Goal: Task Accomplishment & Management: Manage account settings

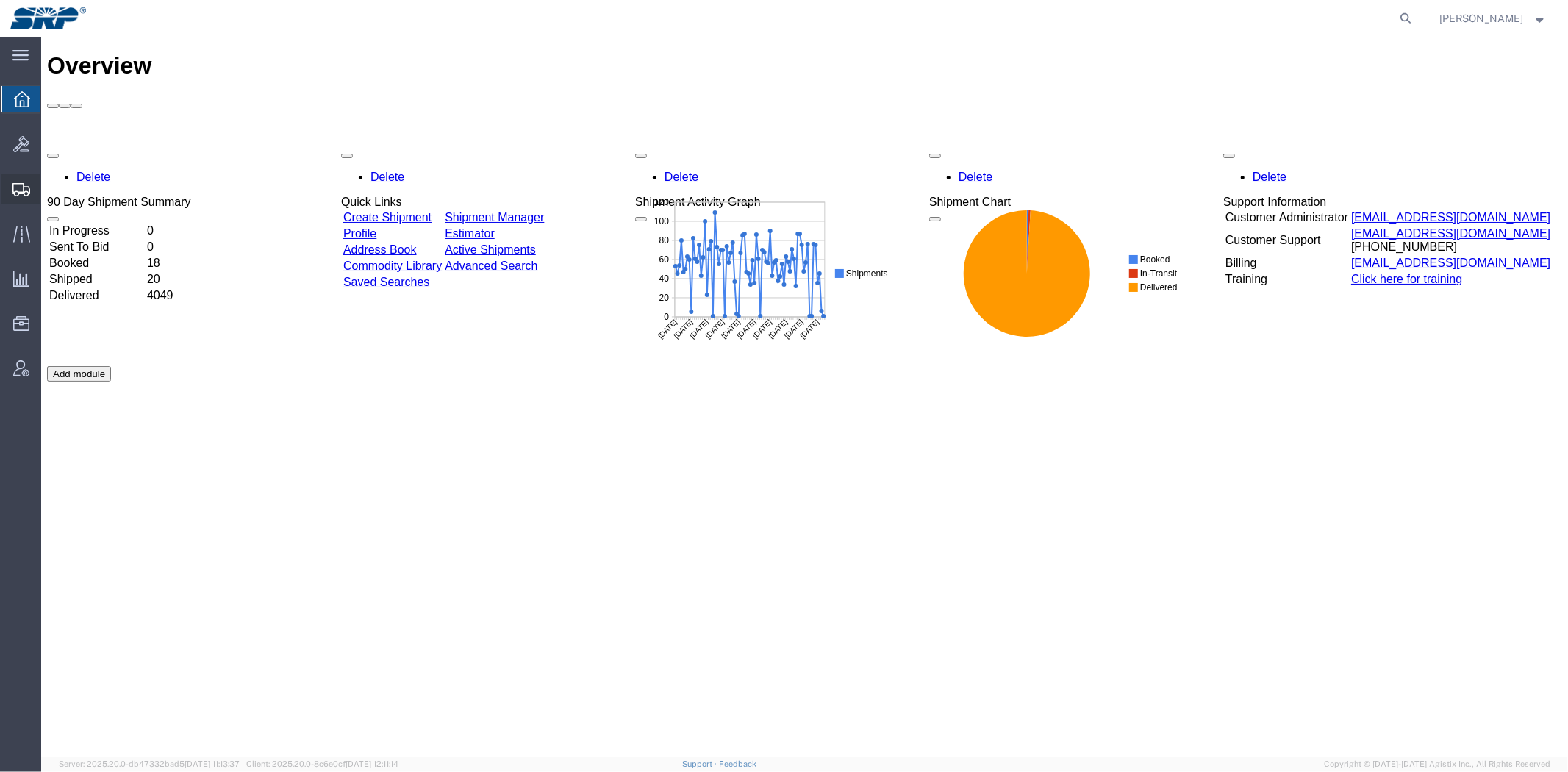
click at [0, 0] on span "Create Shipment" at bounding box center [0, 0] width 0 height 0
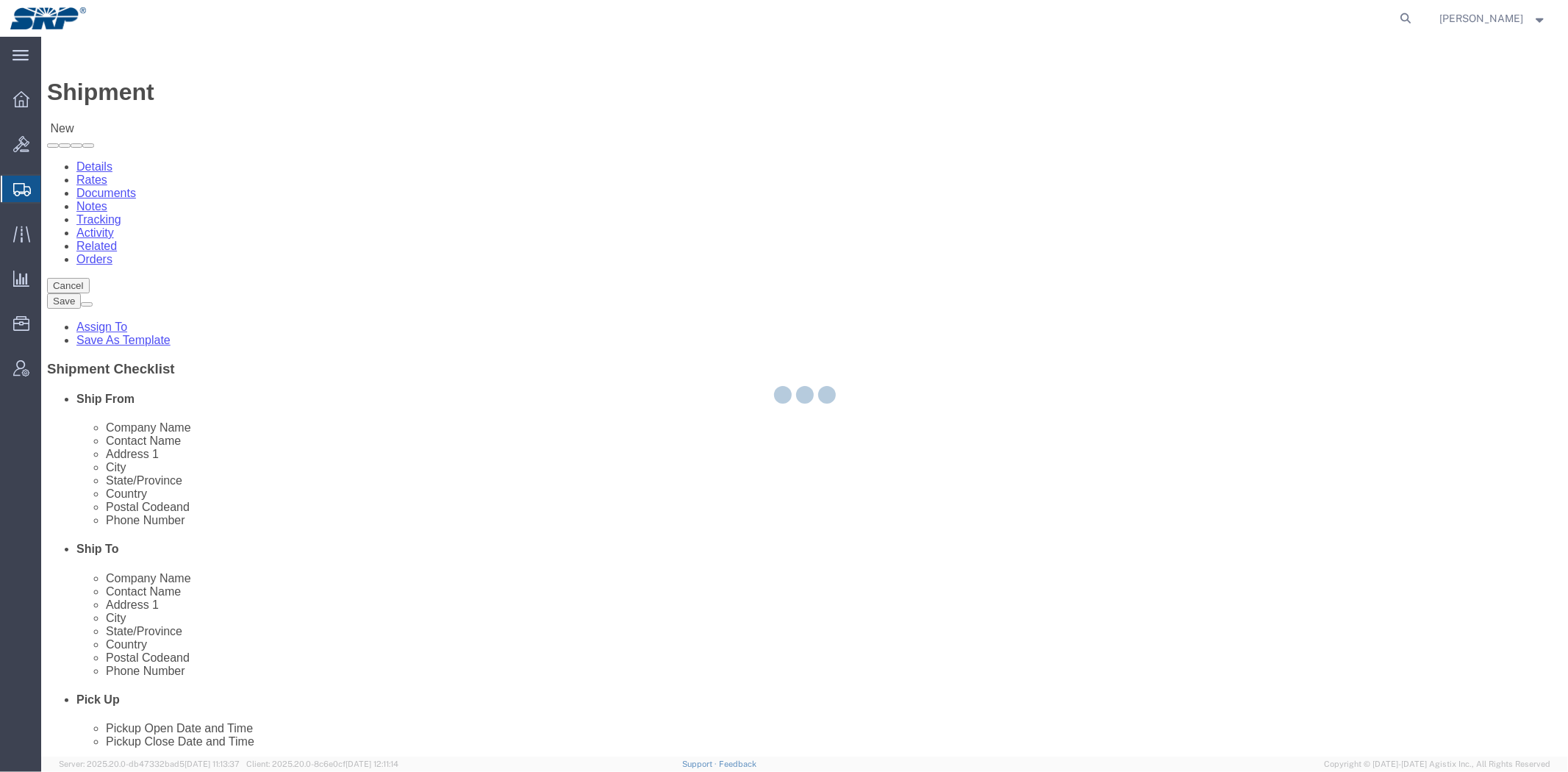
select select
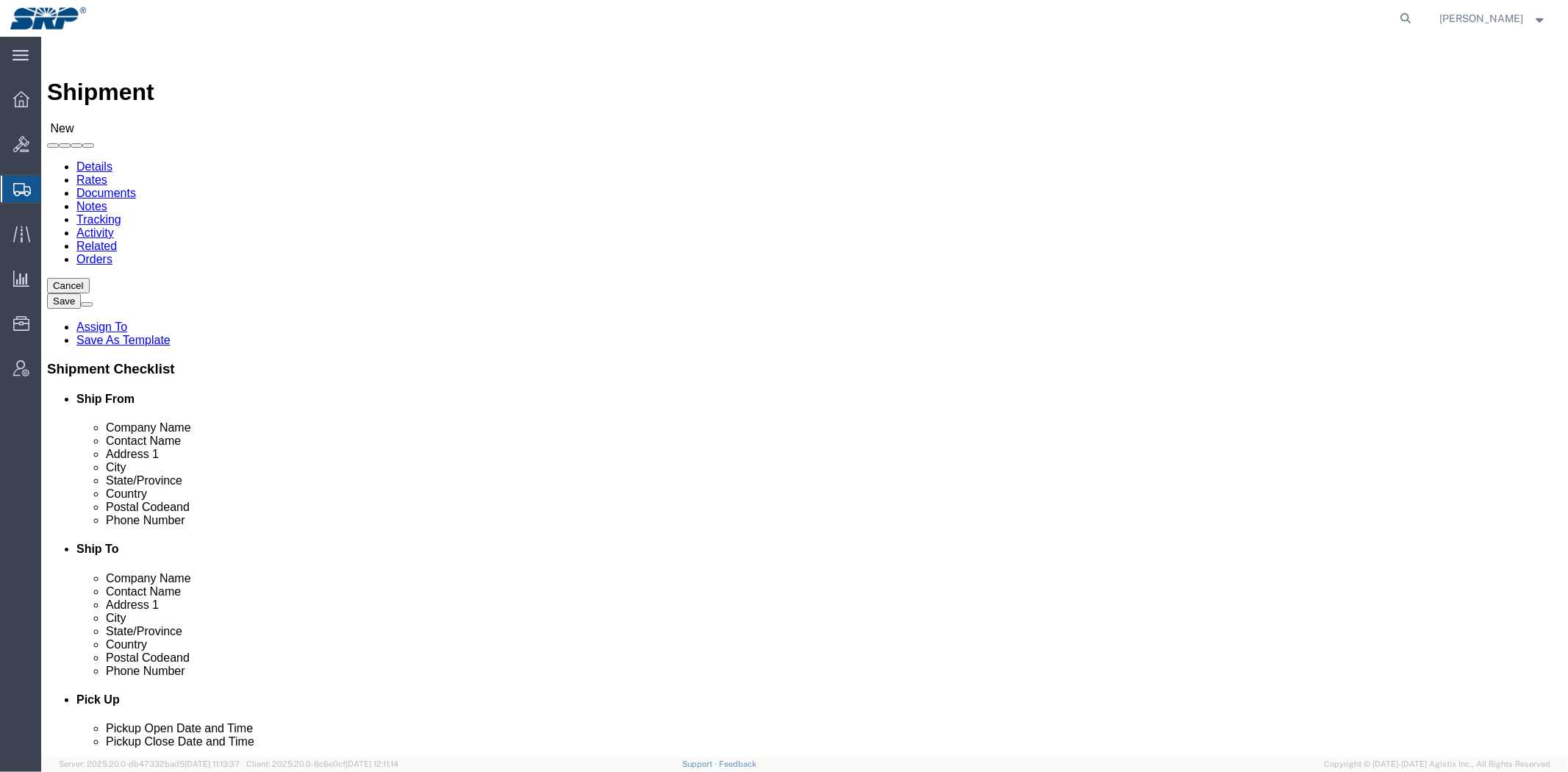
drag, startPoint x: 75, startPoint y: 213, endPoint x: 88, endPoint y: 210, distance: 13.3
click at [0, 0] on span "Shipment Manager" at bounding box center [0, 0] width 0 height 0
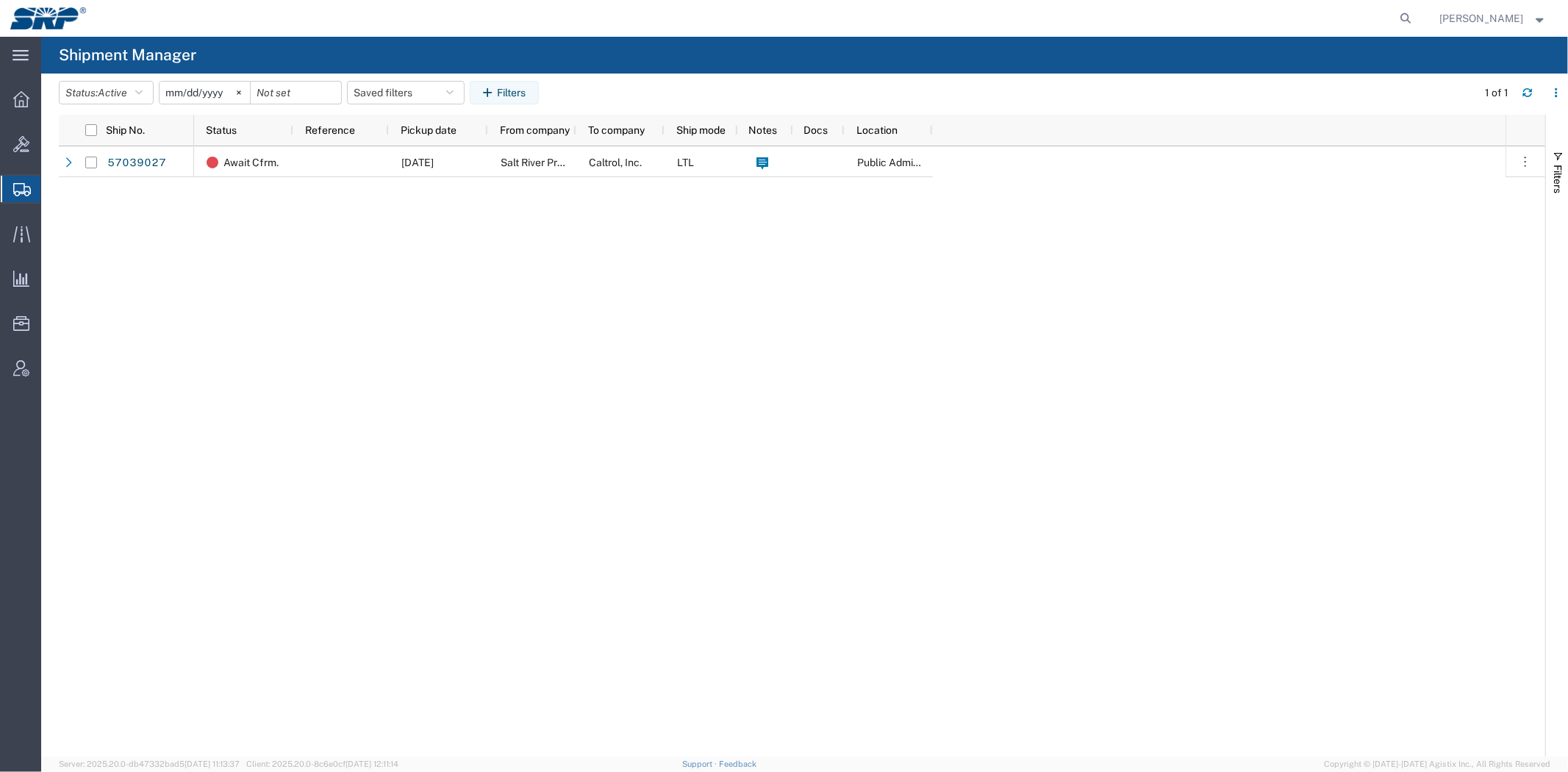
drag, startPoint x: 1409, startPoint y: 16, endPoint x: 1307, endPoint y: 23, distance: 102.2
click at [1409, 16] on icon at bounding box center [1407, 19] width 20 height 20
click at [1256, 24] on input "search" at bounding box center [1173, 19] width 447 height 35
paste input "393695146018"
type input "393695146018"
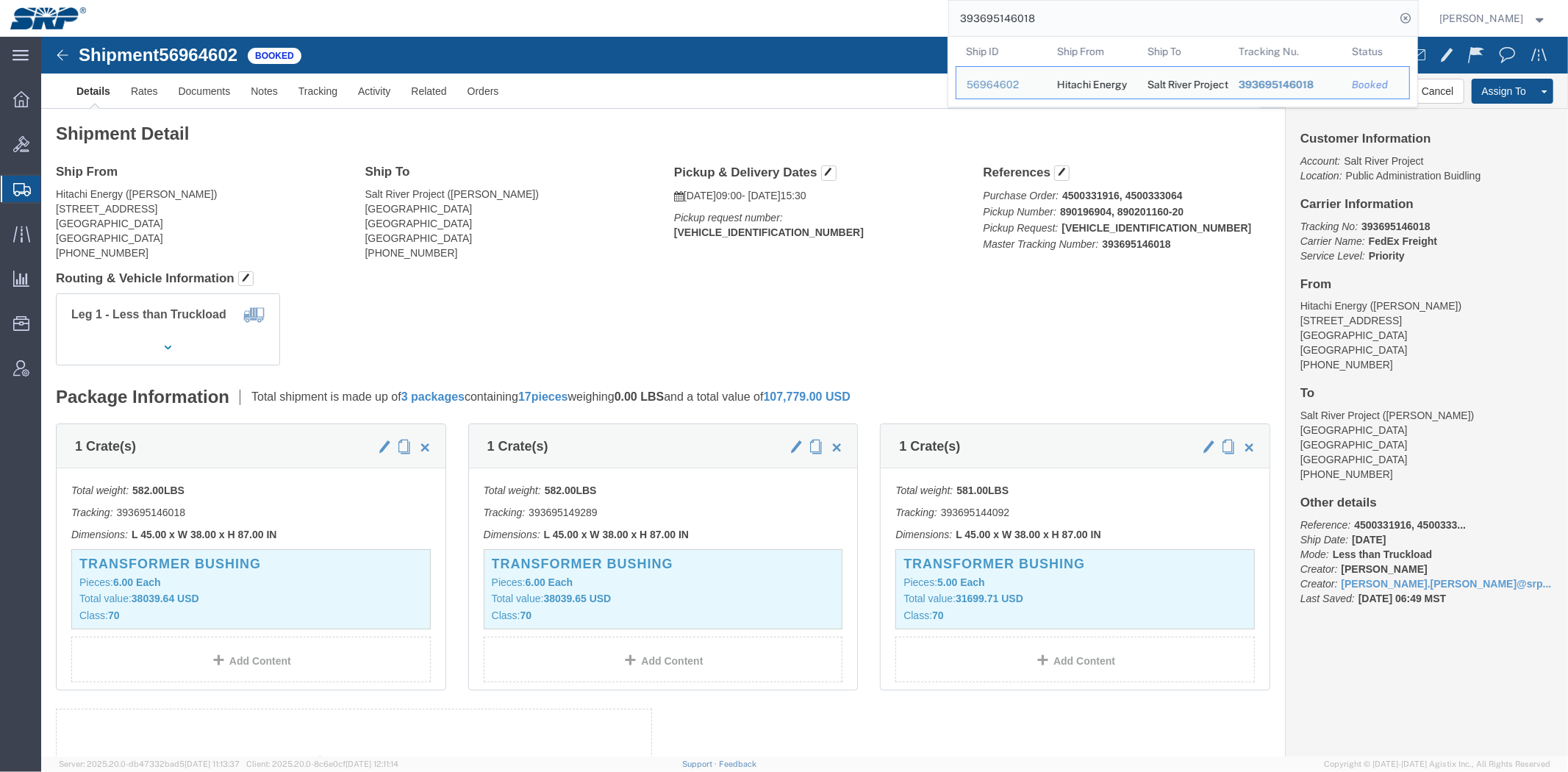
click h4 "References"
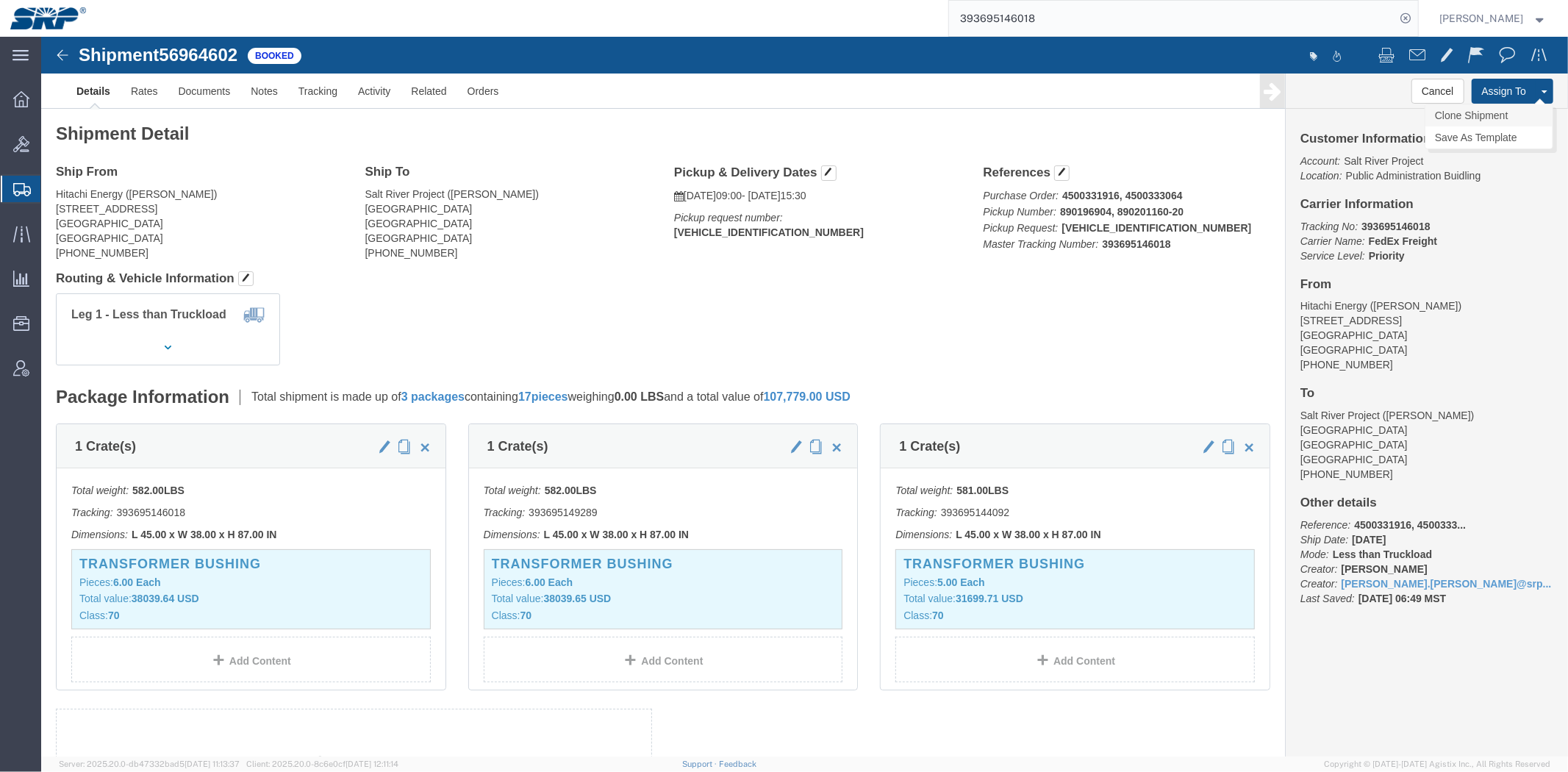
click link "Clone Shipment"
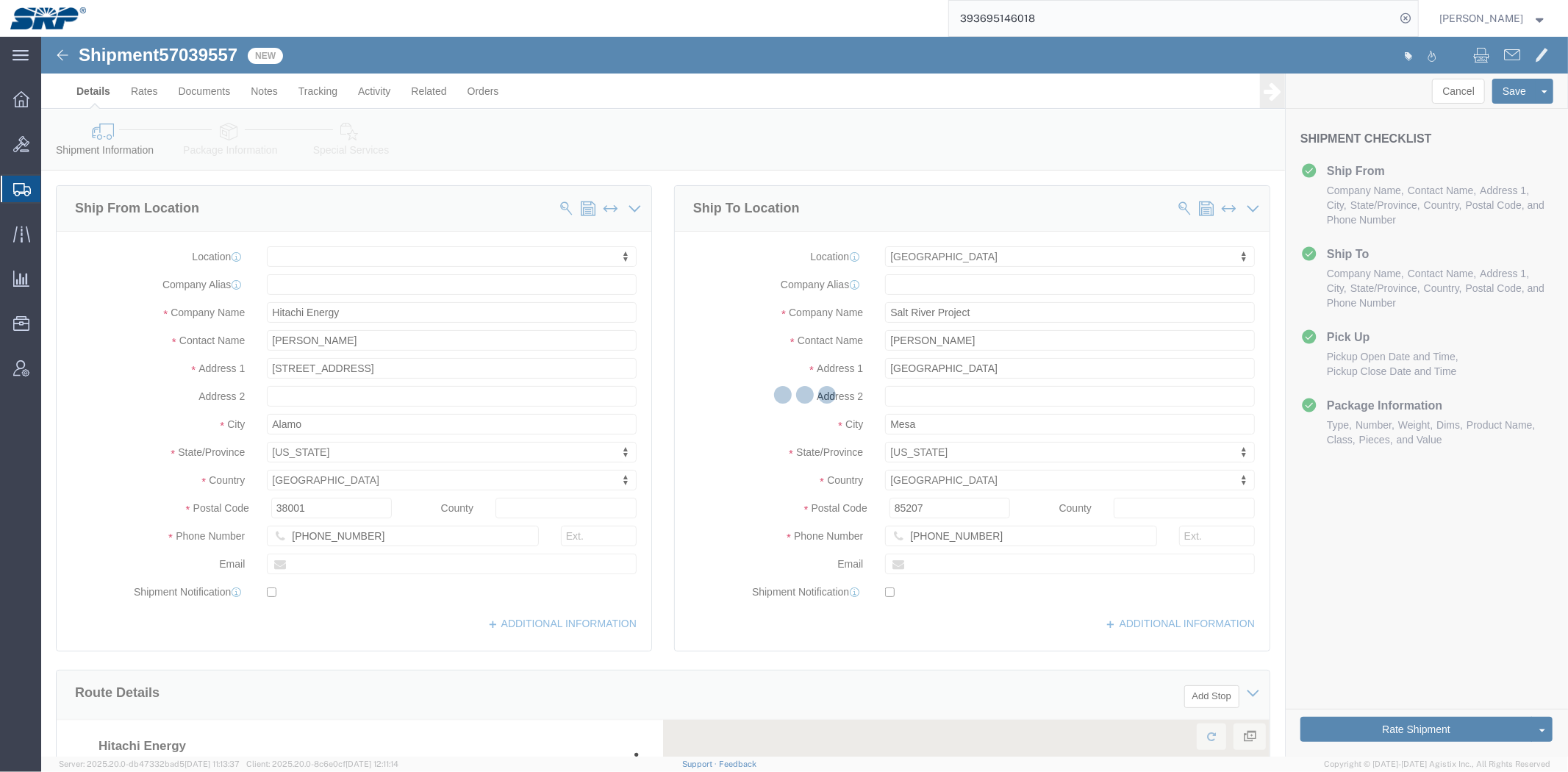
select select
select select "54819"
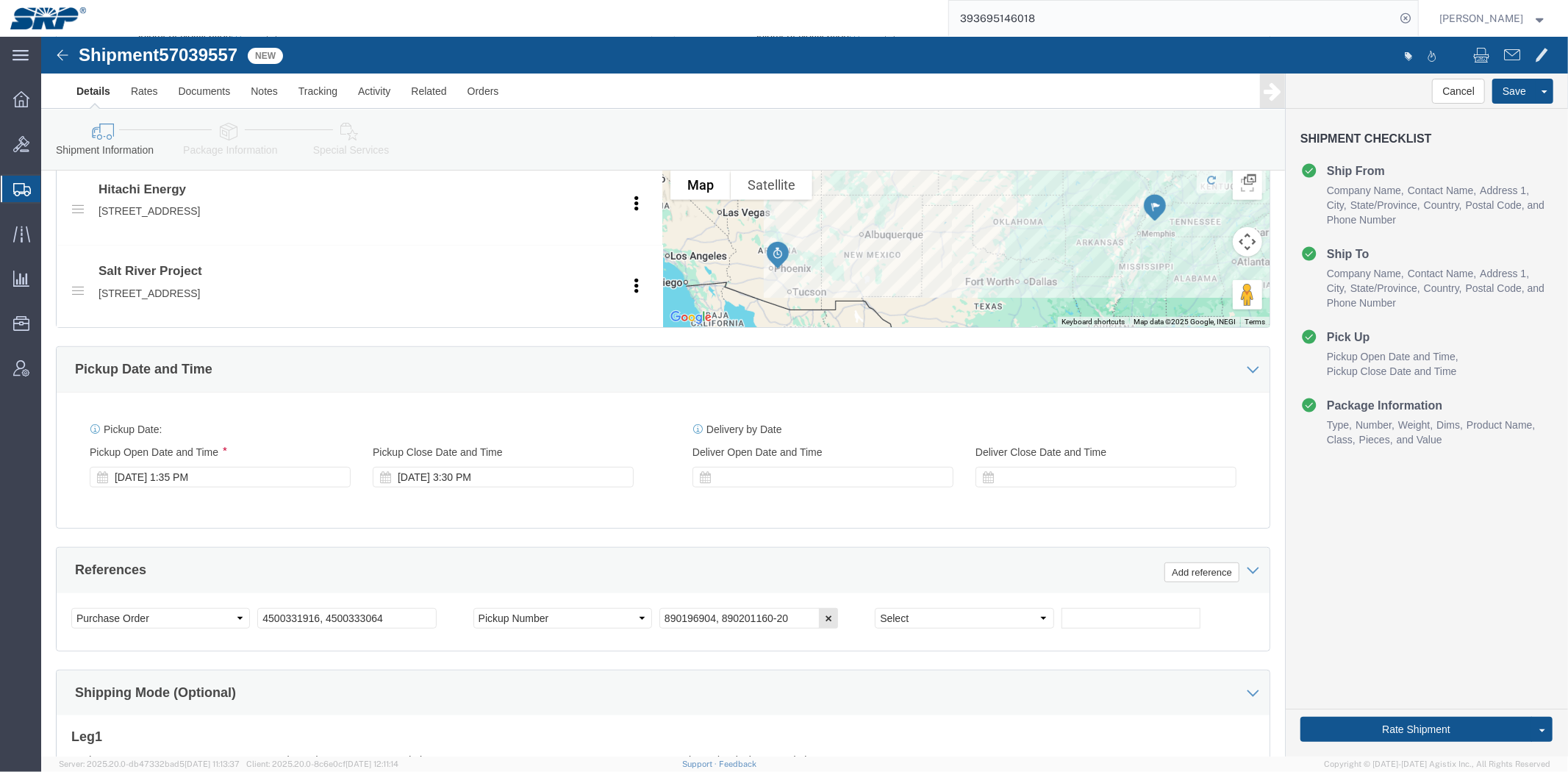
scroll to position [780, 0]
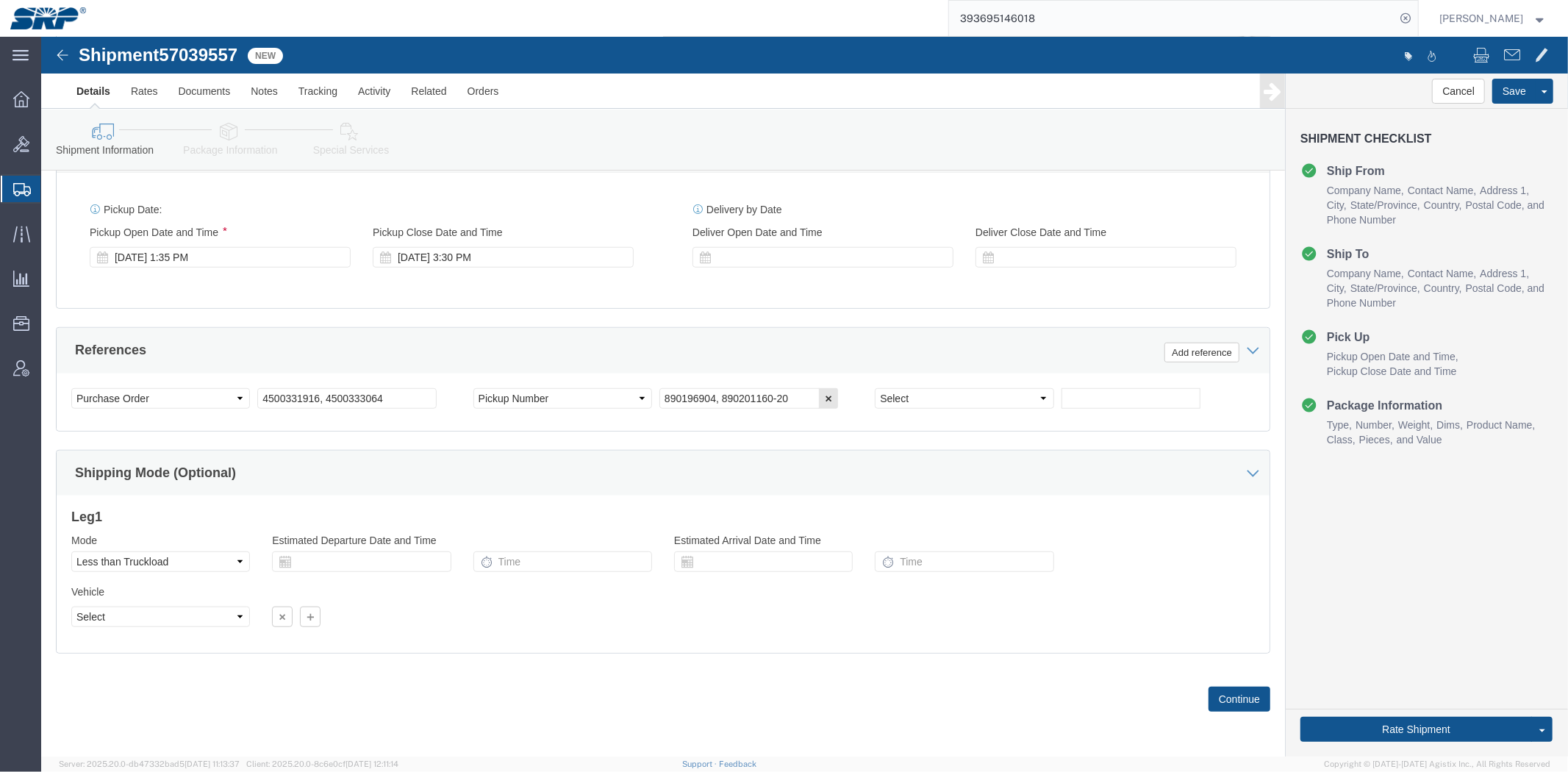
drag, startPoint x: 665, startPoint y: 239, endPoint x: 623, endPoint y: 389, distance: 155.8
click icon "button"
drag, startPoint x: 353, startPoint y: 357, endPoint x: 75, endPoint y: 364, distance: 278.1
click div "Select Account Type Activity ID Airline Appointment Number ASN Batch Request # …"
paste input "2280"
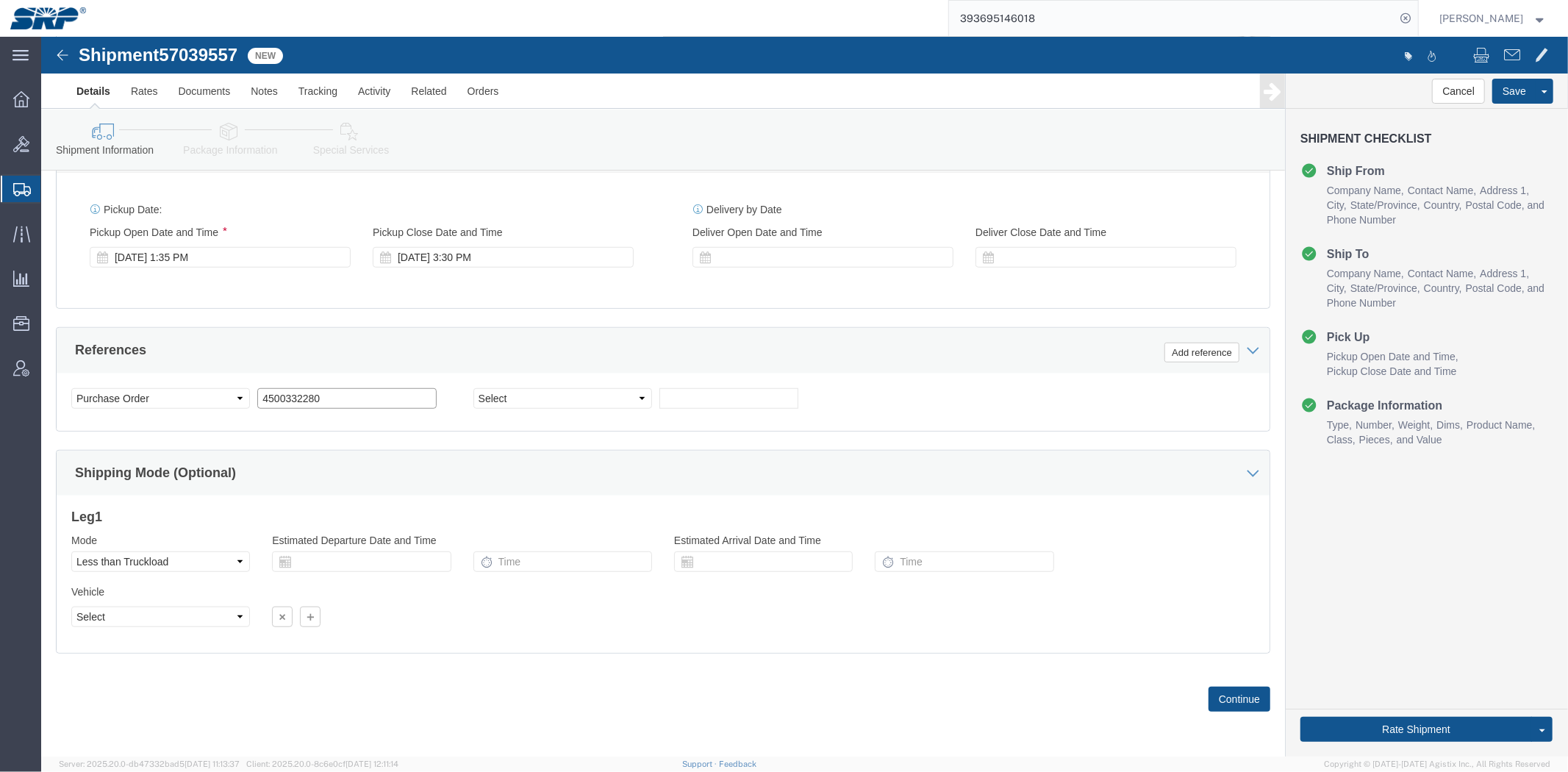
type input "4500332280"
click div "Ship From Location Location My Profile Location [GEOGRAPHIC_DATA] Facility [GEO…"
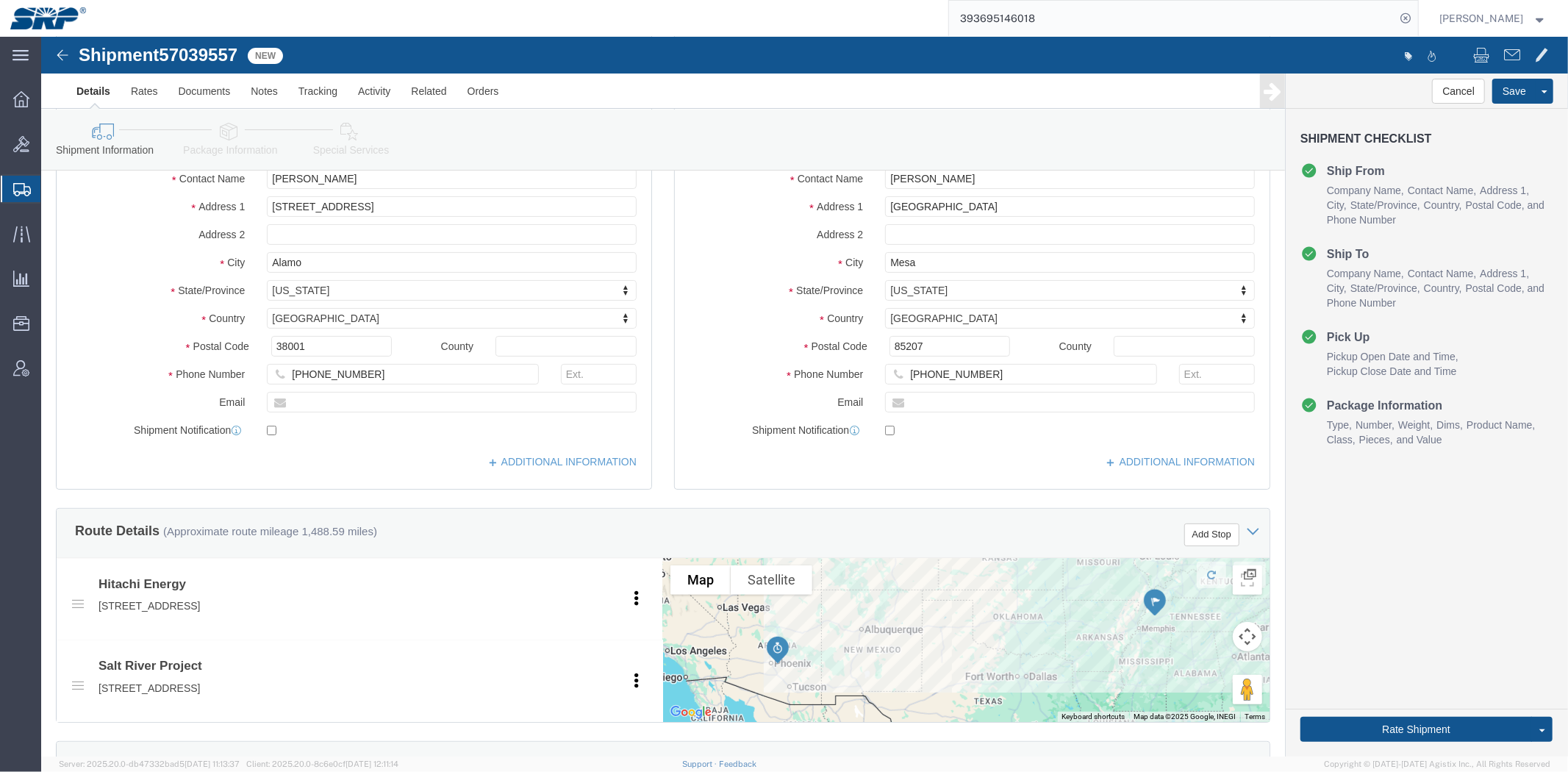
drag, startPoint x: 113, startPoint y: 243, endPoint x: 88, endPoint y: 459, distance: 217.4
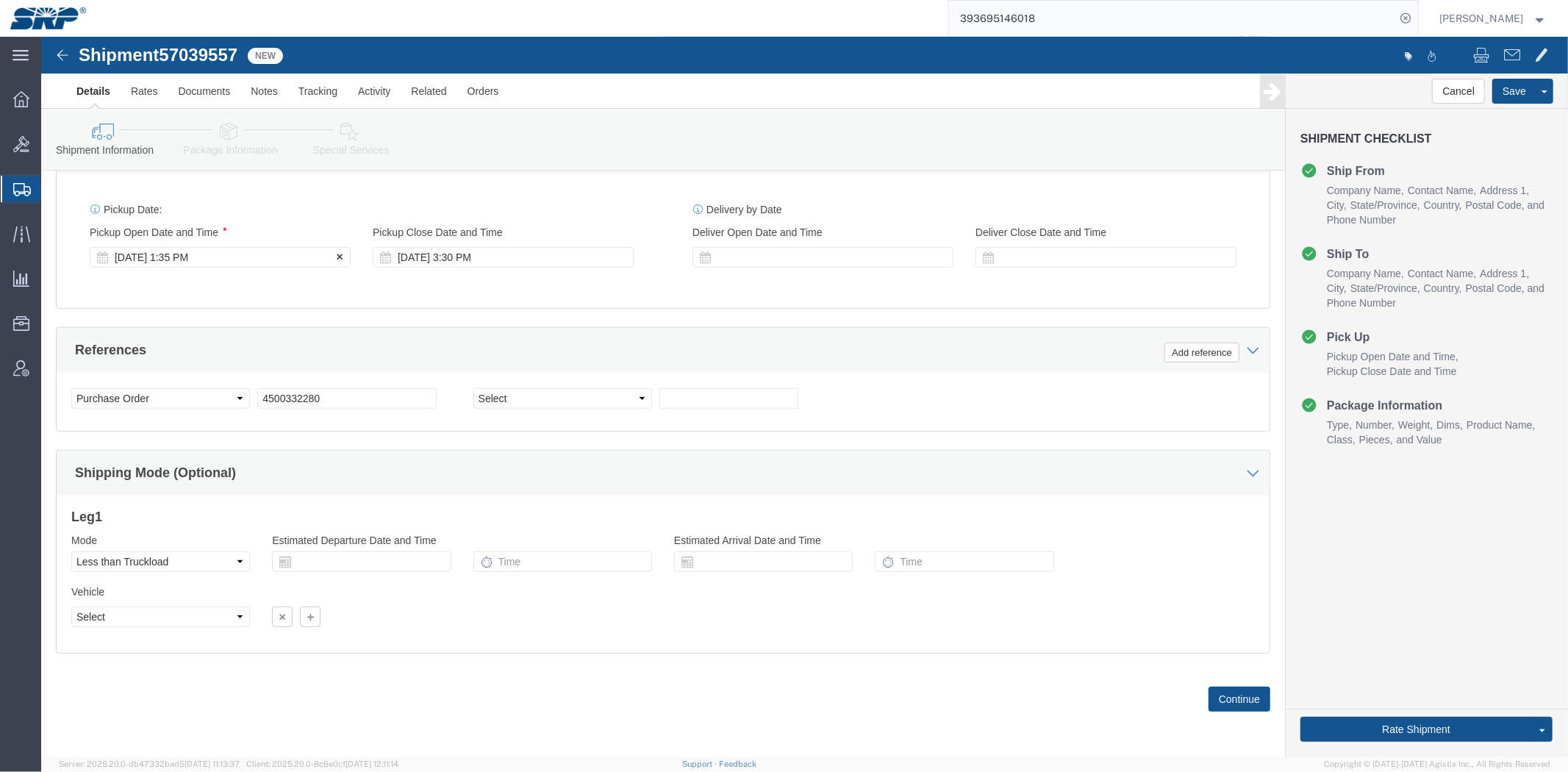
click div "[DATE] 1:35 PM"
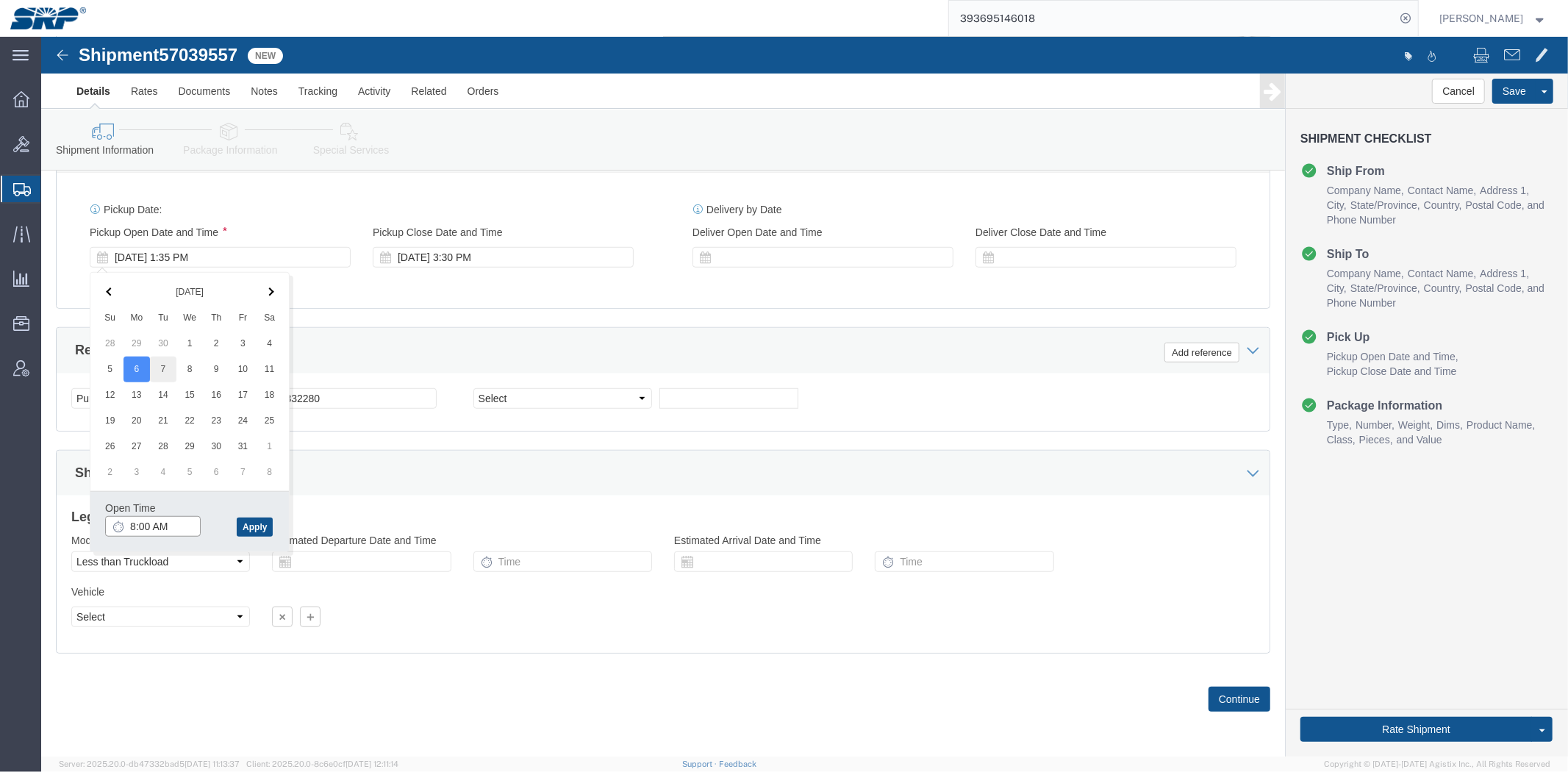
type input "8:00 AM"
click button "Apply"
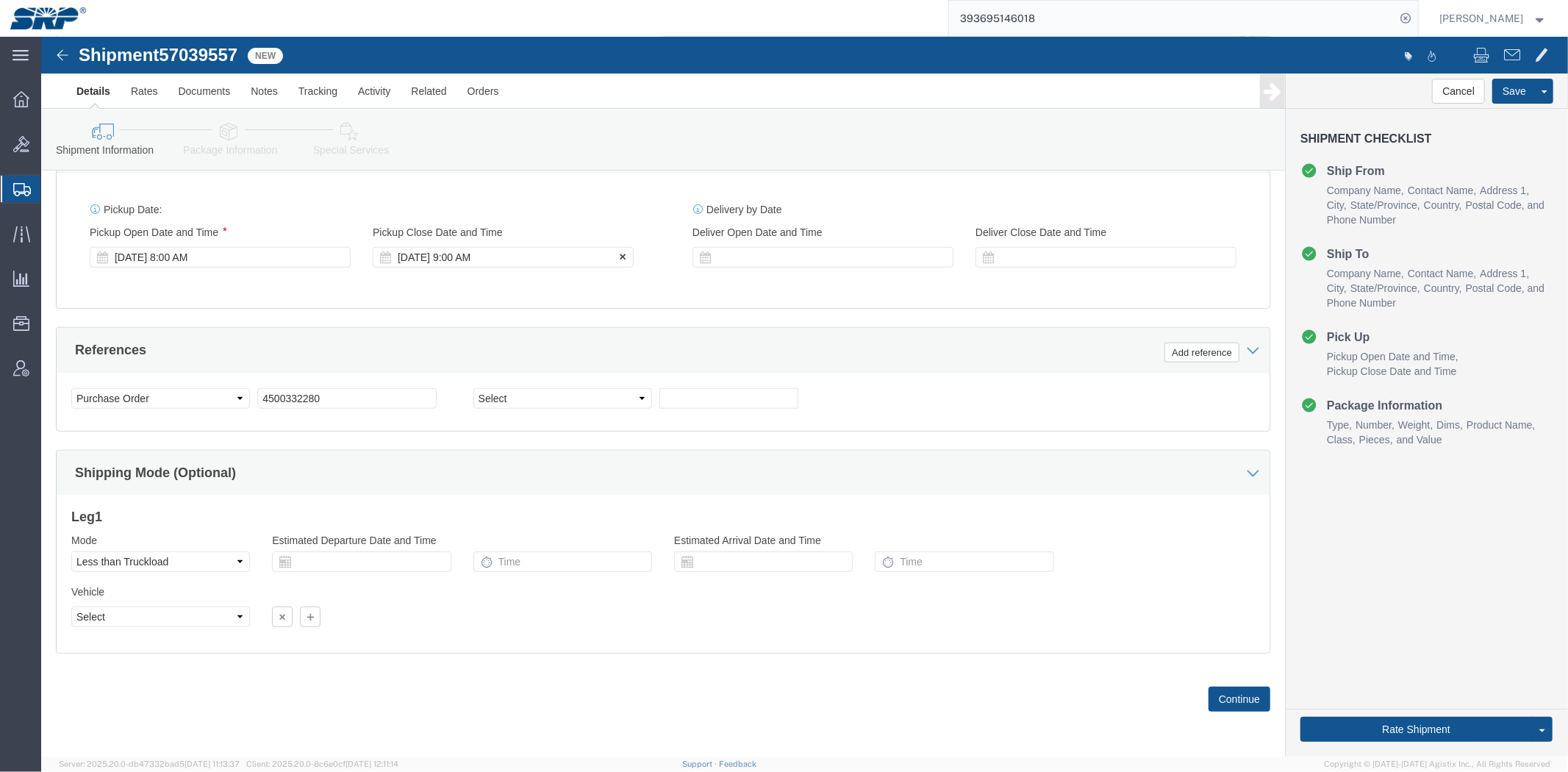
click div "[DATE] 9:00 AM"
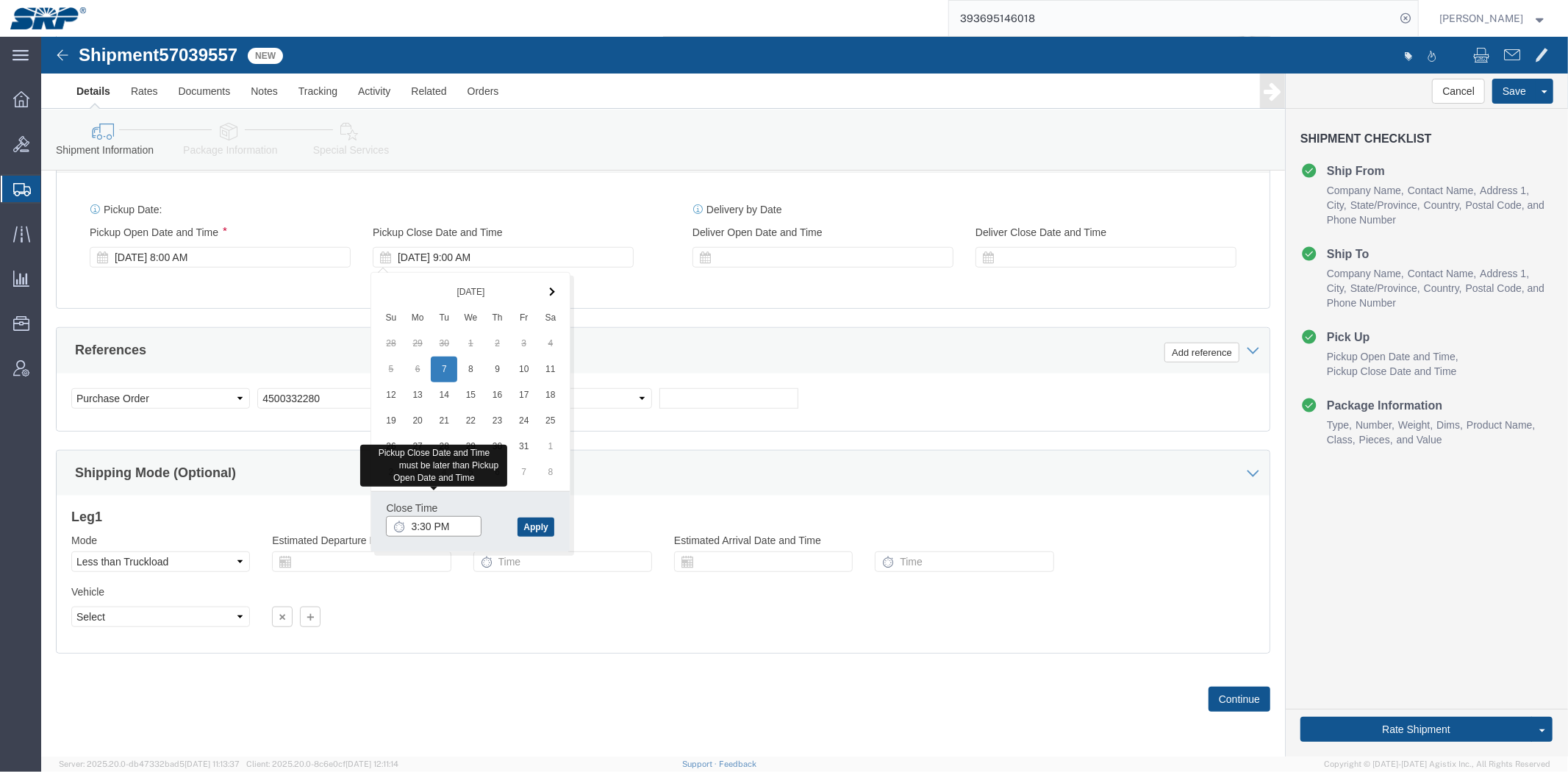
type input "3:30 PM"
click div "Close Time 3:30 PM [DATE] 9:00 AM - [DATE] 9:00 AM Cancel Apply"
click button "Apply"
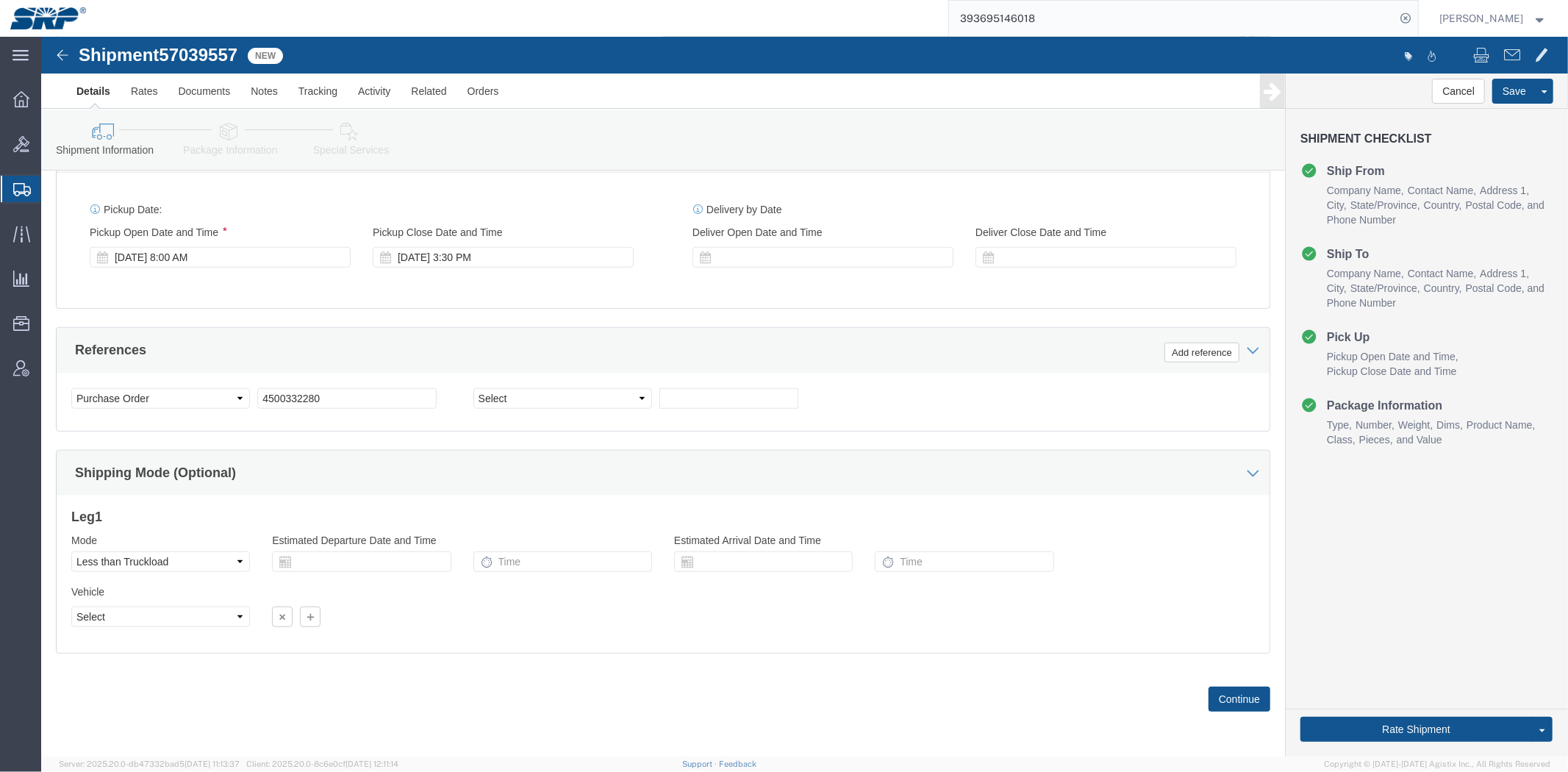
scroll to position [0, 0]
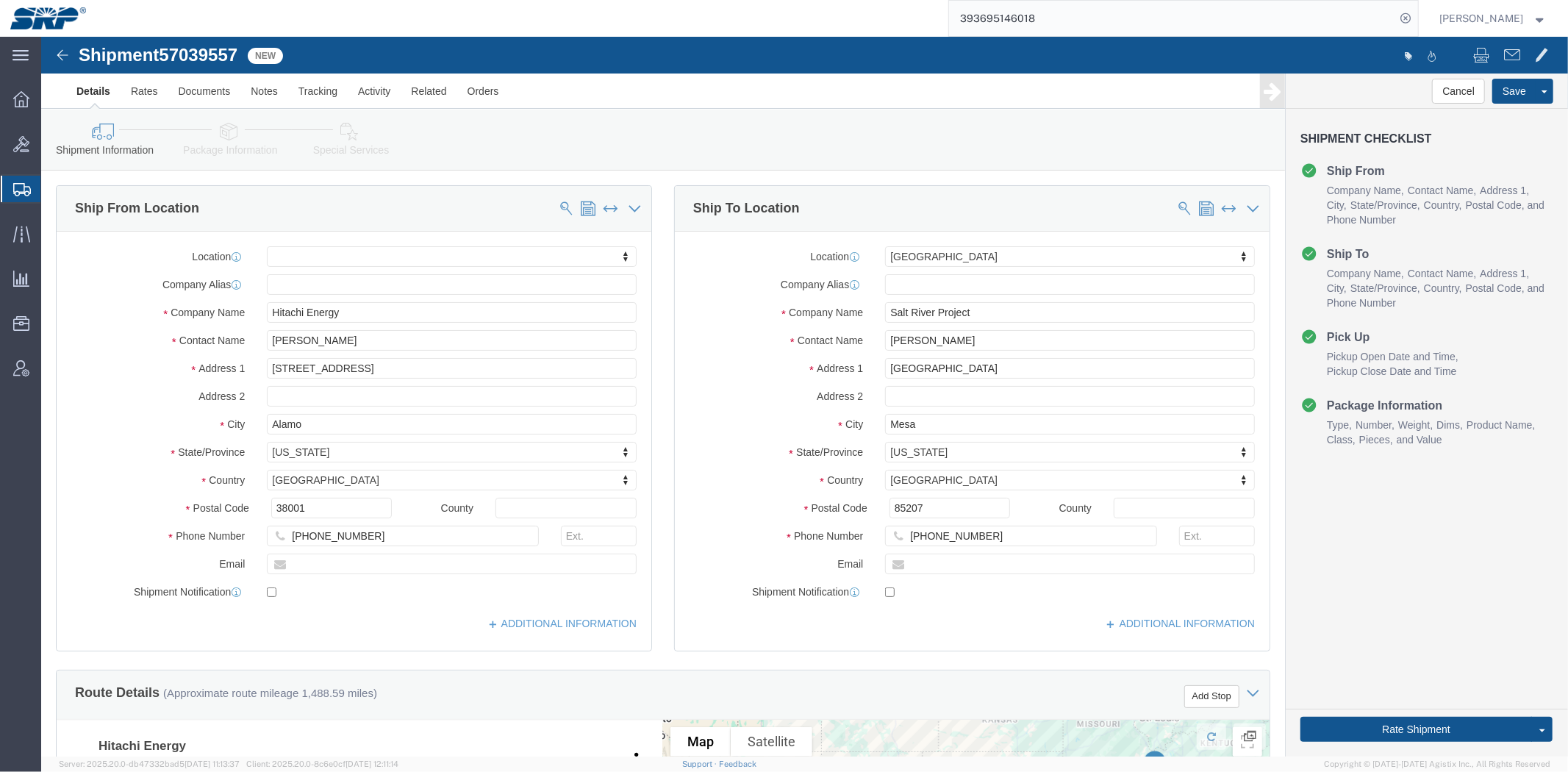
drag, startPoint x: 847, startPoint y: 289, endPoint x: 579, endPoint y: -46, distance: 429.0
click link "Package Information"
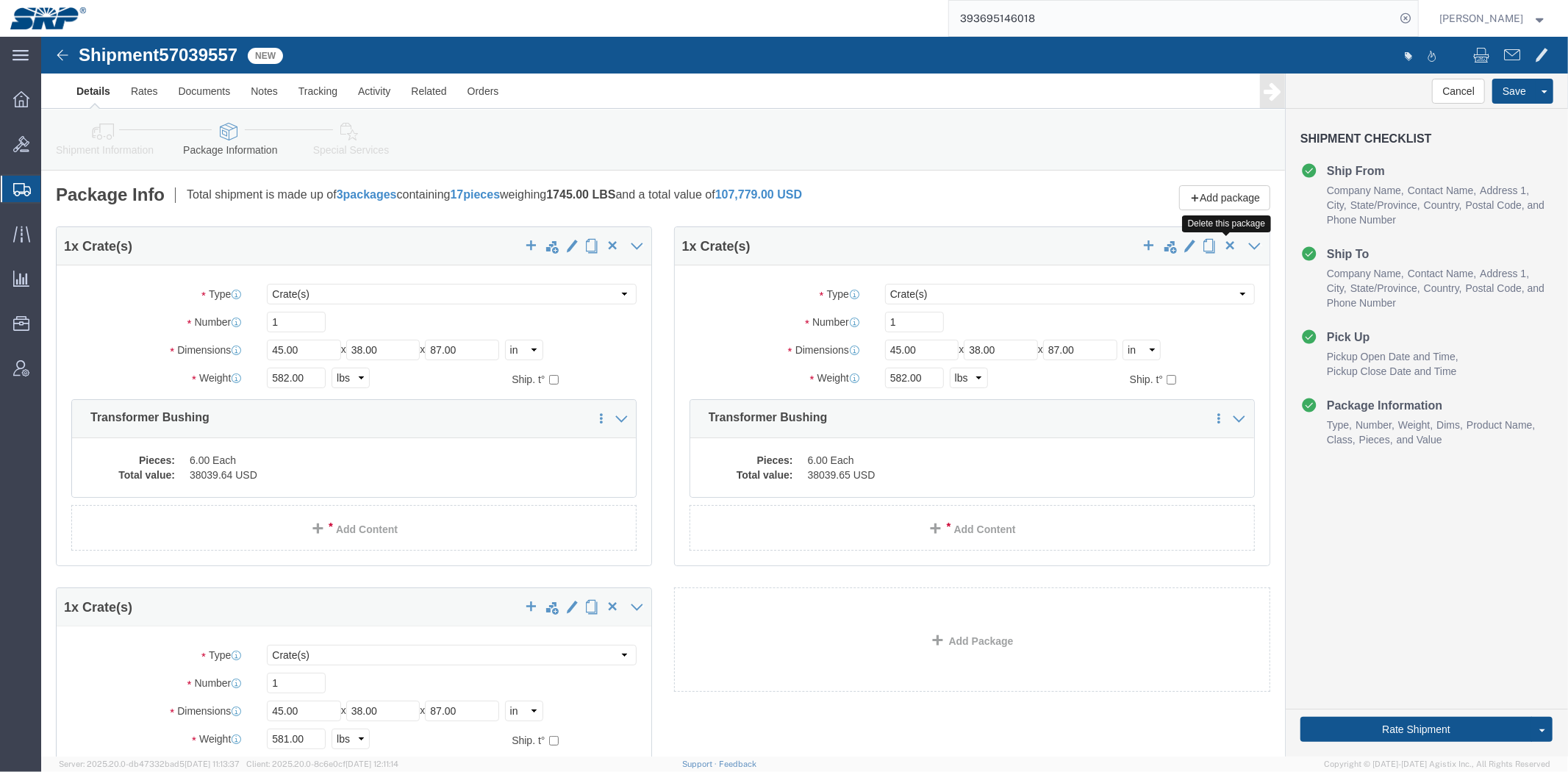
click span "button"
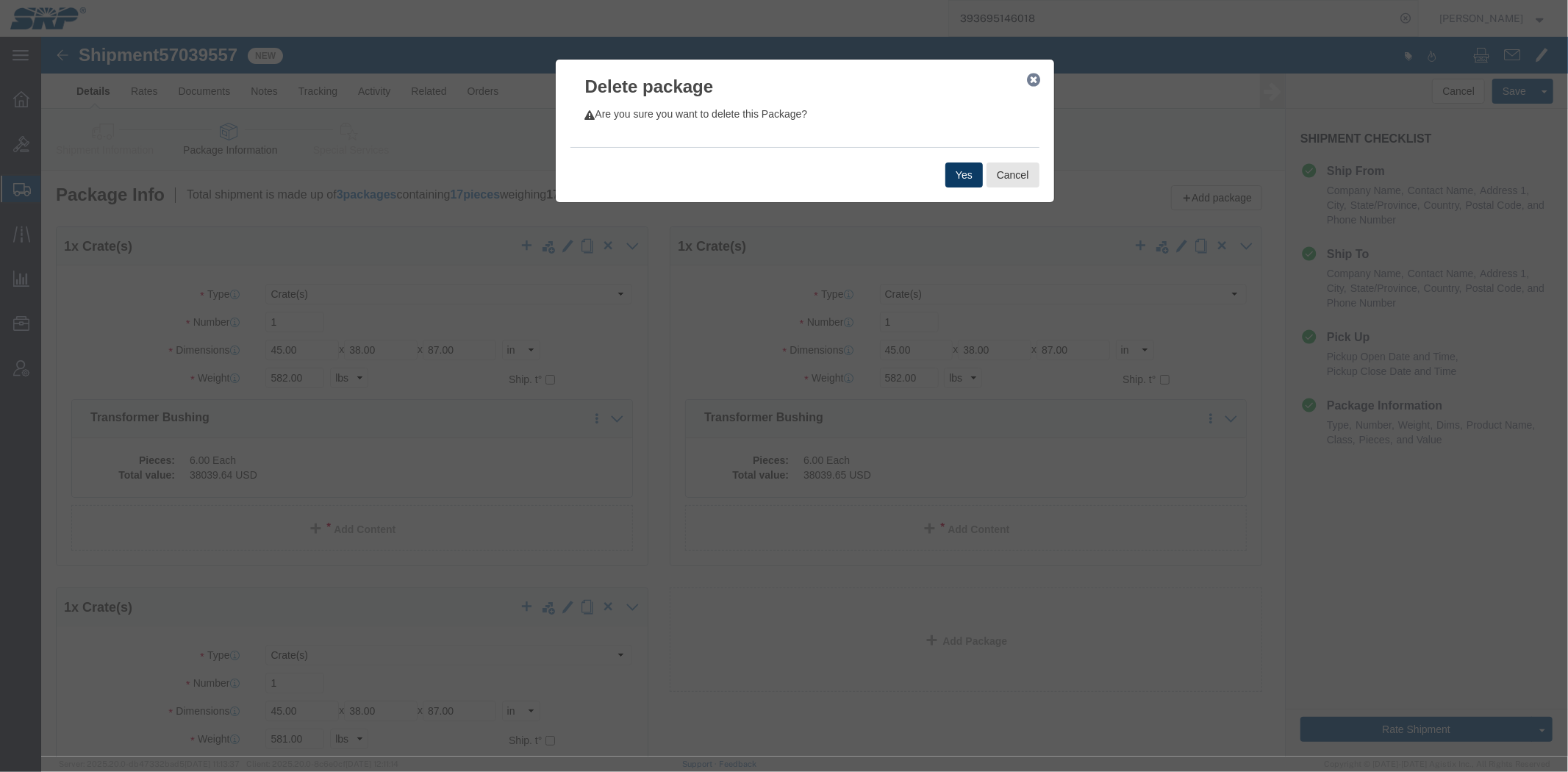
click button "Yes"
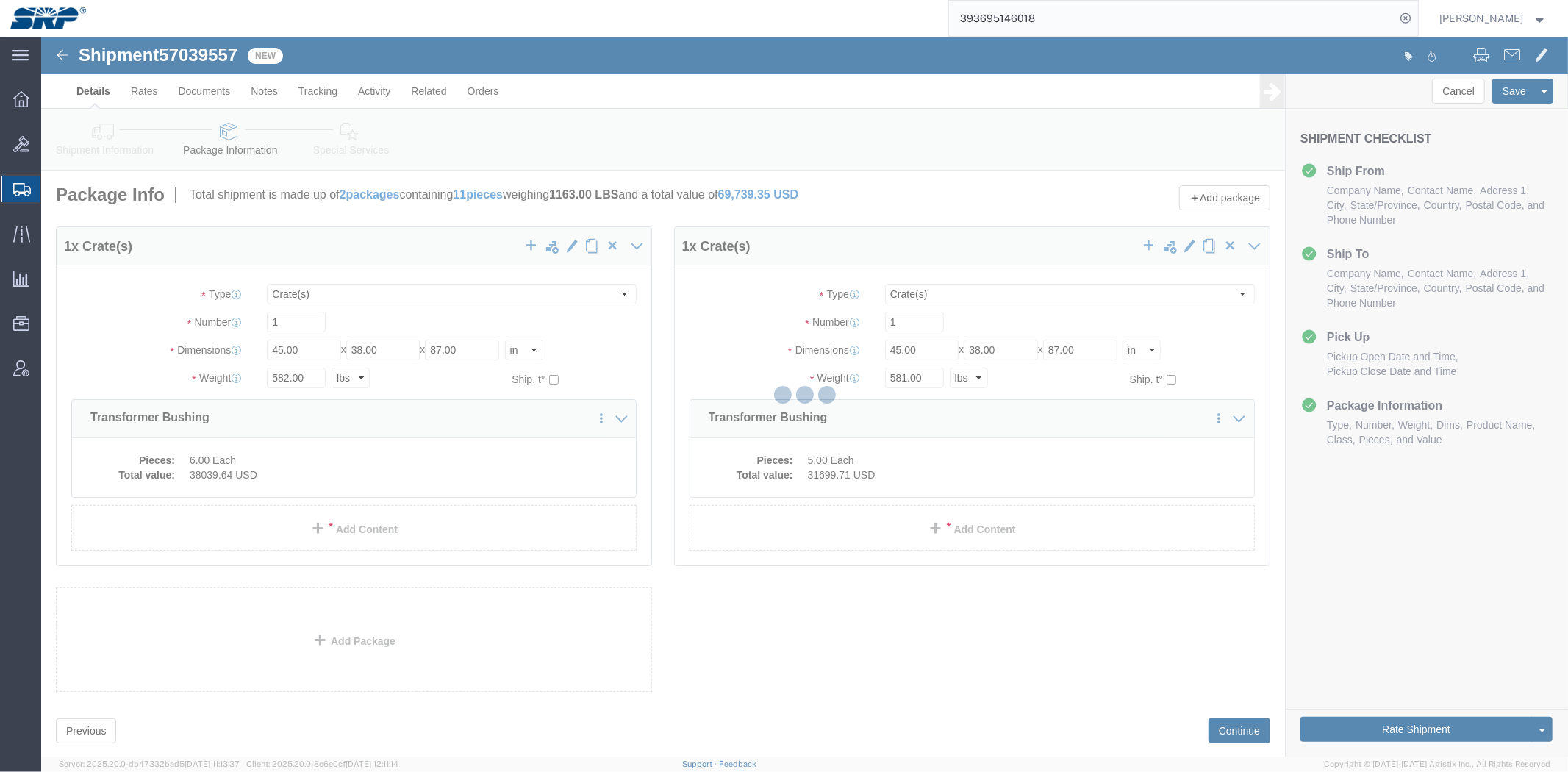
select select "CRAT"
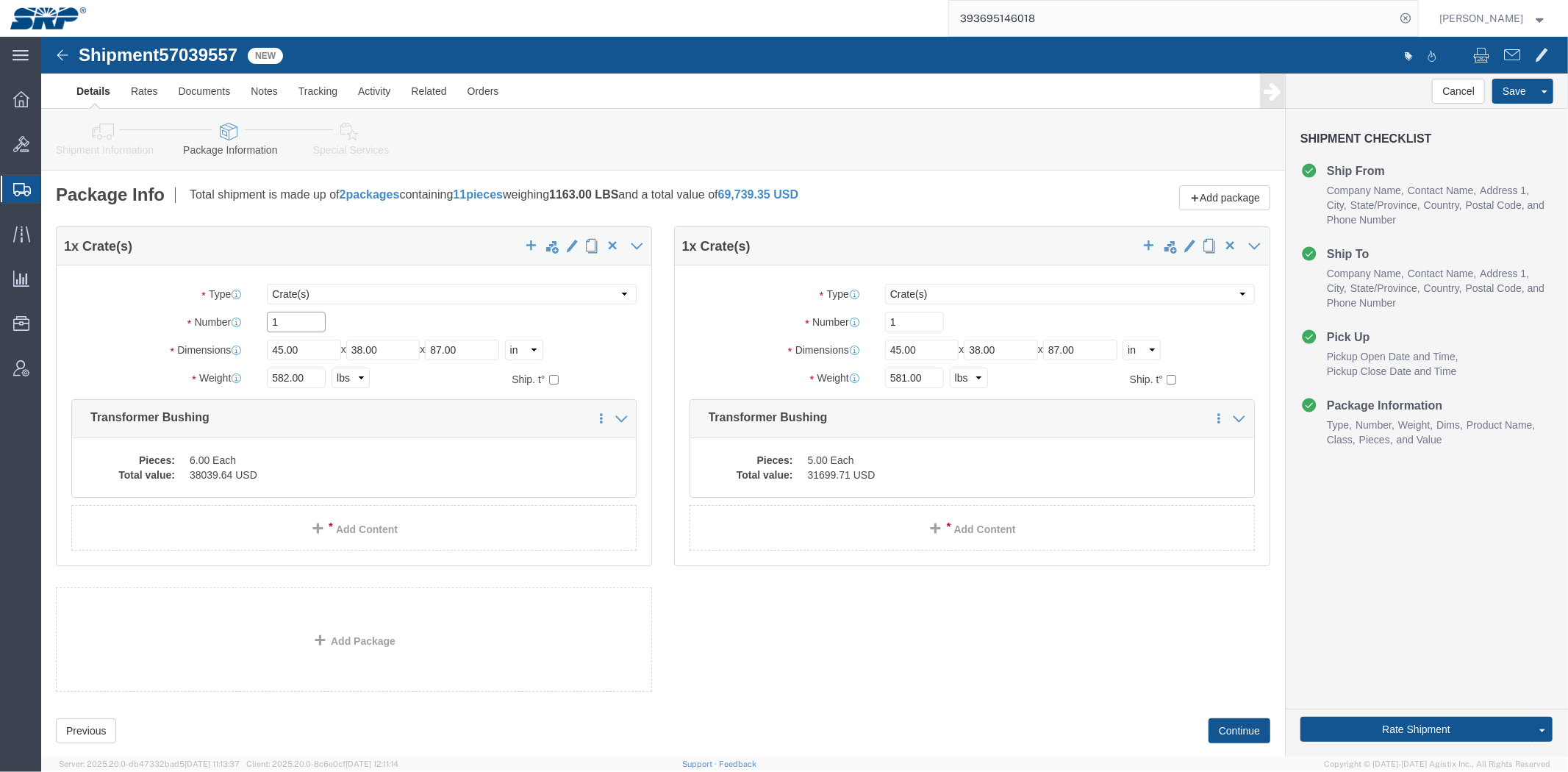
drag, startPoint x: 258, startPoint y: 282, endPoint x: 184, endPoint y: 290, distance: 74.4
click div "Number 1"
type input "2"
drag, startPoint x: 261, startPoint y: 310, endPoint x: 117, endPoint y: 313, distance: 144.0
click div "Dimensions Length 45.00 x Width 38.00 x Height 87.00 Select cm ft in"
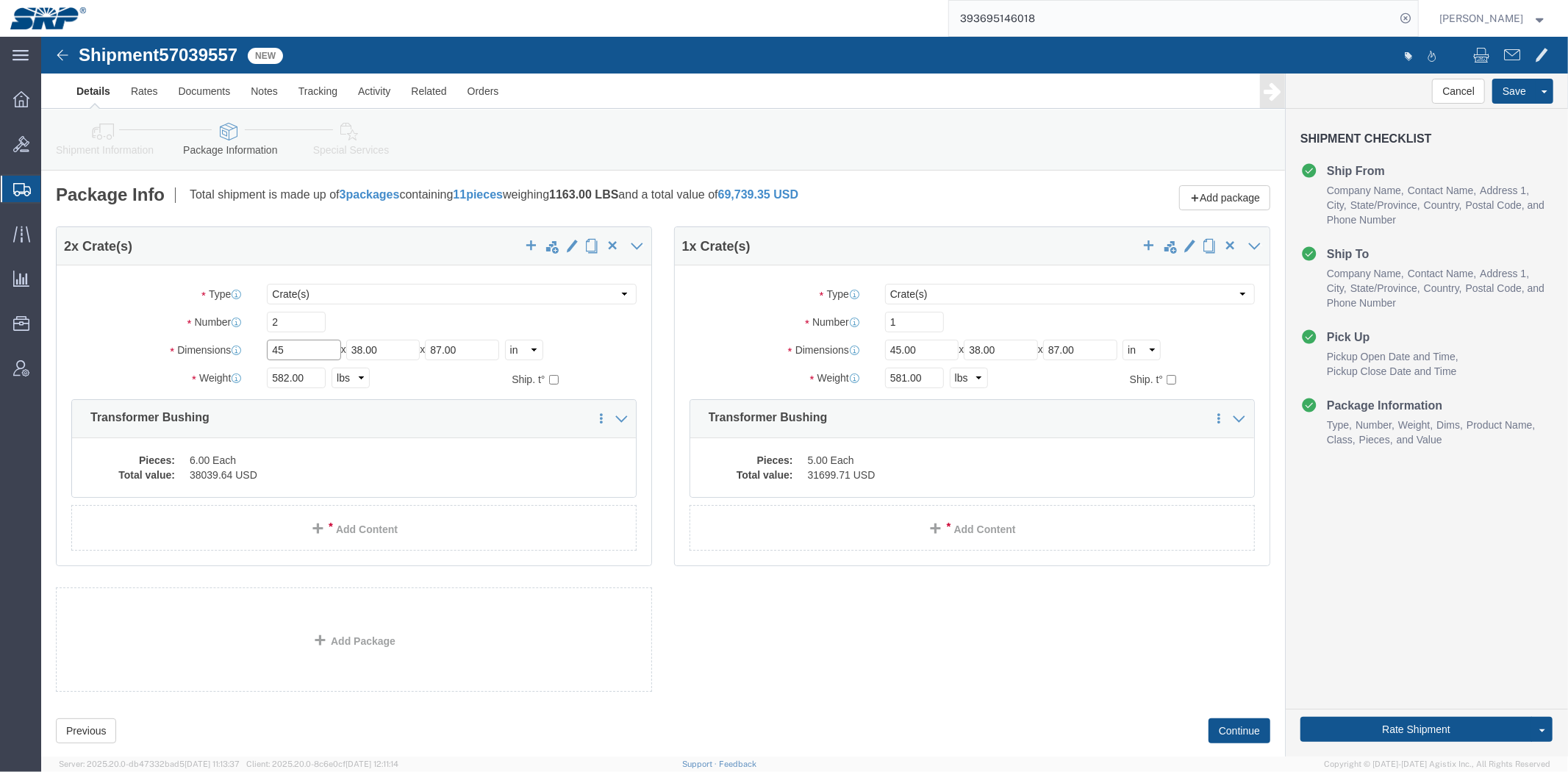
type input "45"
type input "38"
type input "87"
type input "1200"
click span "button"
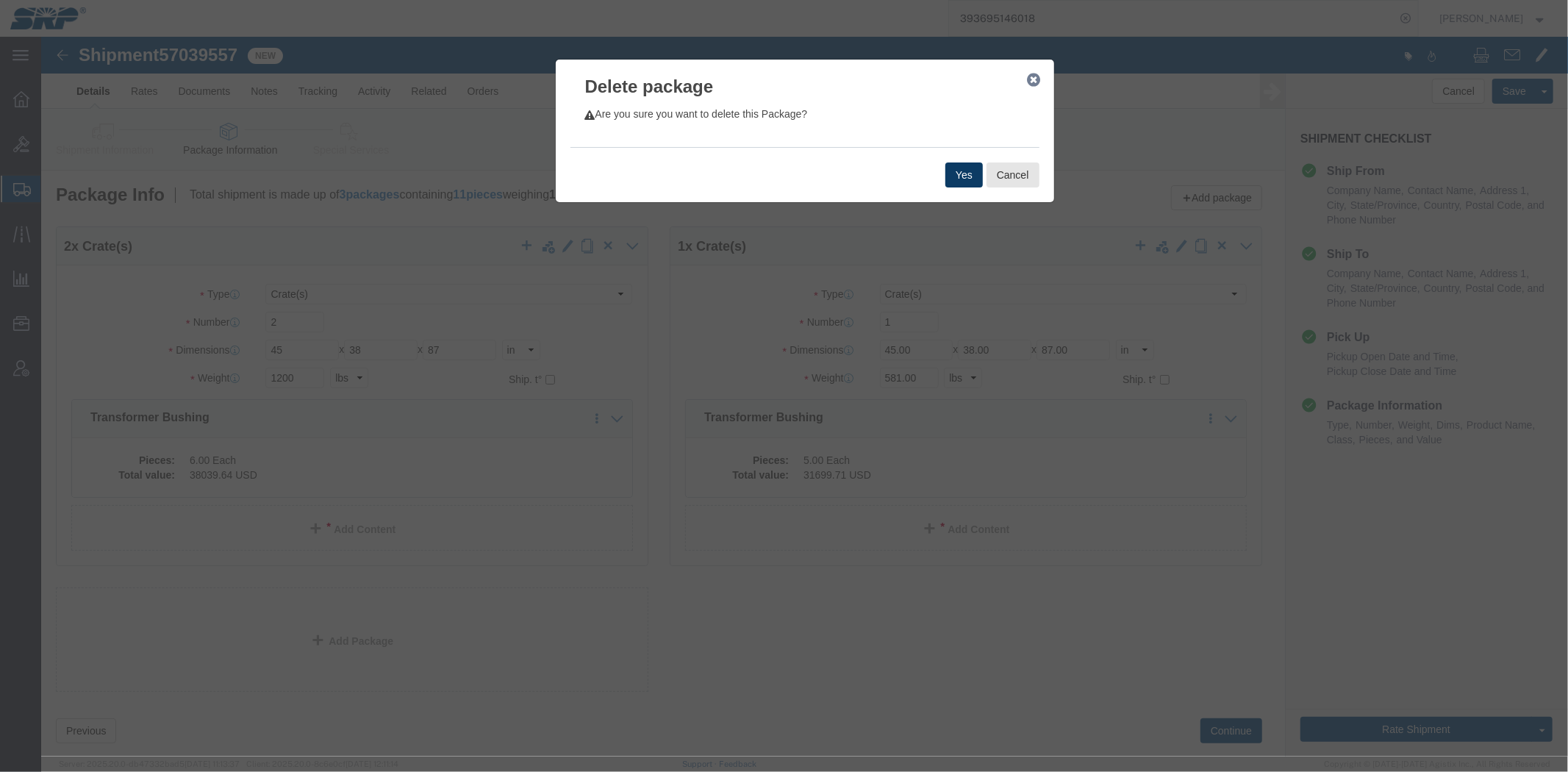
click button "Yes"
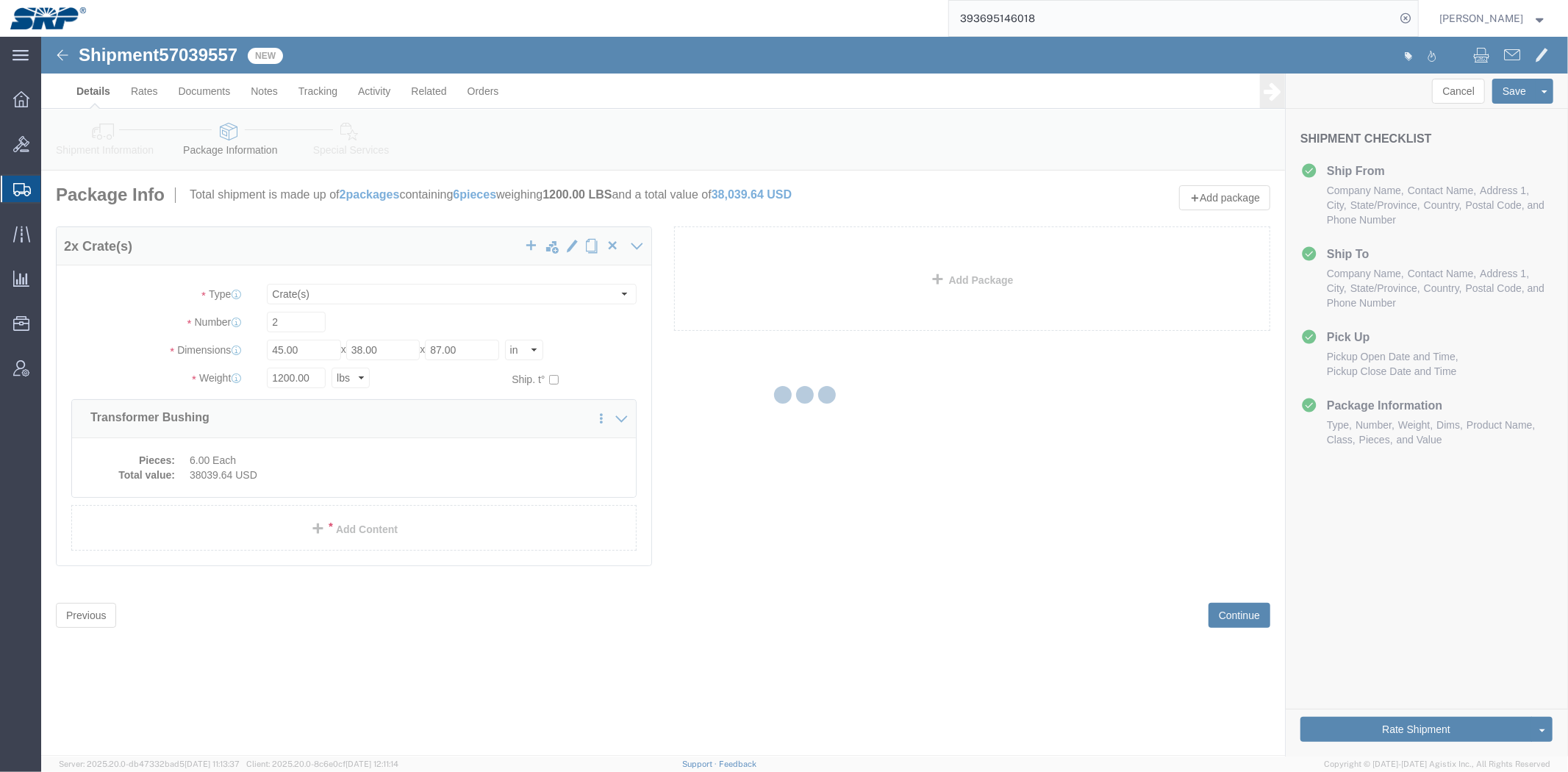
select select "CRAT"
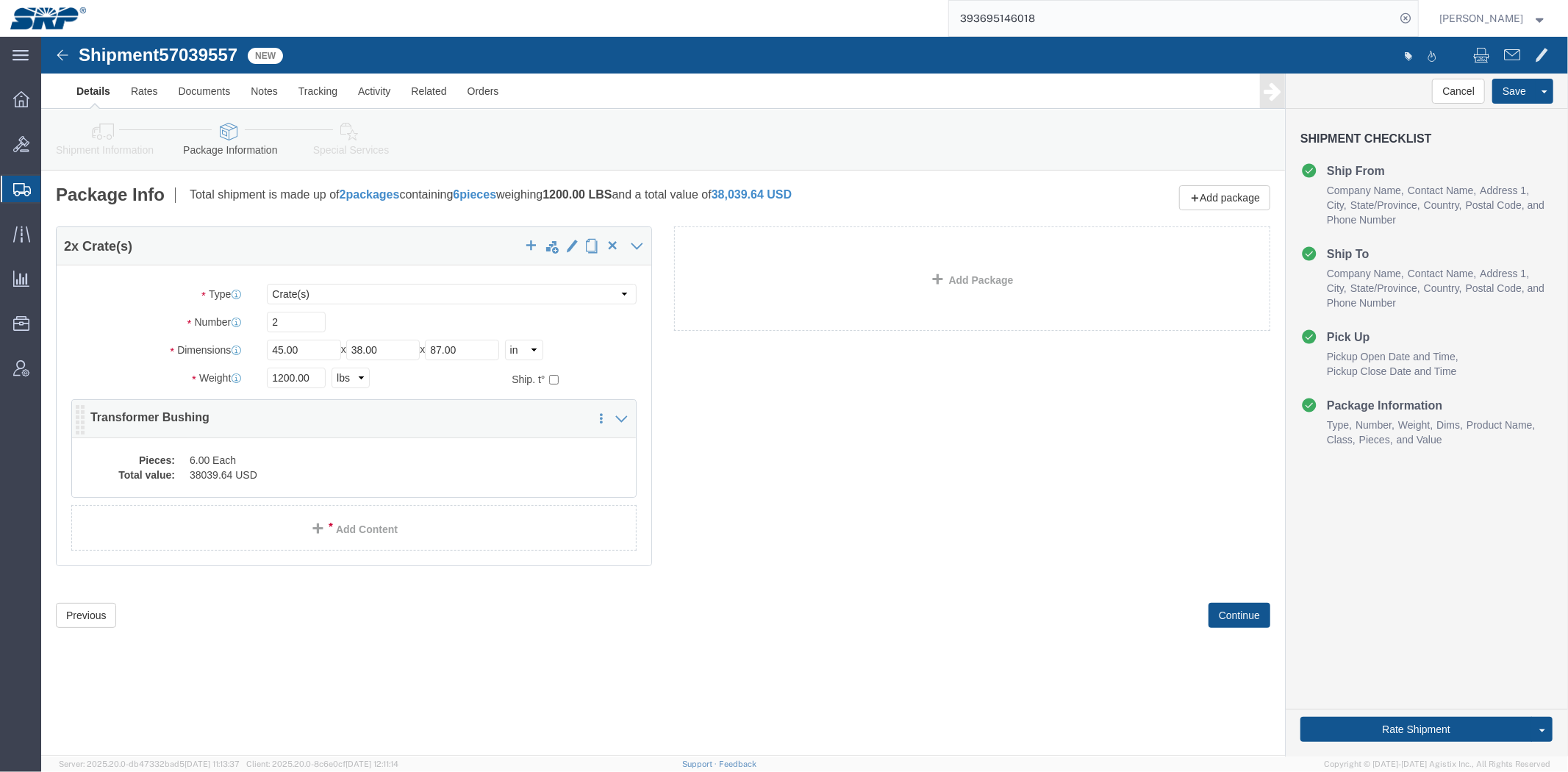
click div "2 x Crate(s) Package Type Select Bale(s) Basket(s) Bolt(s) Bottle(s) Buckets Bu…"
click dd "6.00 Each"
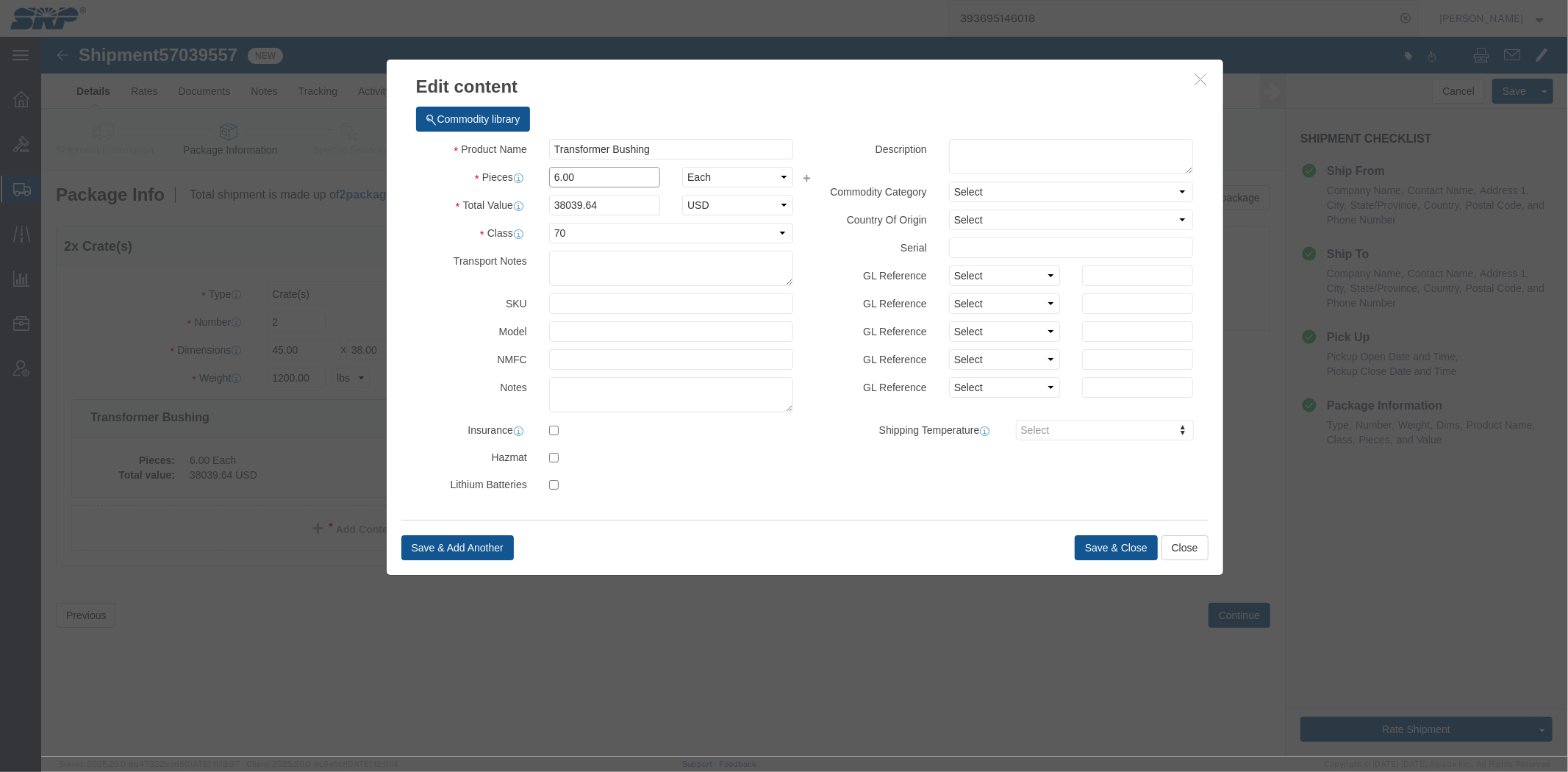
click input "6.00"
drag, startPoint x: 567, startPoint y: 161, endPoint x: 128, endPoint y: 161, distance: 439.0
click div "Edit content Commodity library Product Name Transformer Bushing Pieces 6.00 Sel…"
type input "37866"
click div "Save & Add Another Save & Close Close"
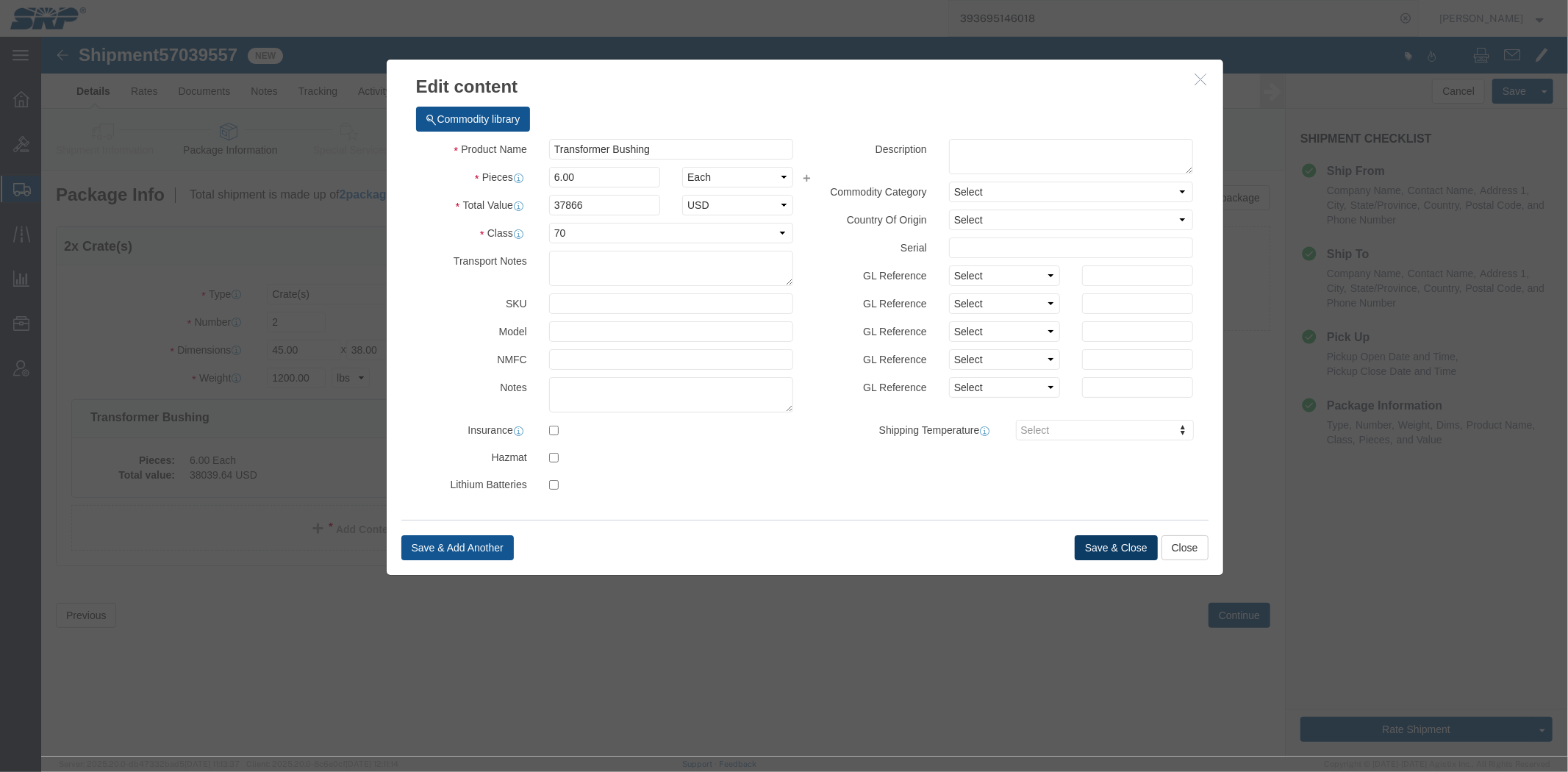
click button "Save & Close"
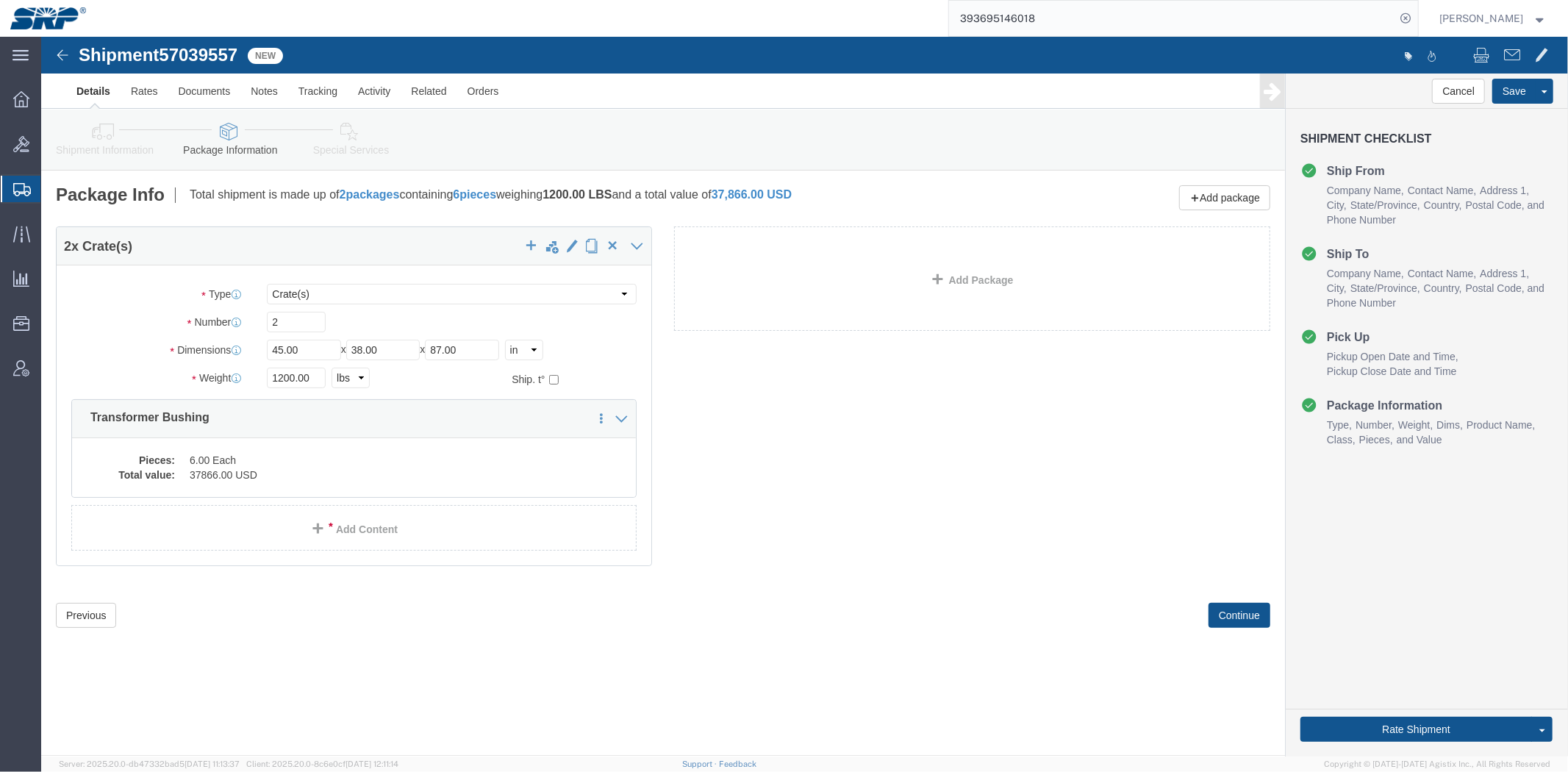
click div "2 x Crate(s) Package Type Select Bale(s) Basket(s) Bolt(s) Bottle(s) Buckets Bu…"
click div "Previous Continue"
click link "Special Services"
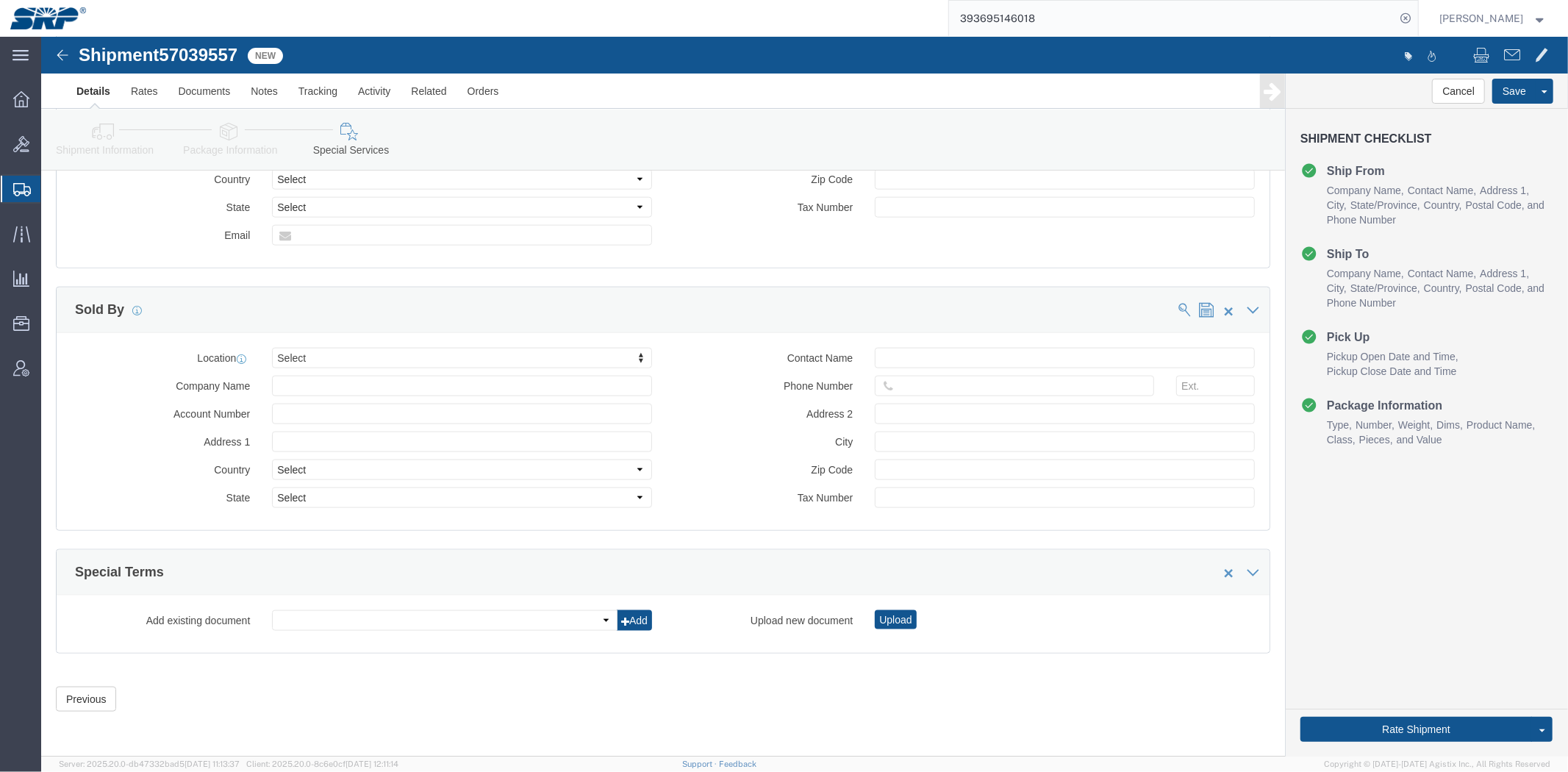
drag, startPoint x: 464, startPoint y: 145, endPoint x: 468, endPoint y: 349, distance: 204.0
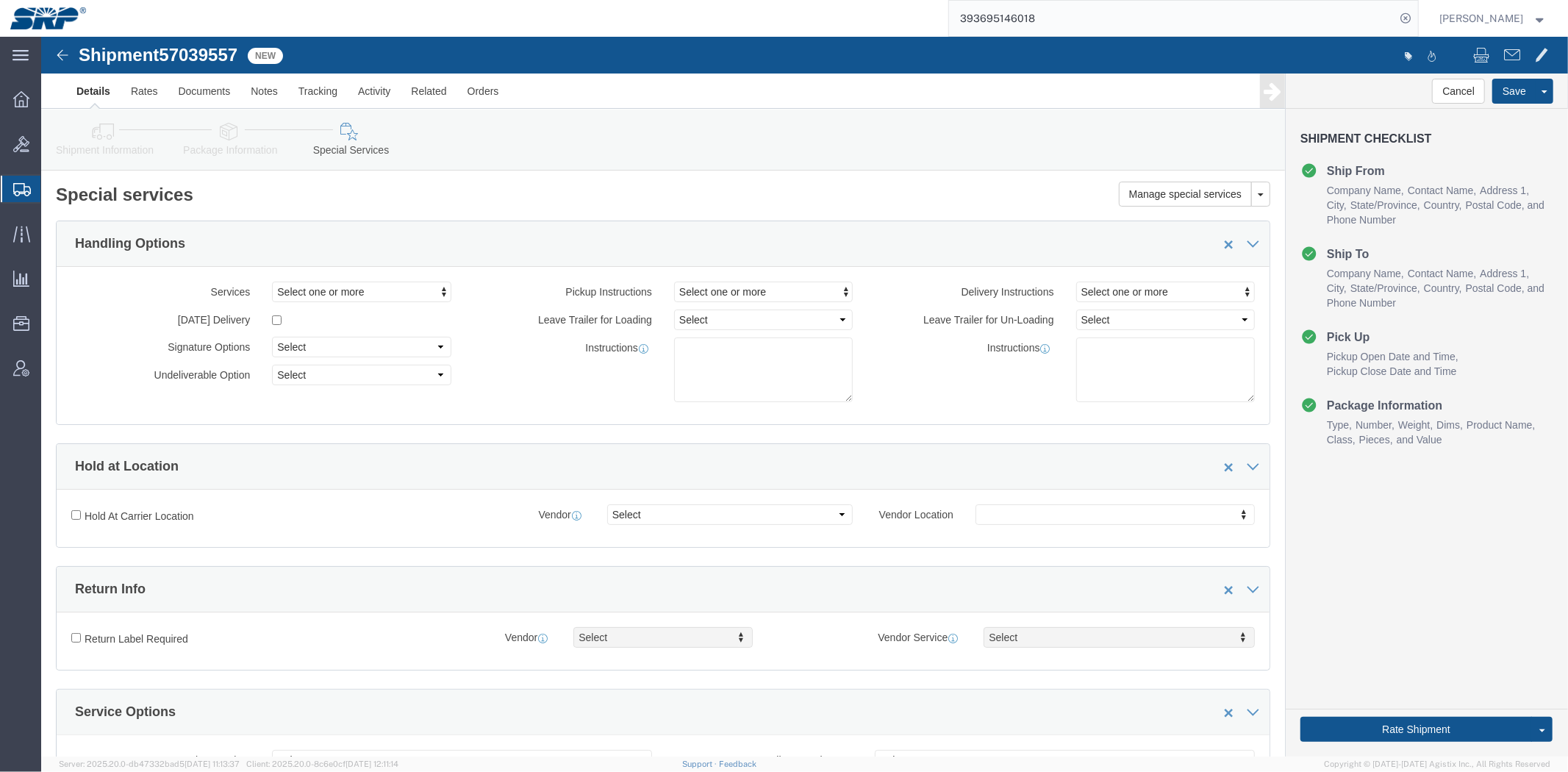
drag, startPoint x: 691, startPoint y: 428, endPoint x: 628, endPoint y: 243, distance: 195.4
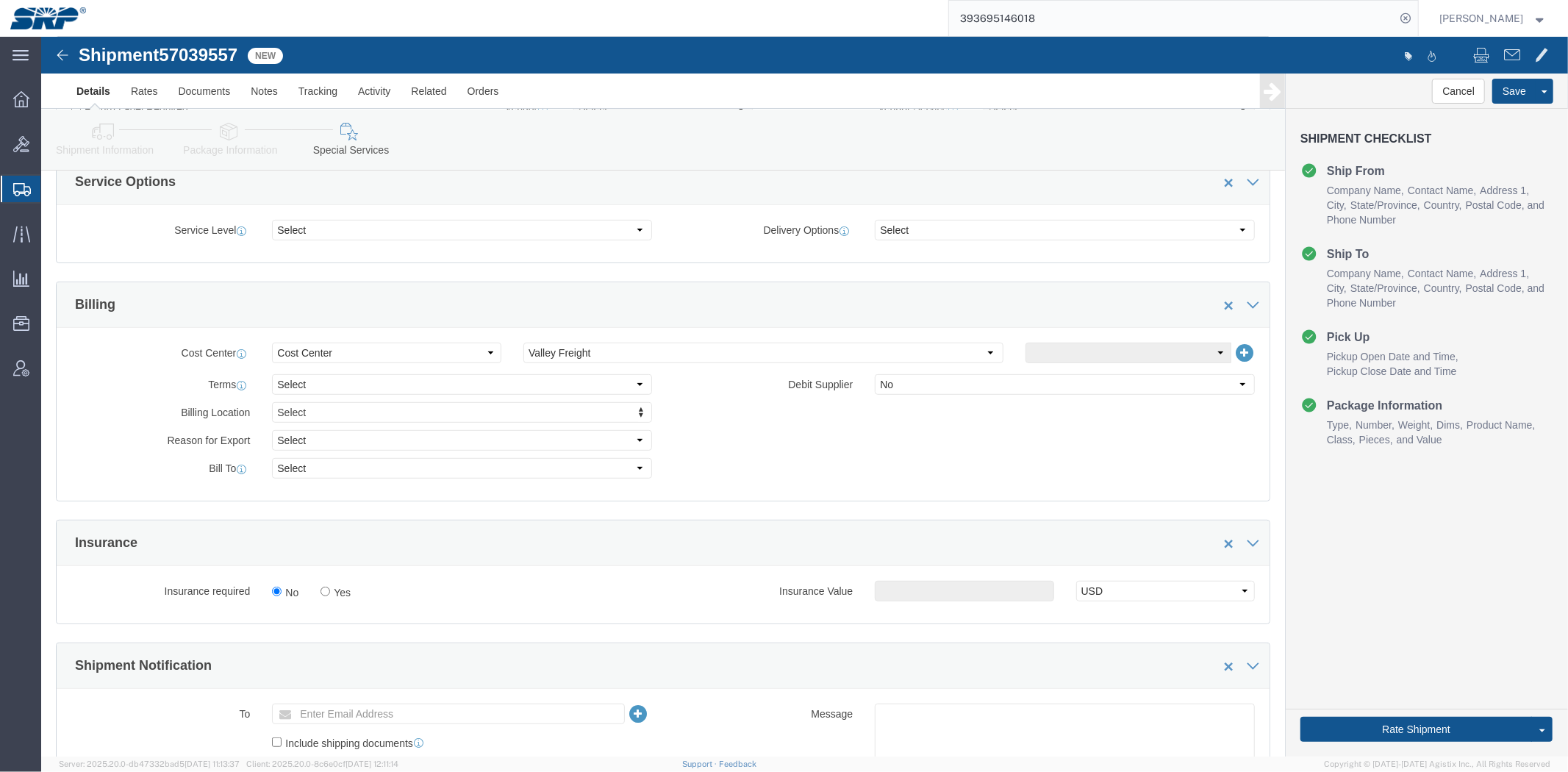
drag, startPoint x: 555, startPoint y: 264, endPoint x: 552, endPoint y: 343, distance: 79.1
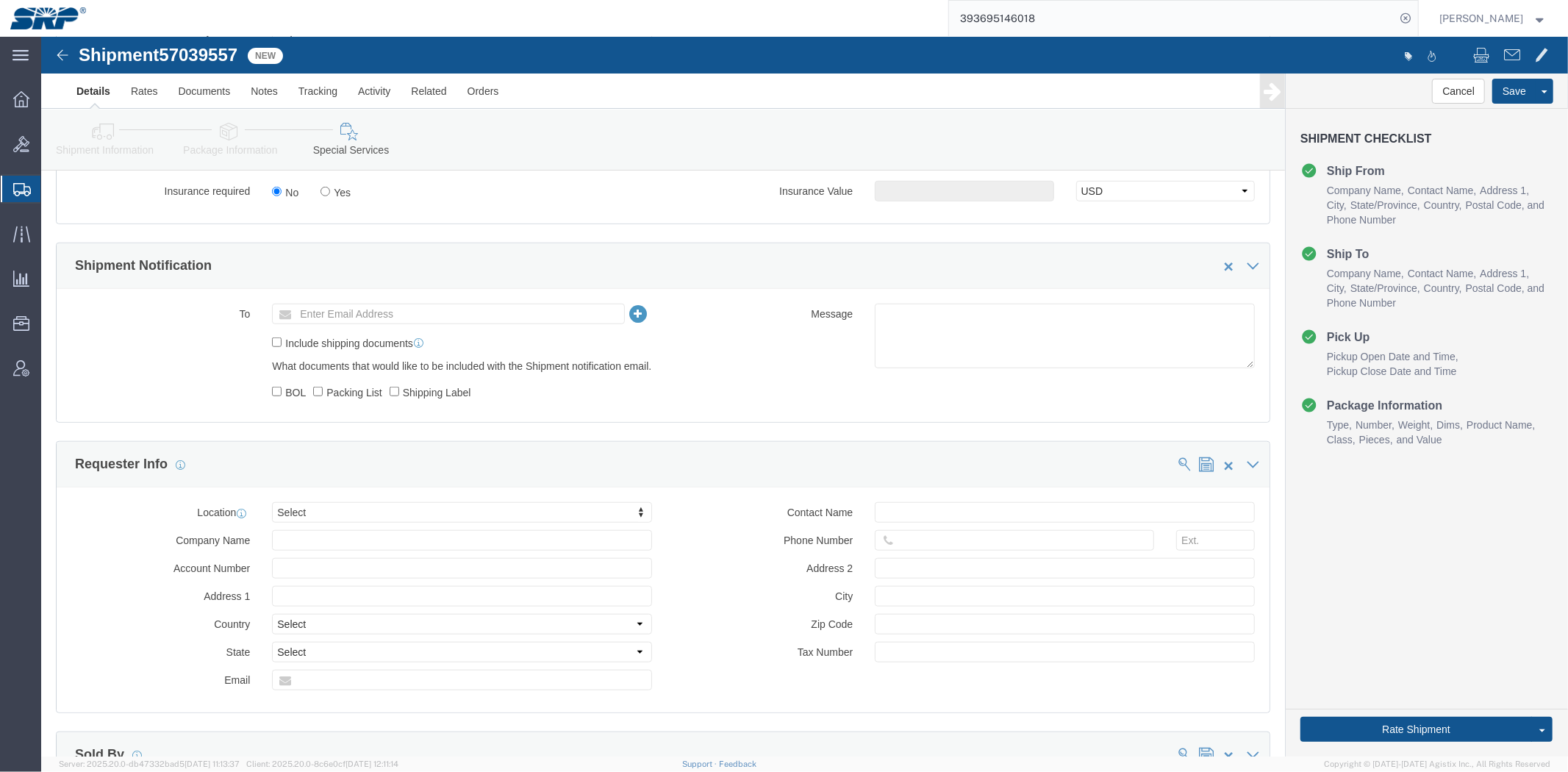
drag, startPoint x: 287, startPoint y: 533, endPoint x: 294, endPoint y: 584, distance: 51.5
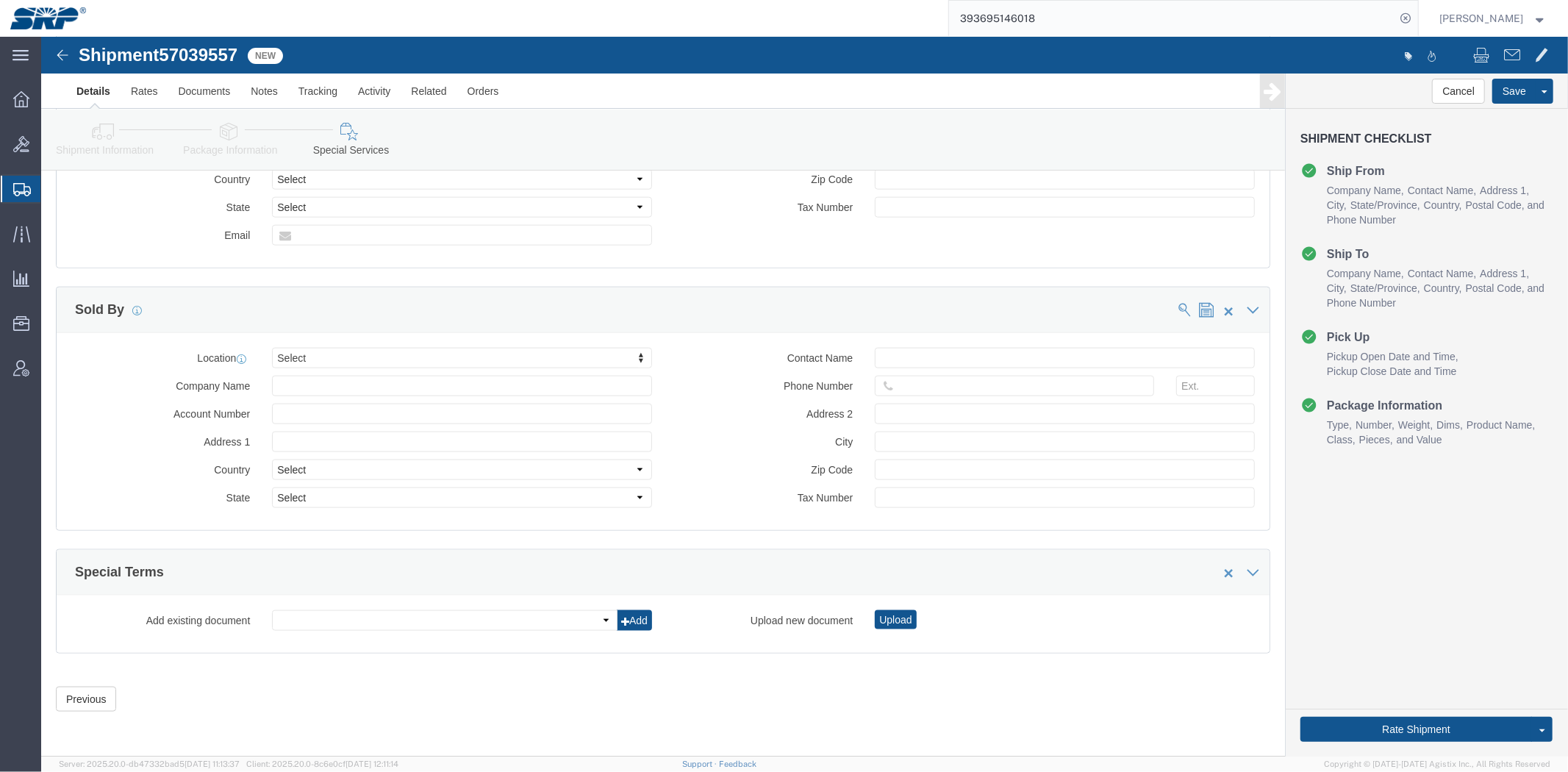
drag, startPoint x: 147, startPoint y: 499, endPoint x: 153, endPoint y: 553, distance: 54.3
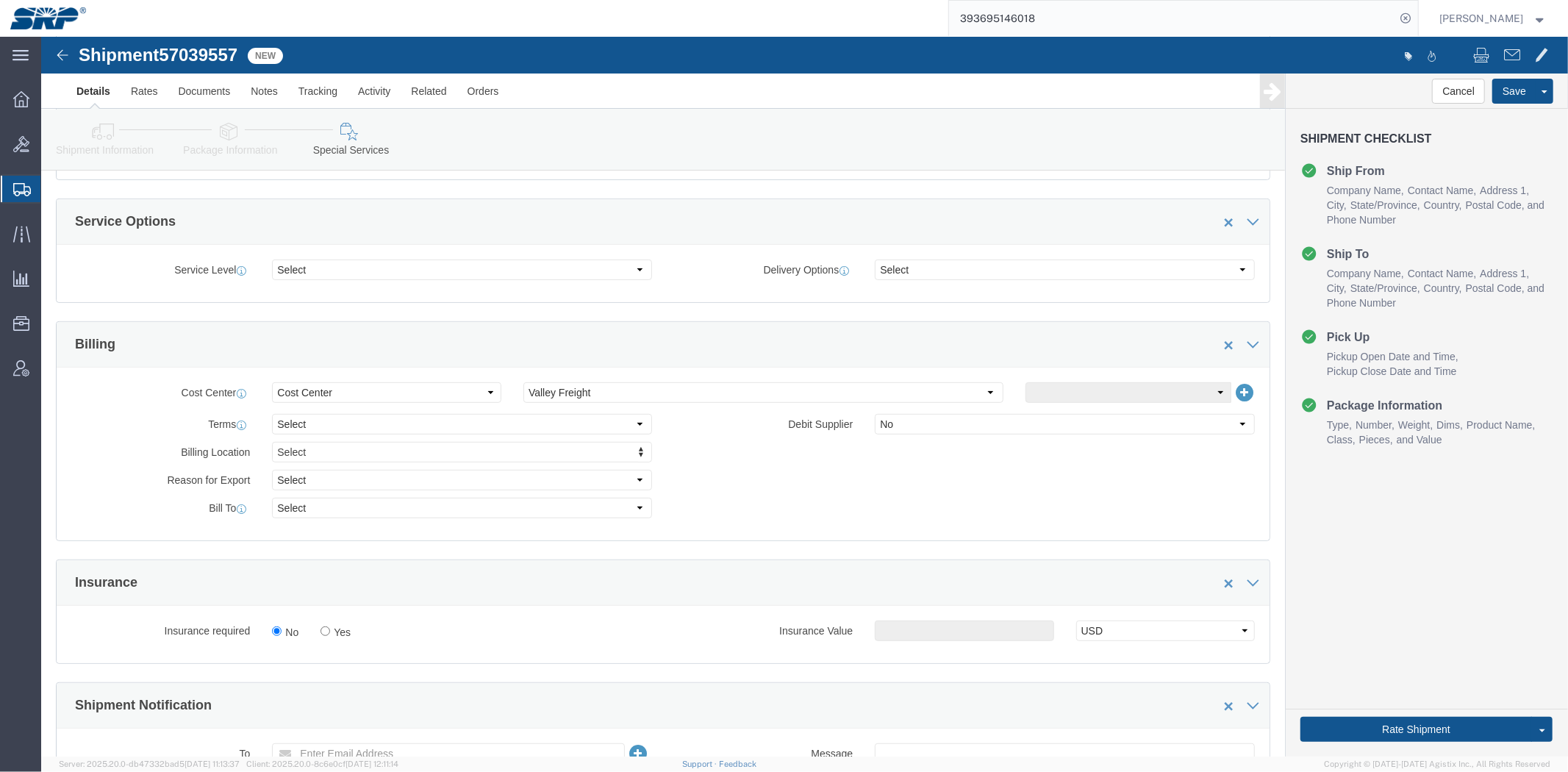
drag, startPoint x: 740, startPoint y: 407, endPoint x: 567, endPoint y: 77, distance: 372.6
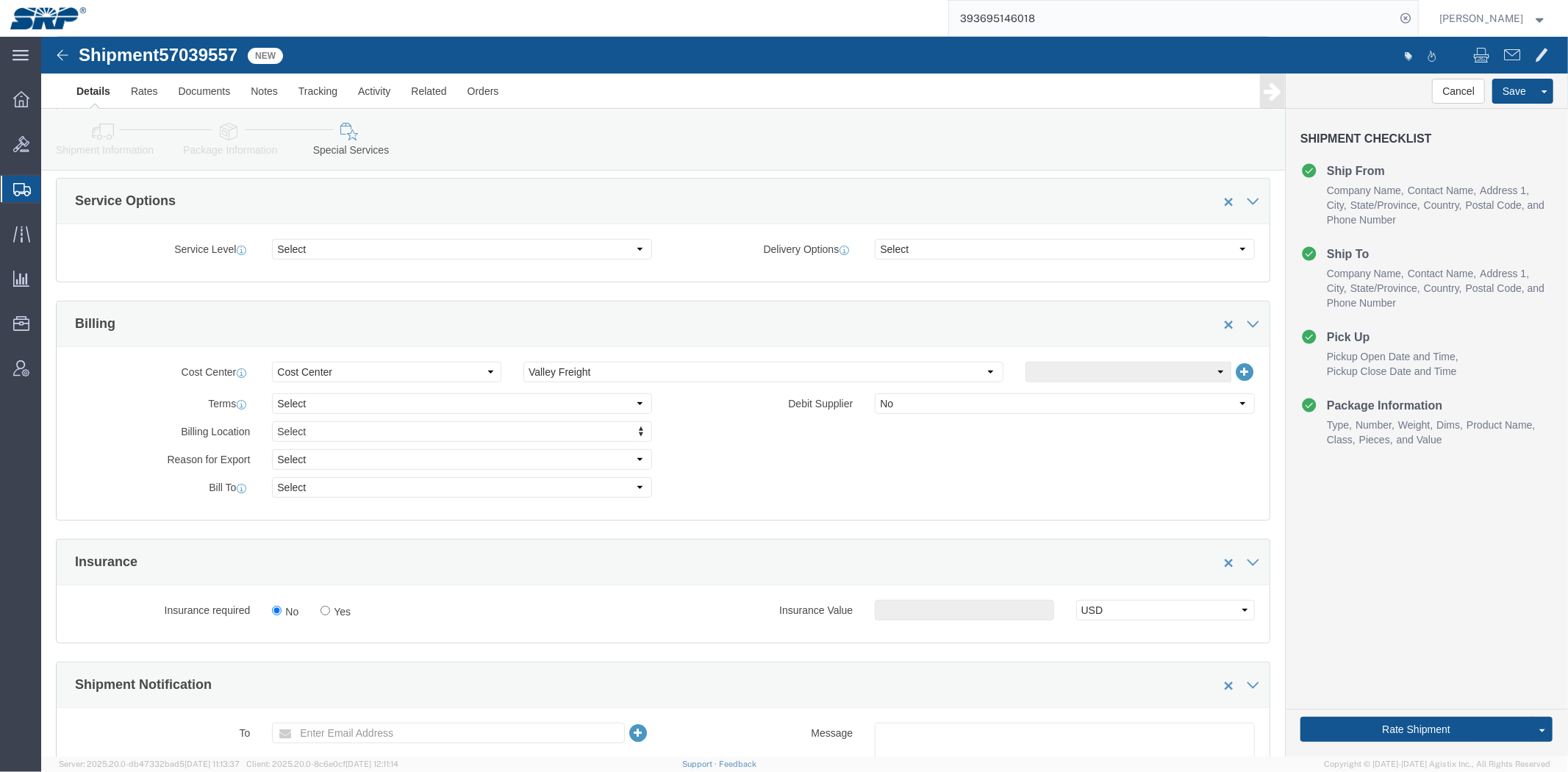
drag, startPoint x: 128, startPoint y: 410, endPoint x: 159, endPoint y: 490, distance: 85.8
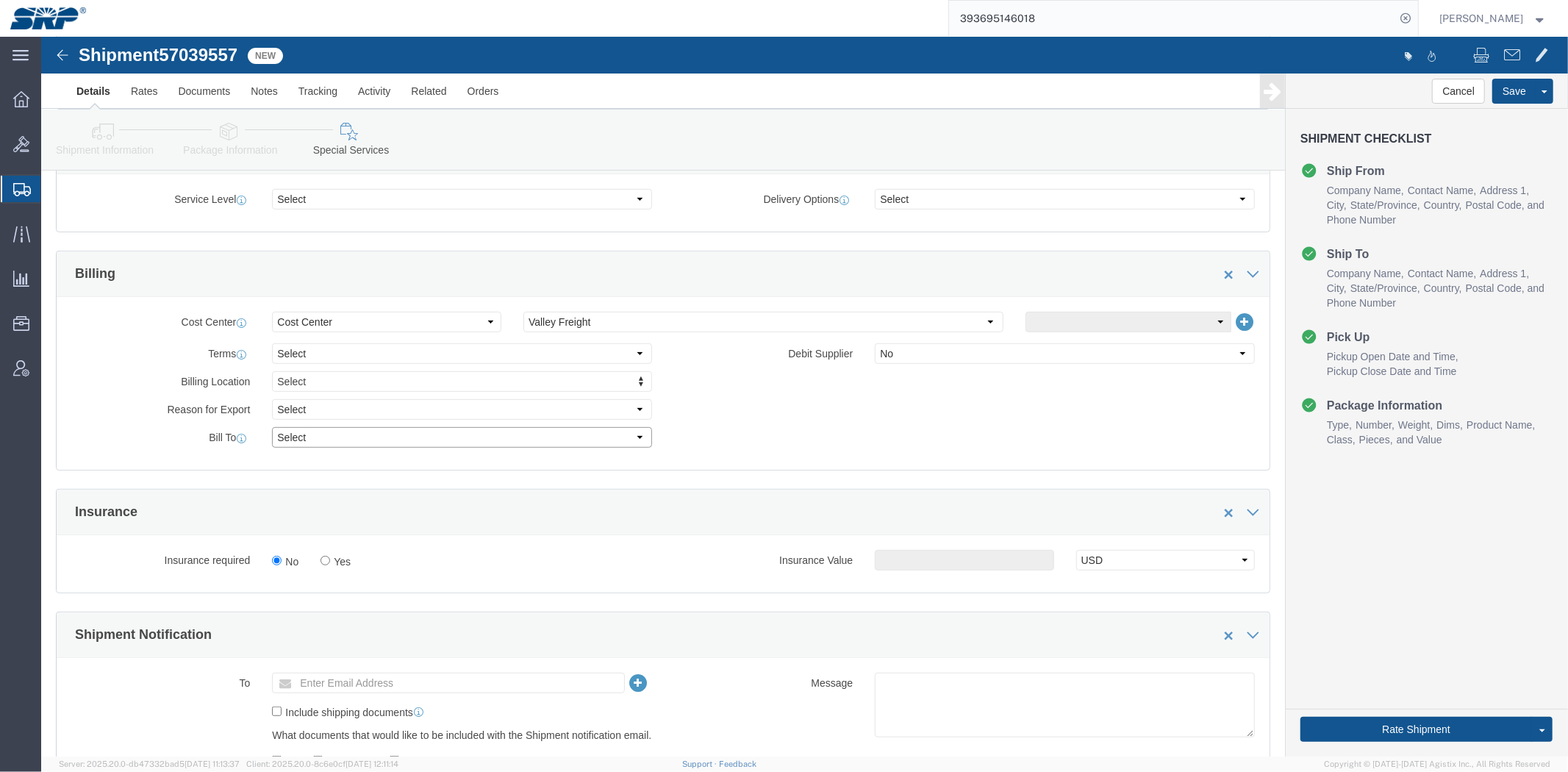
click select "Select Recipient Account Sender/Shipper Third Party Account"
select select "THRD"
click select "Select Recipient Account Sender/Shipper Third Party Account"
select select
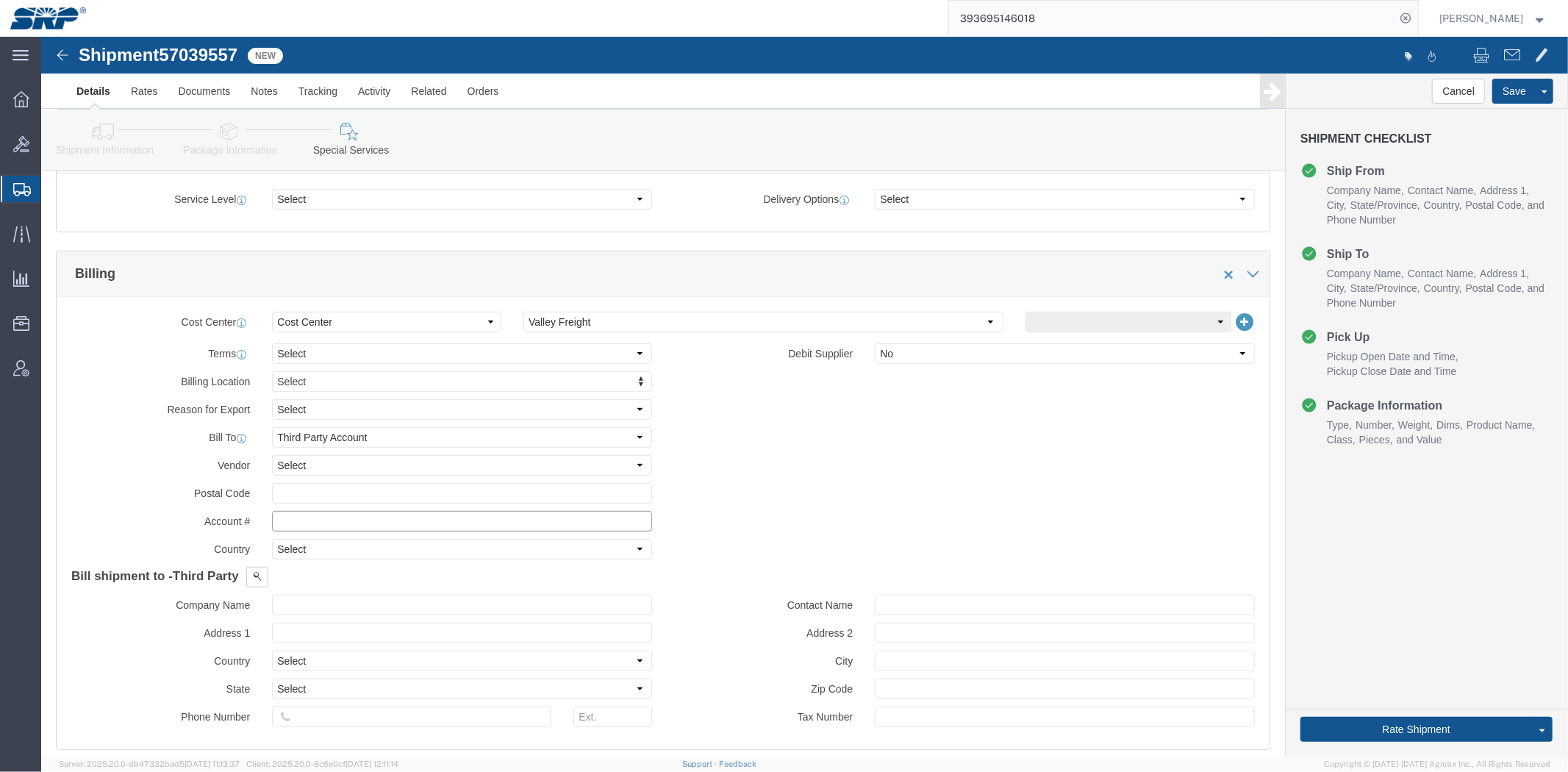
click input "text"
drag, startPoint x: 328, startPoint y: 479, endPoint x: -41, endPoint y: 479, distance: 369.0
click html "Shipment 57039557 New Details Rates Documents Notes Tracking Activity Related O…"
type input "84296522"
click span
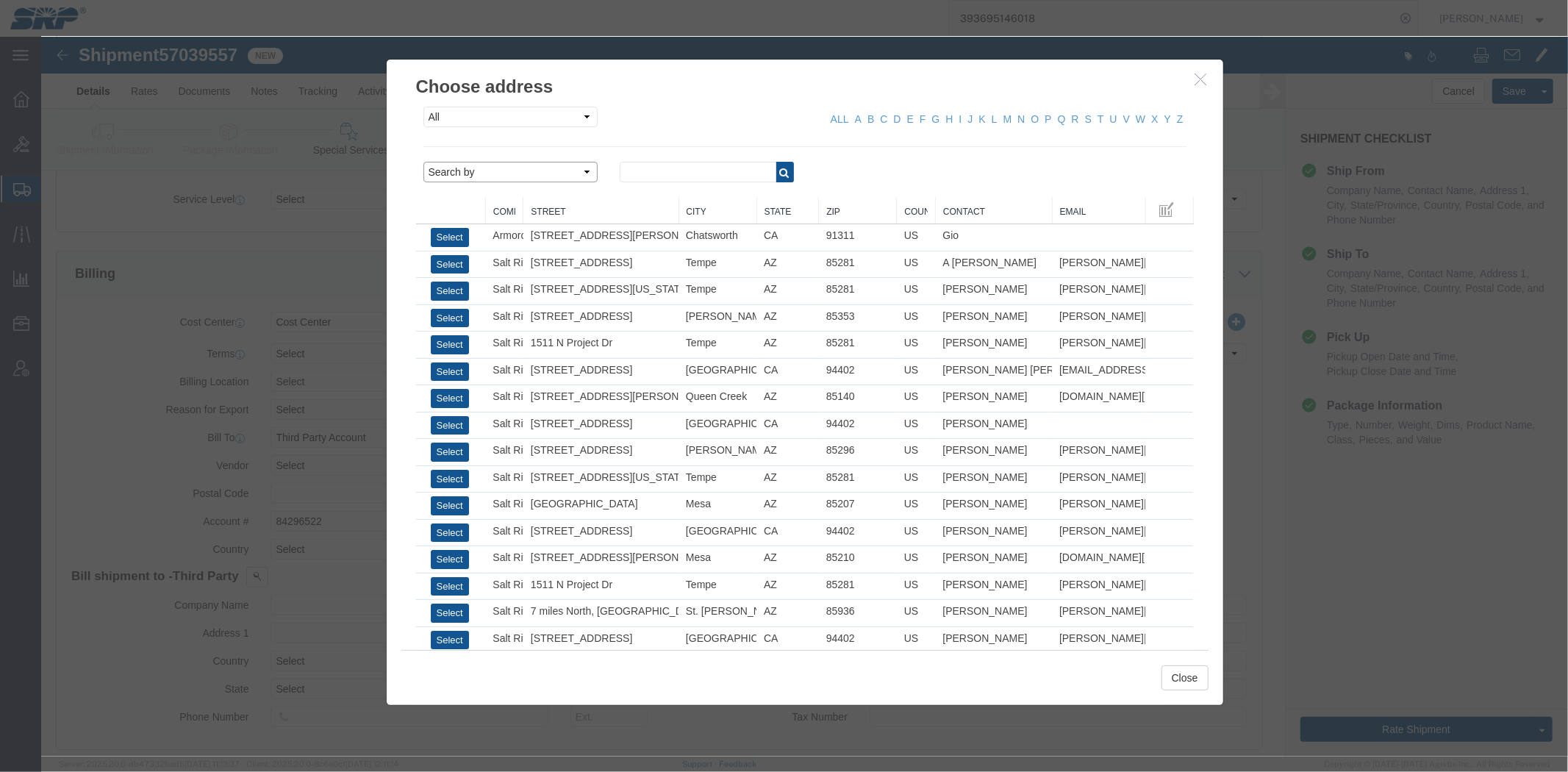
click select "Search by Address Book Name City Company Name Contact Name Country CustomerAlia…"
select select "city"
click select "Search by Address Book Name City Company Name Contact Name Country CustomerAlia…"
click div "All Company Location Other Personal Shared ALL A B C D E F G H I J K L M N O P …"
click input "text"
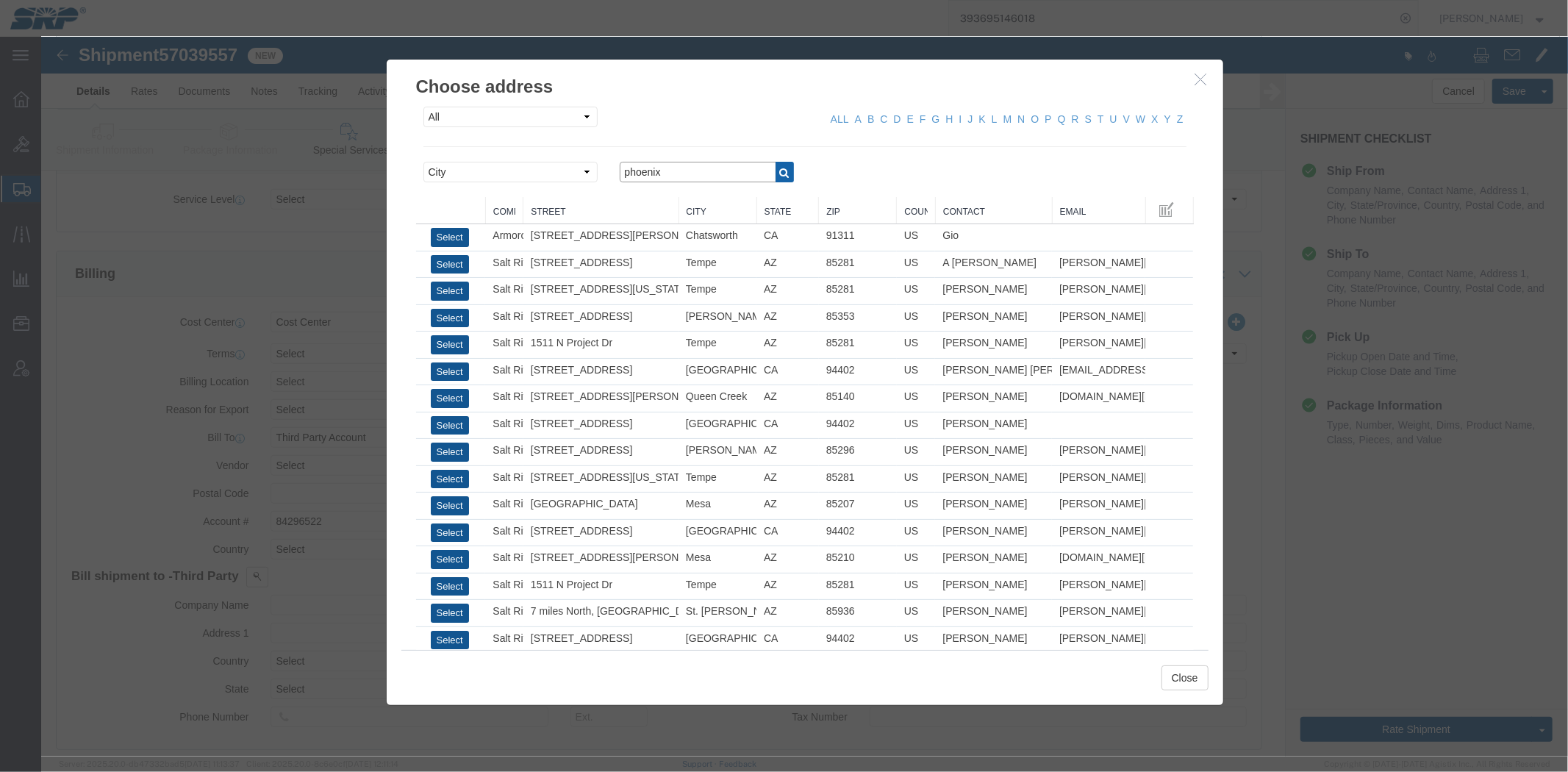
type input "phoenix"
click icon "button"
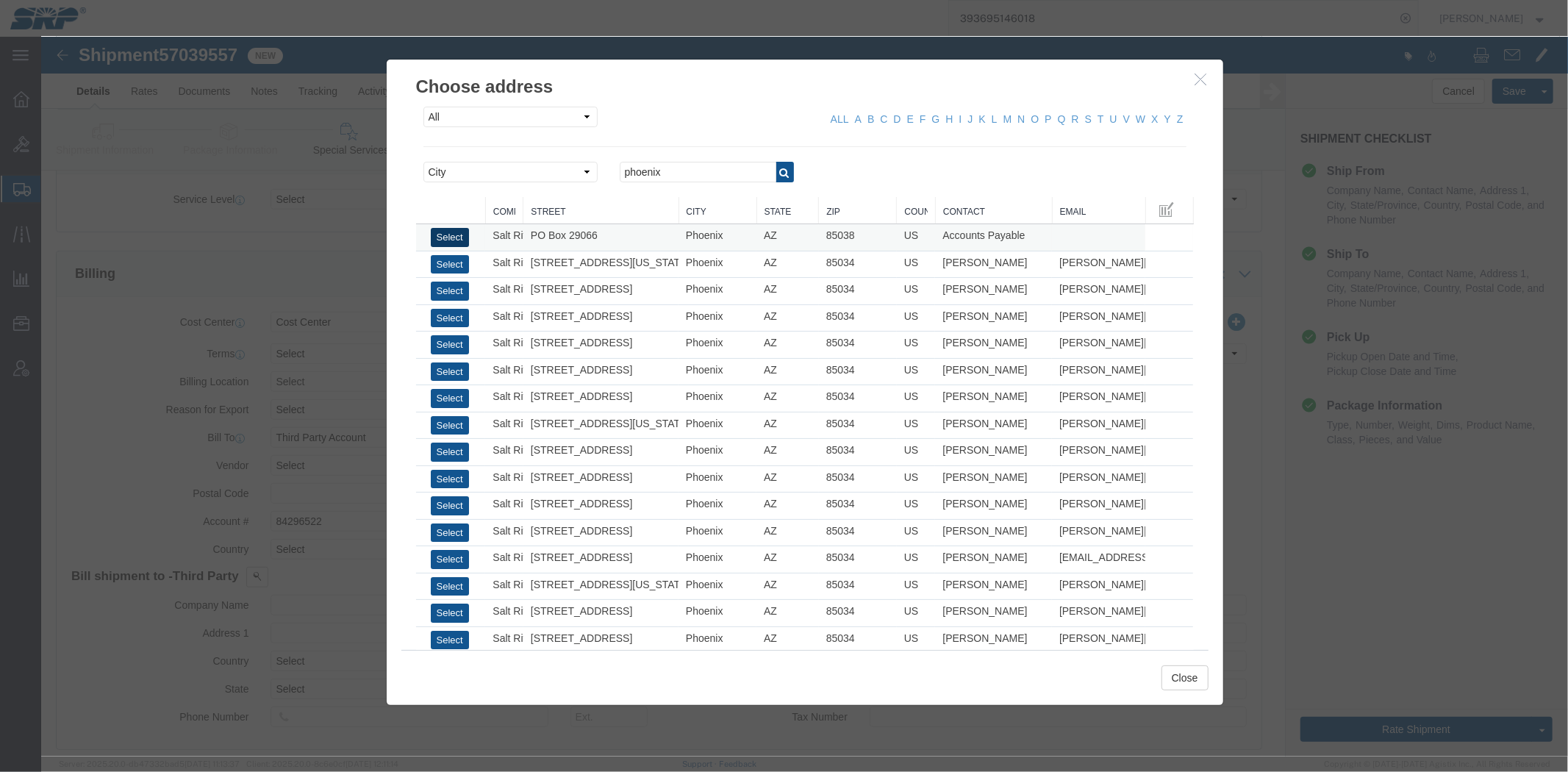
click button "Select"
type input "Salt River Project"
type input "PO Box 29066"
select select "US"
type input "6022368759"
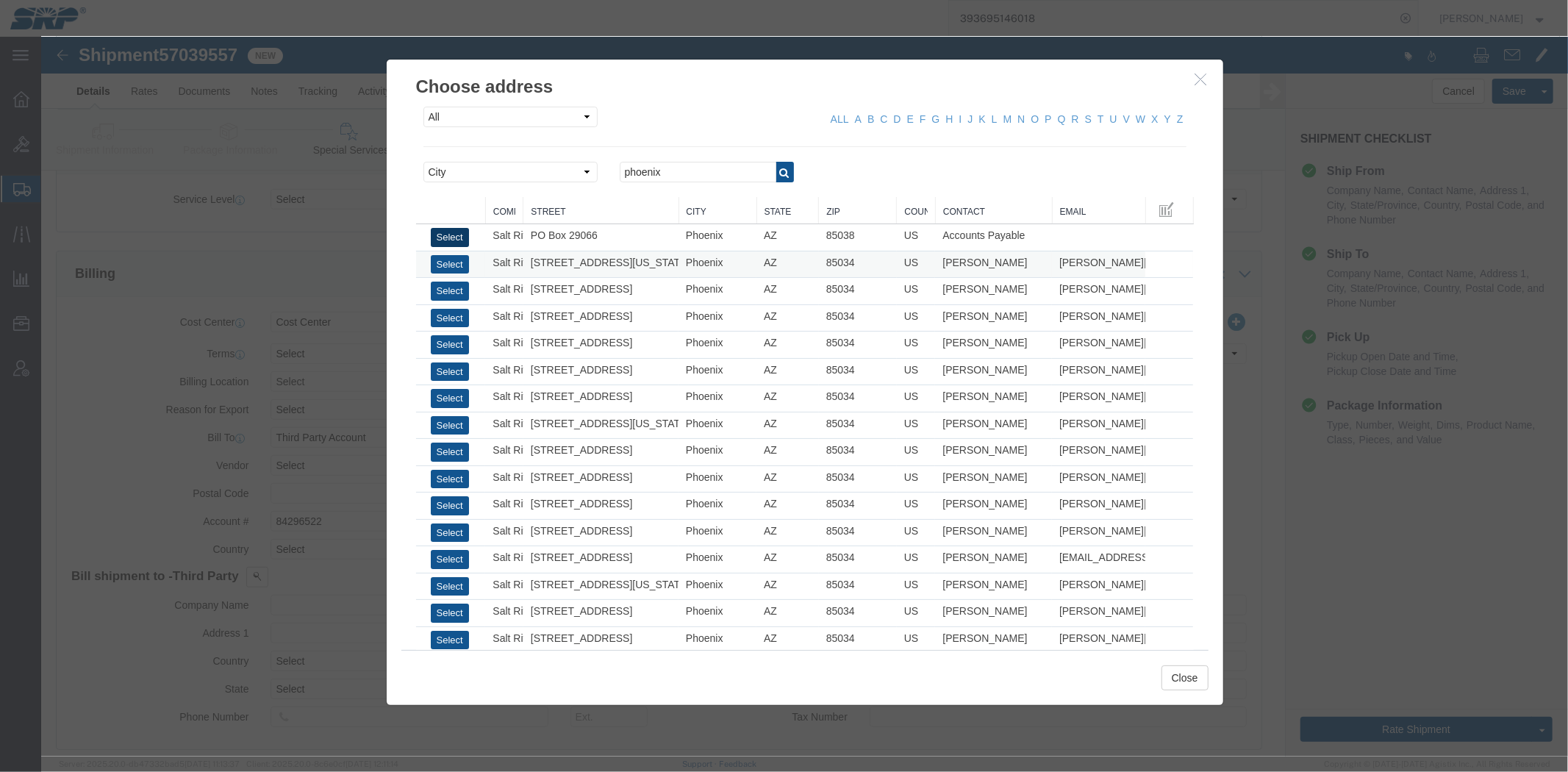
type input "Accounts Payable"
type input "Phoenix"
type input "85038"
select select "AZ"
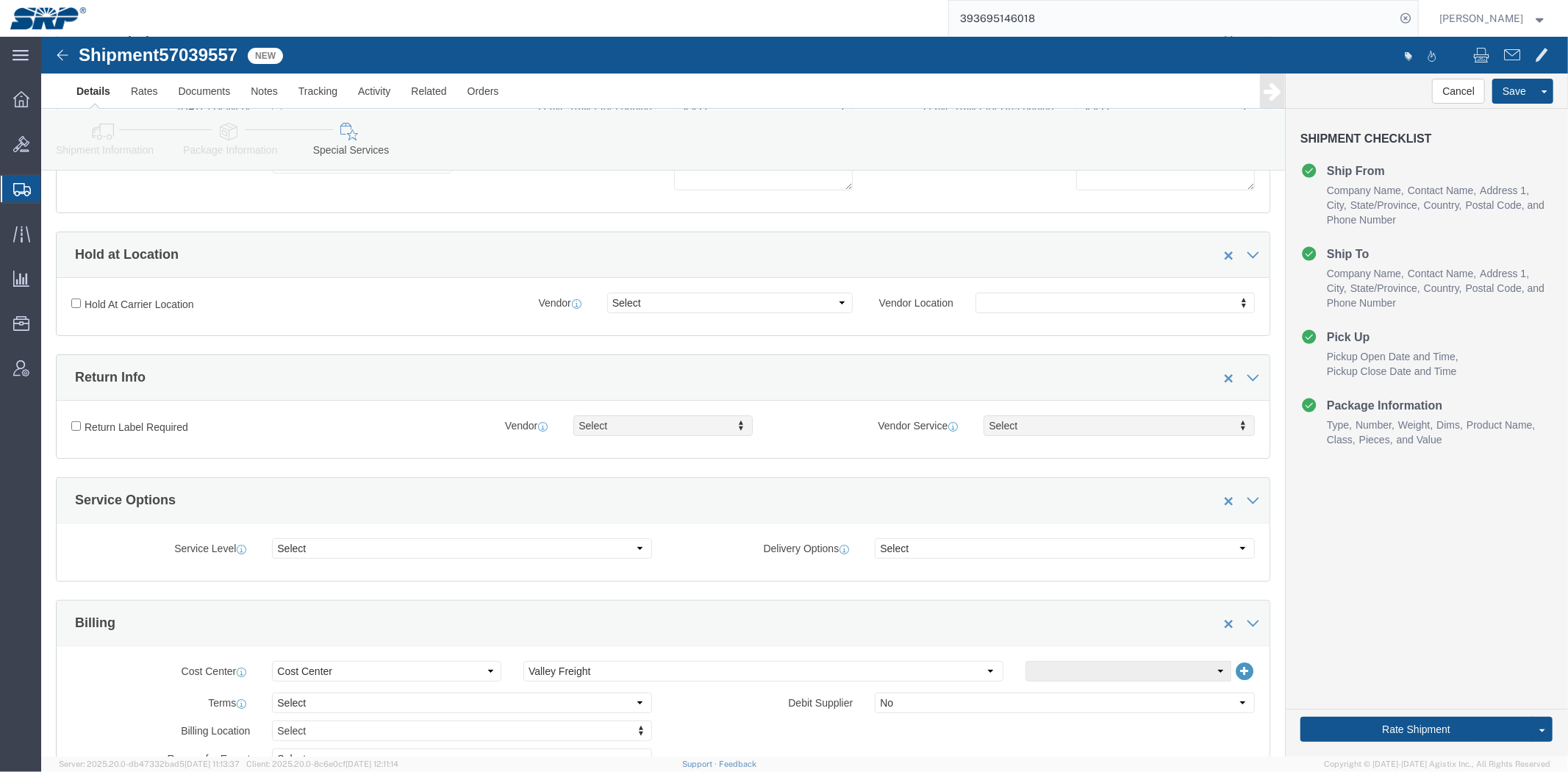
scroll to position [0, 0]
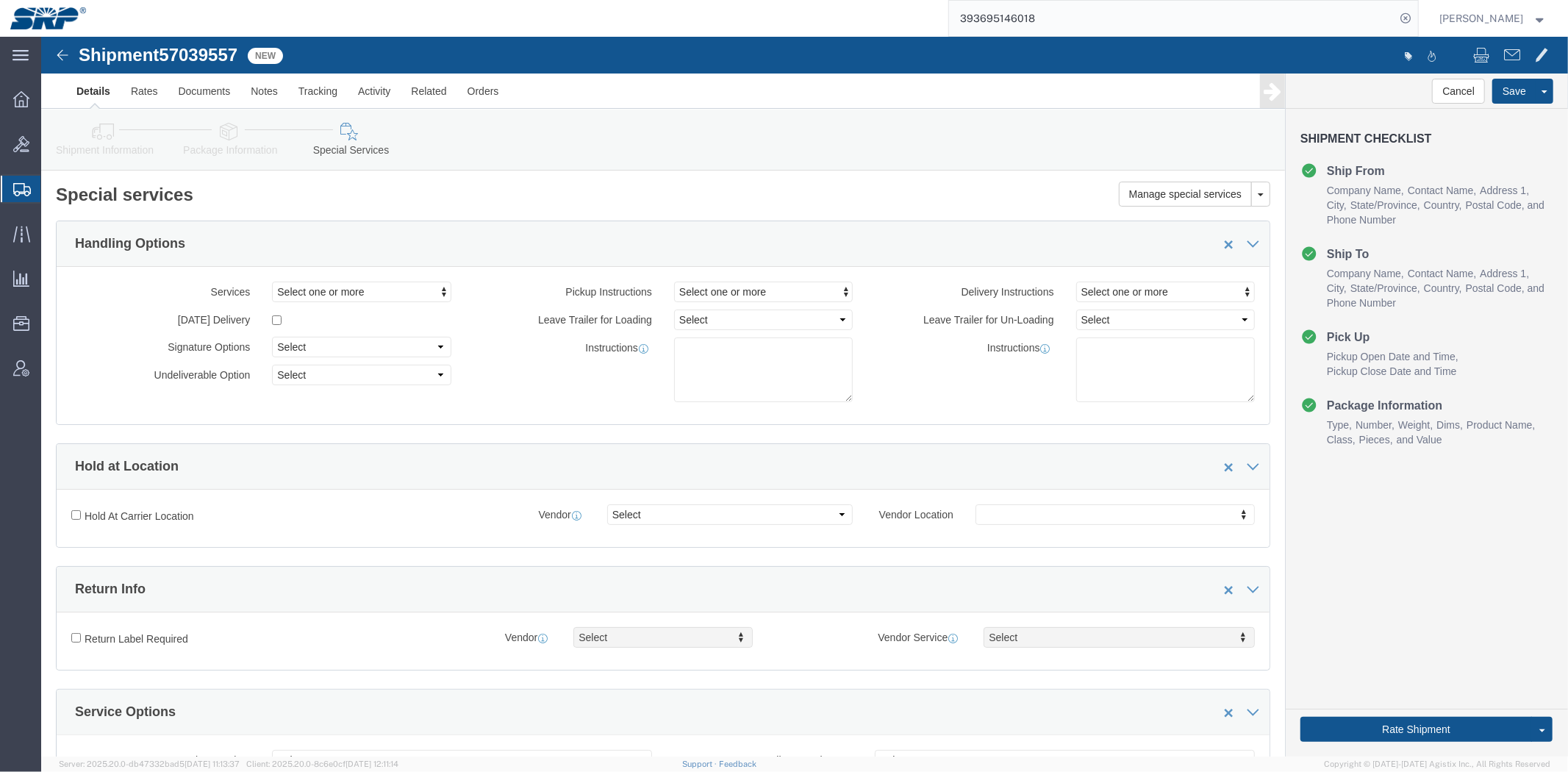
drag, startPoint x: 748, startPoint y: 456, endPoint x: 563, endPoint y: 191, distance: 323.2
click link "Package Information"
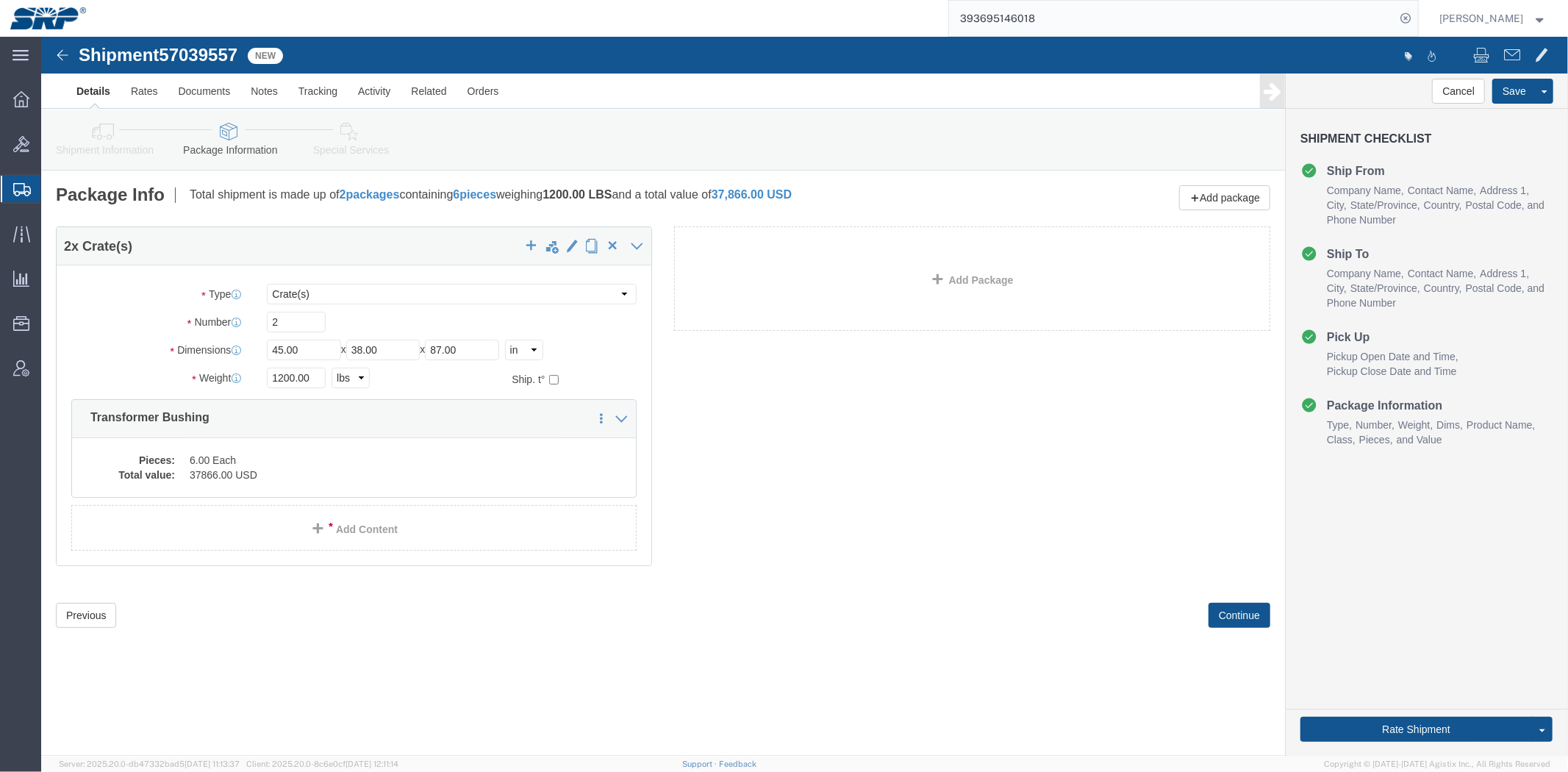
click link "Shipment Information"
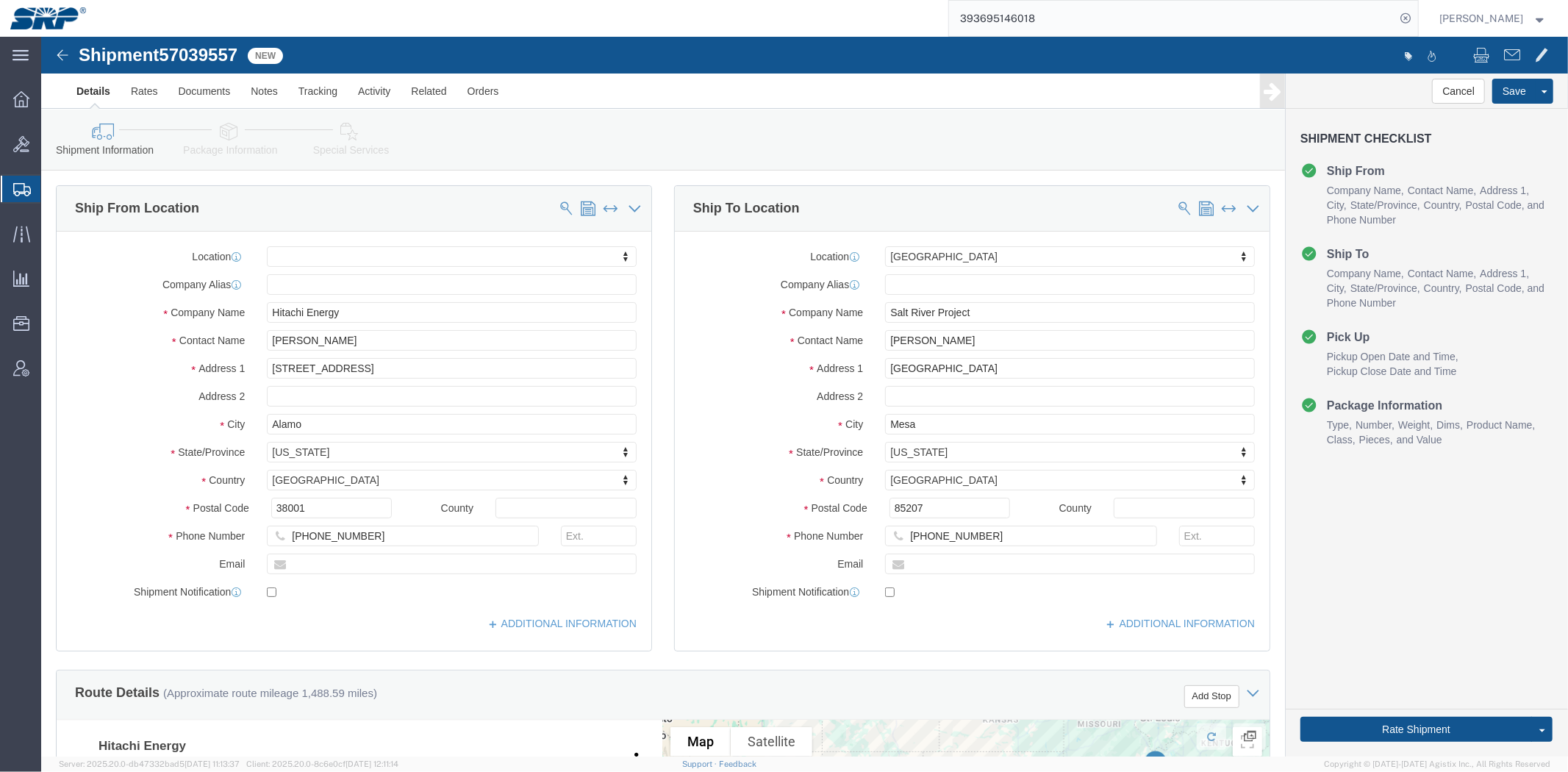
click div "Ship From Location Location My Profile Location [GEOGRAPHIC_DATA] Facility [GEO…"
click div "Ship To Location Location [GEOGRAPHIC_DATA] SERVICE CENTER My Profile Location …"
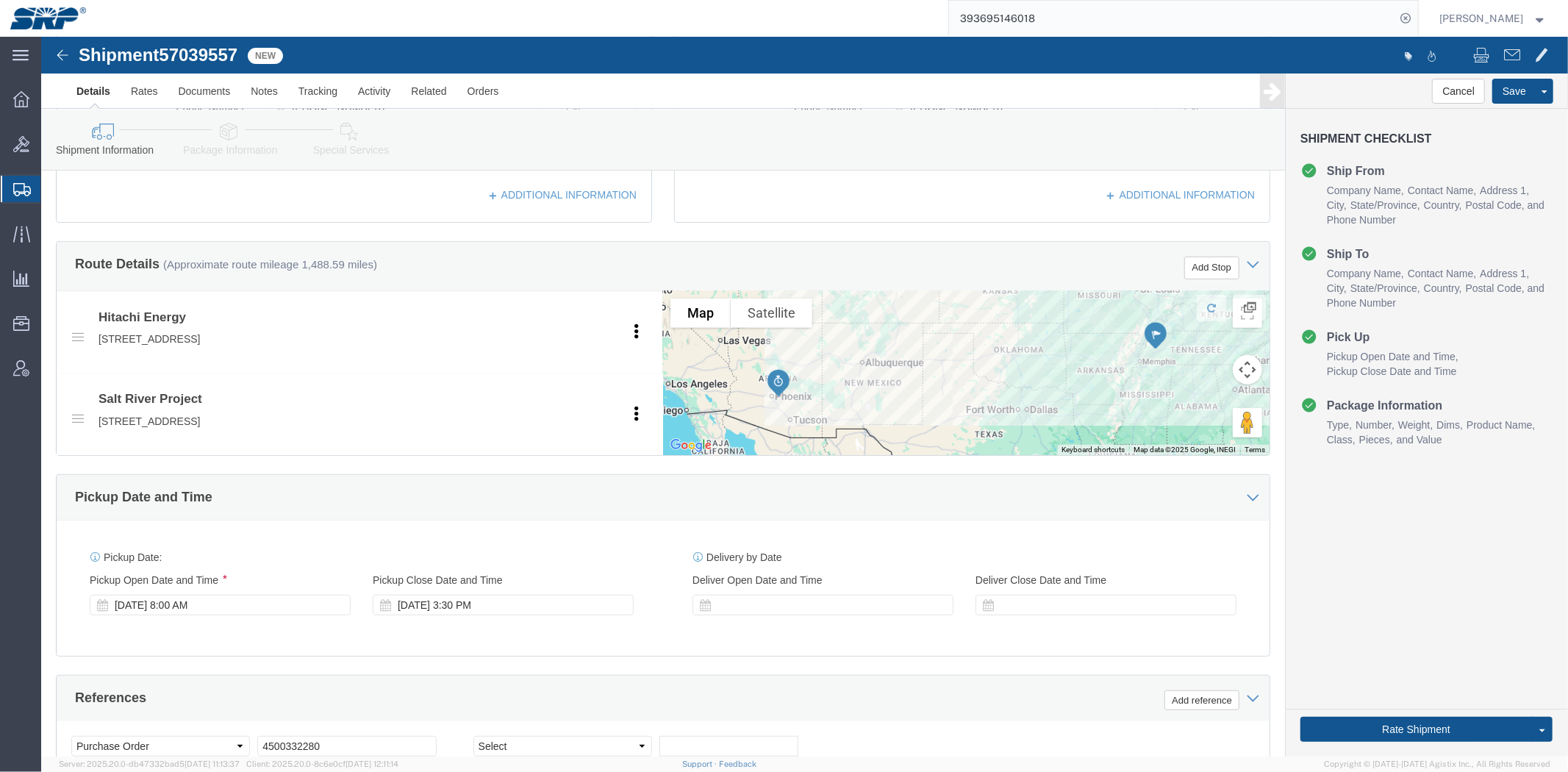
scroll to position [780, 0]
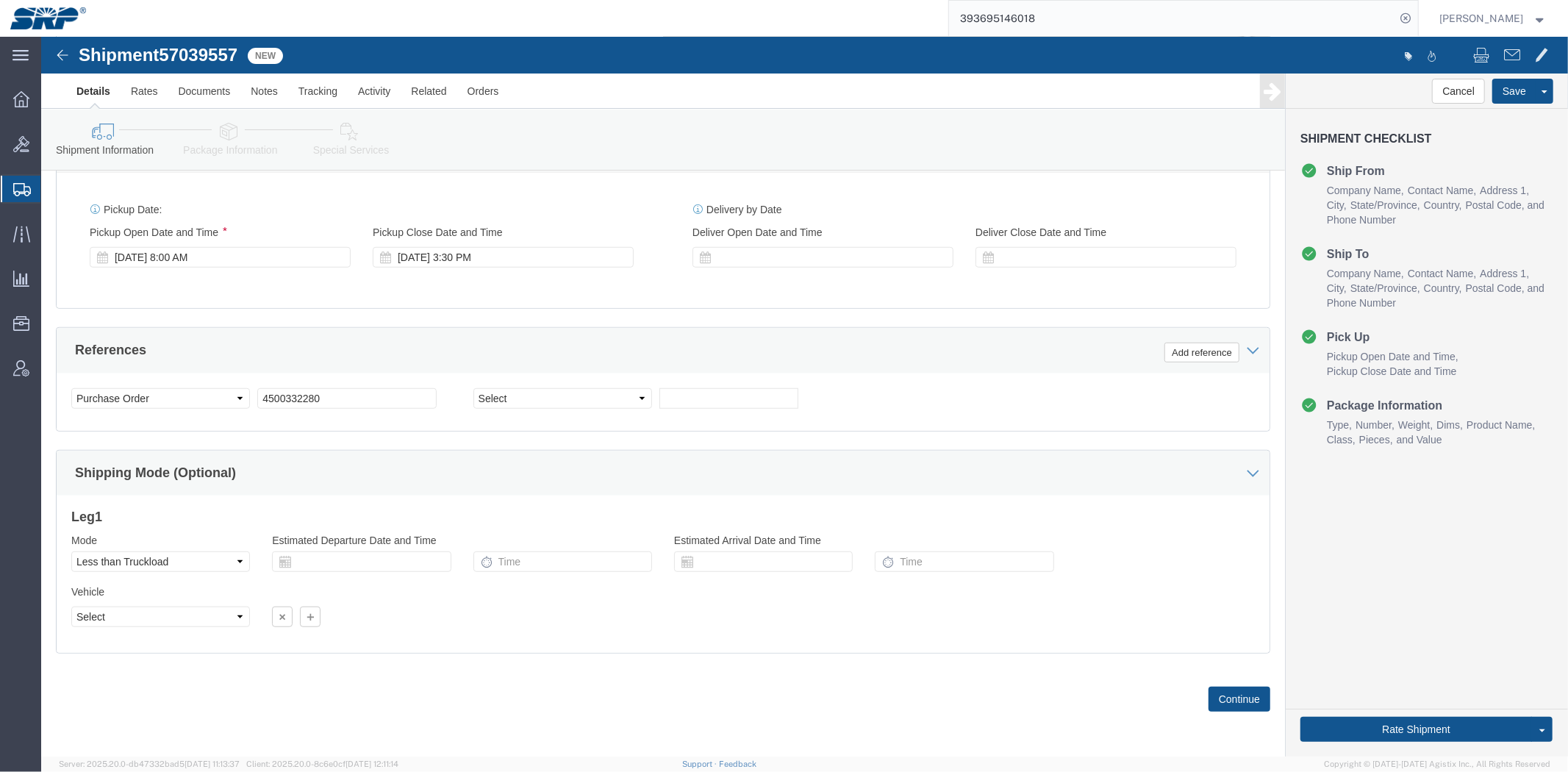
drag, startPoint x: 618, startPoint y: 166, endPoint x: 613, endPoint y: 310, distance: 144.1
click div "[DATE] 3:30 PM"
type input "4:00 PM"
click button "Apply"
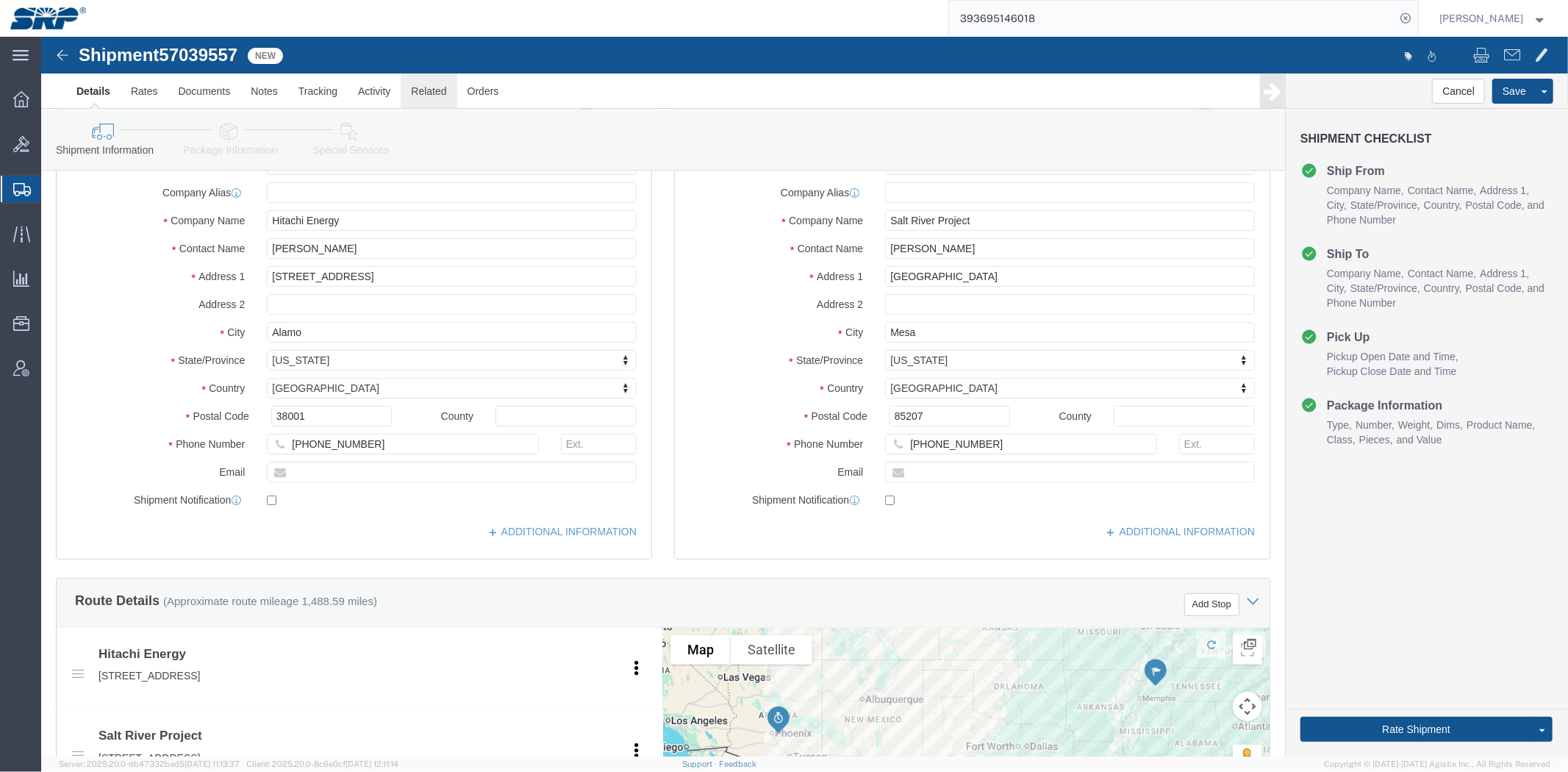
drag, startPoint x: 791, startPoint y: 431, endPoint x: 379, endPoint y: 45, distance: 564.6
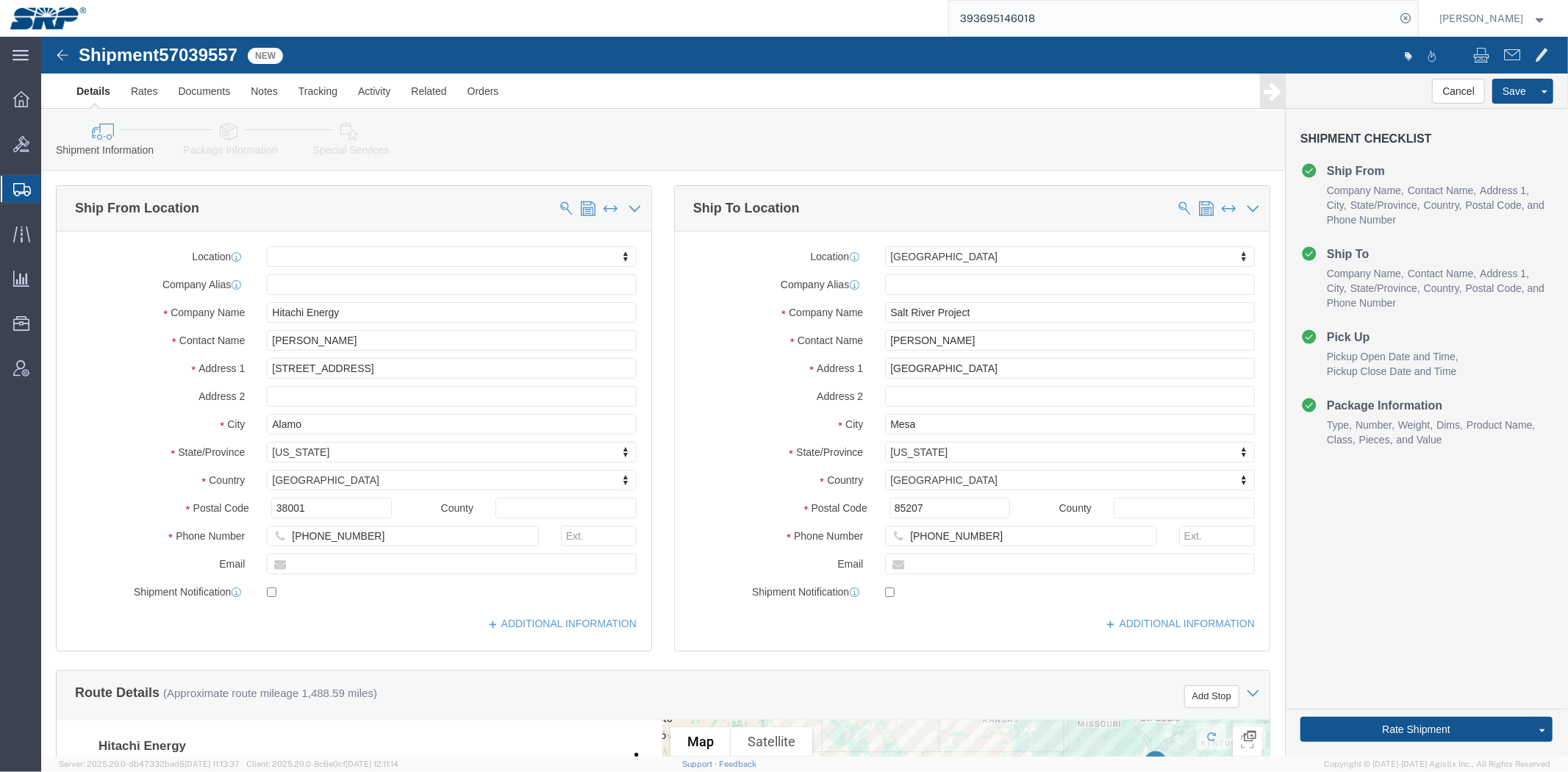
drag, startPoint x: 182, startPoint y: 95, endPoint x: 200, endPoint y: 94, distance: 18.0
click icon
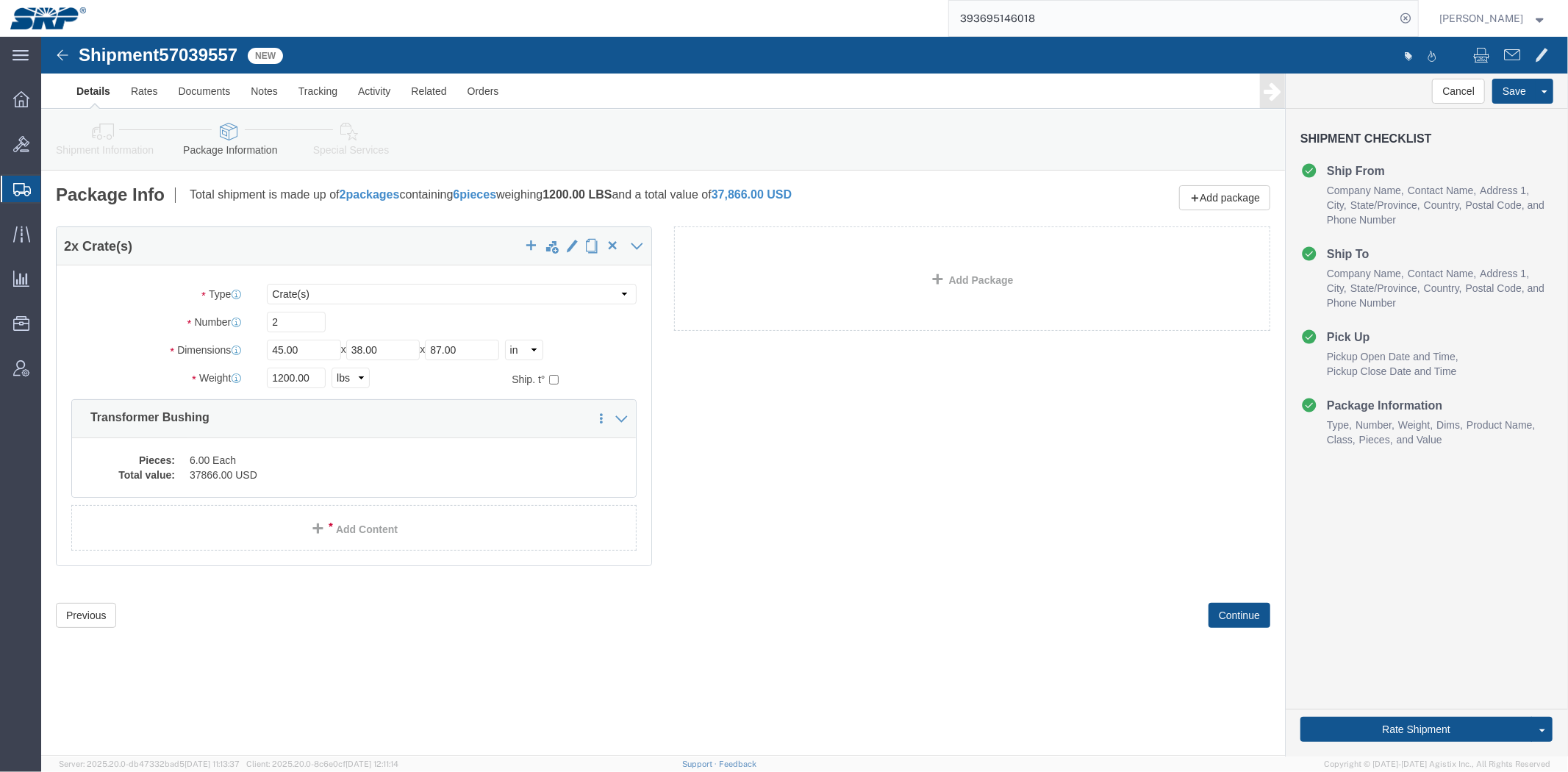
click link "Special Services"
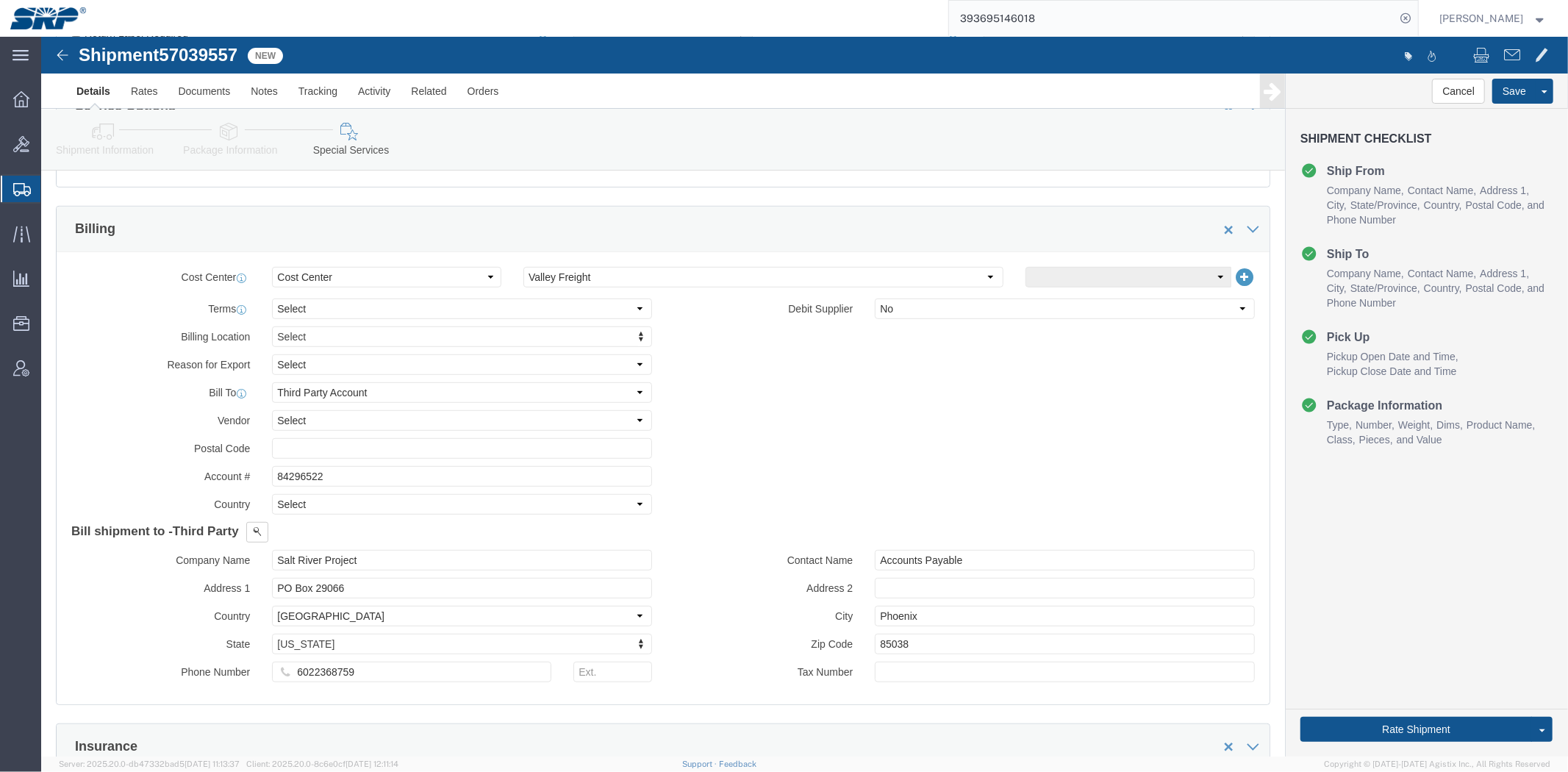
drag, startPoint x: 466, startPoint y: 171, endPoint x: 470, endPoint y: 247, distance: 76.1
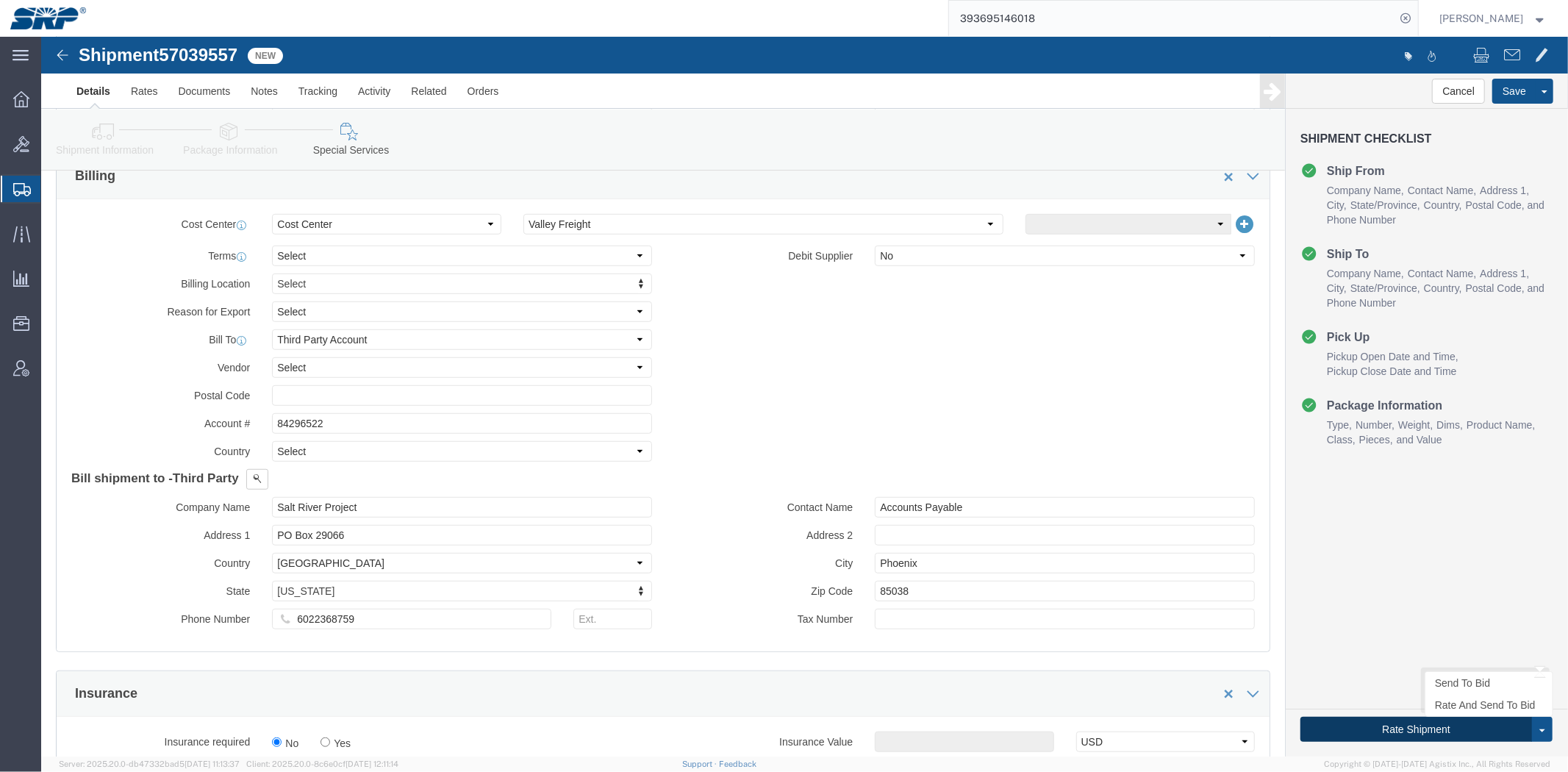
click button "Rate Shipment"
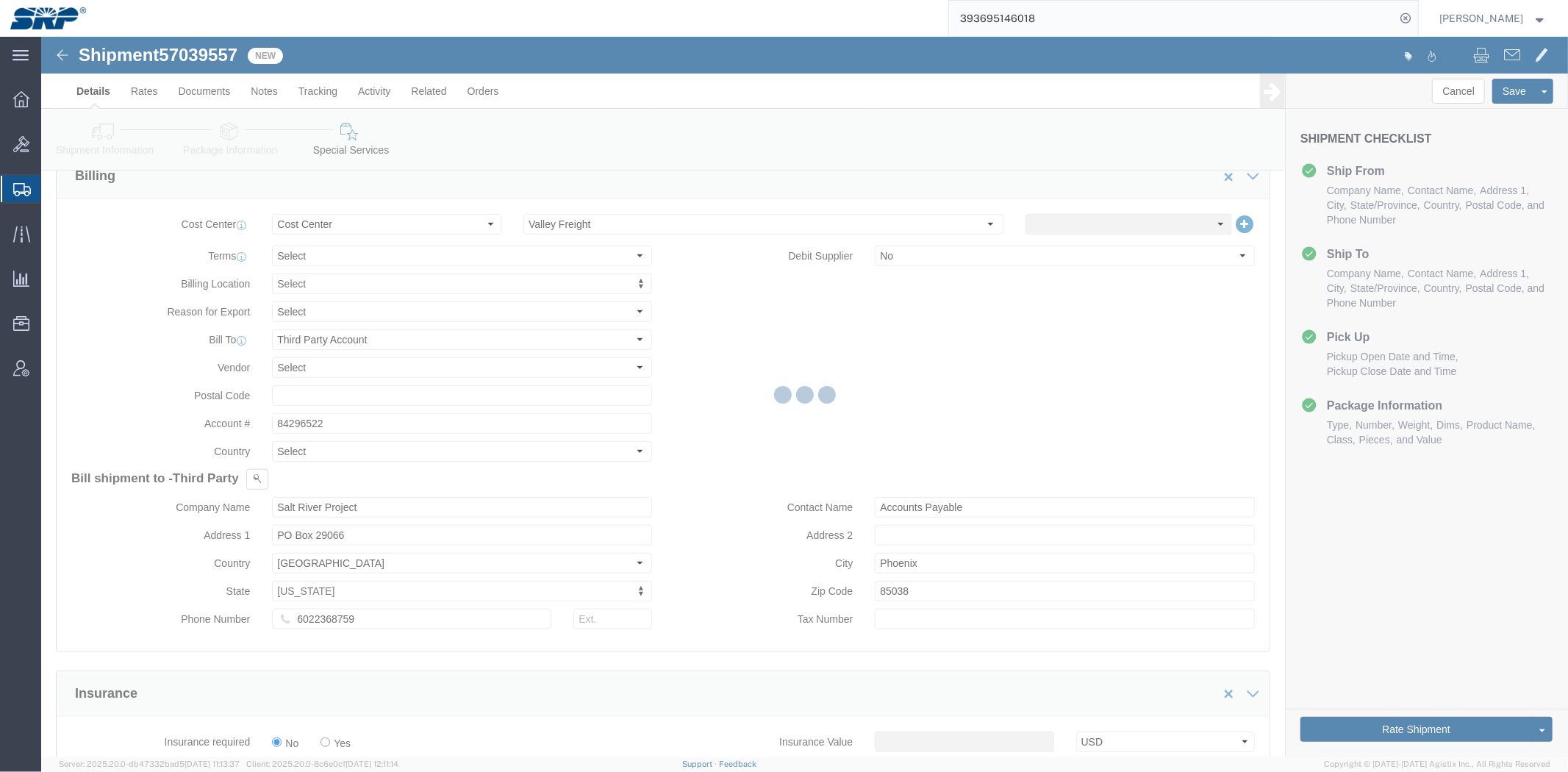
drag, startPoint x: 1358, startPoint y: 686, endPoint x: 1034, endPoint y: 183, distance: 598.3
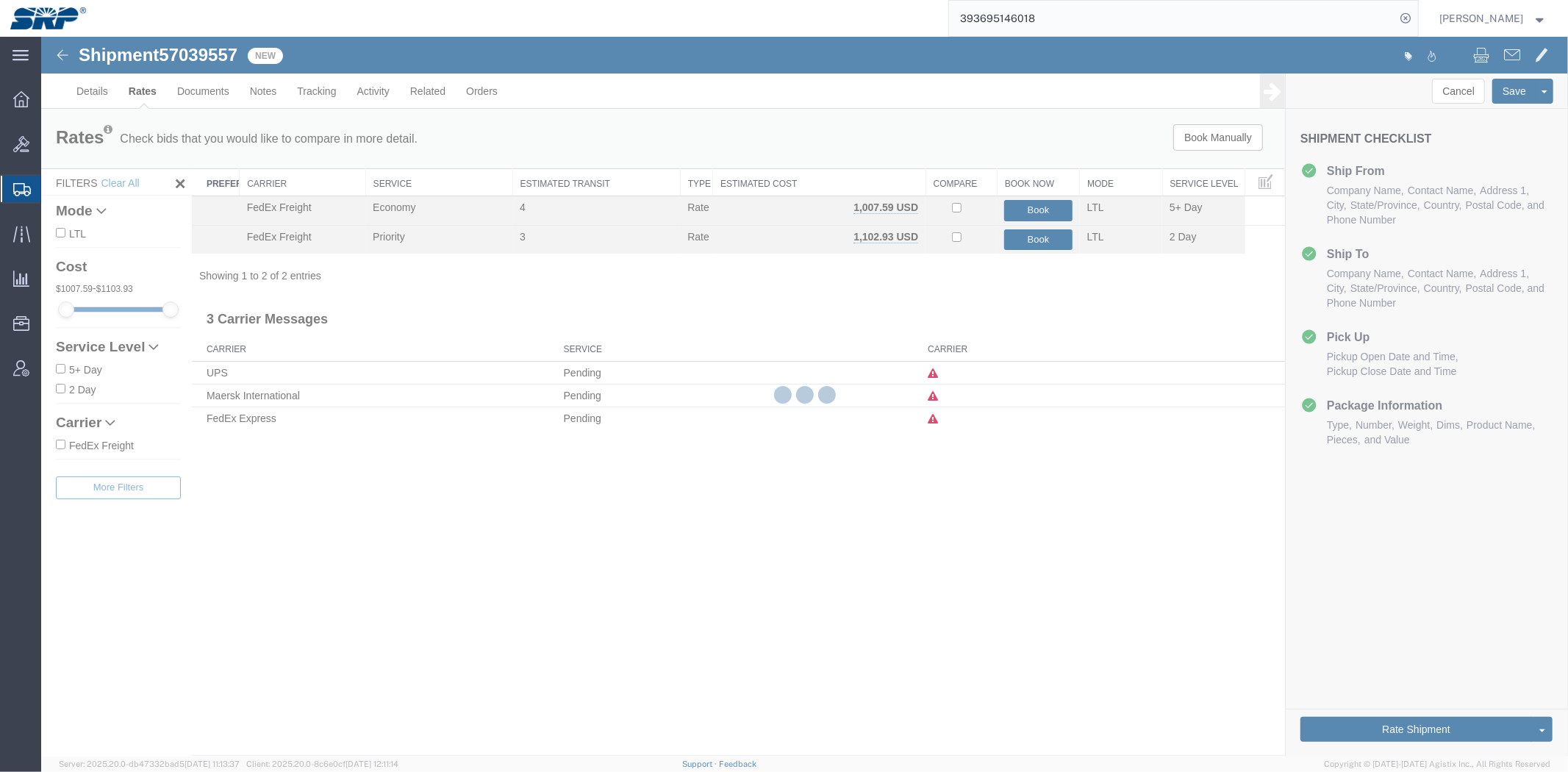
scroll to position [0, 0]
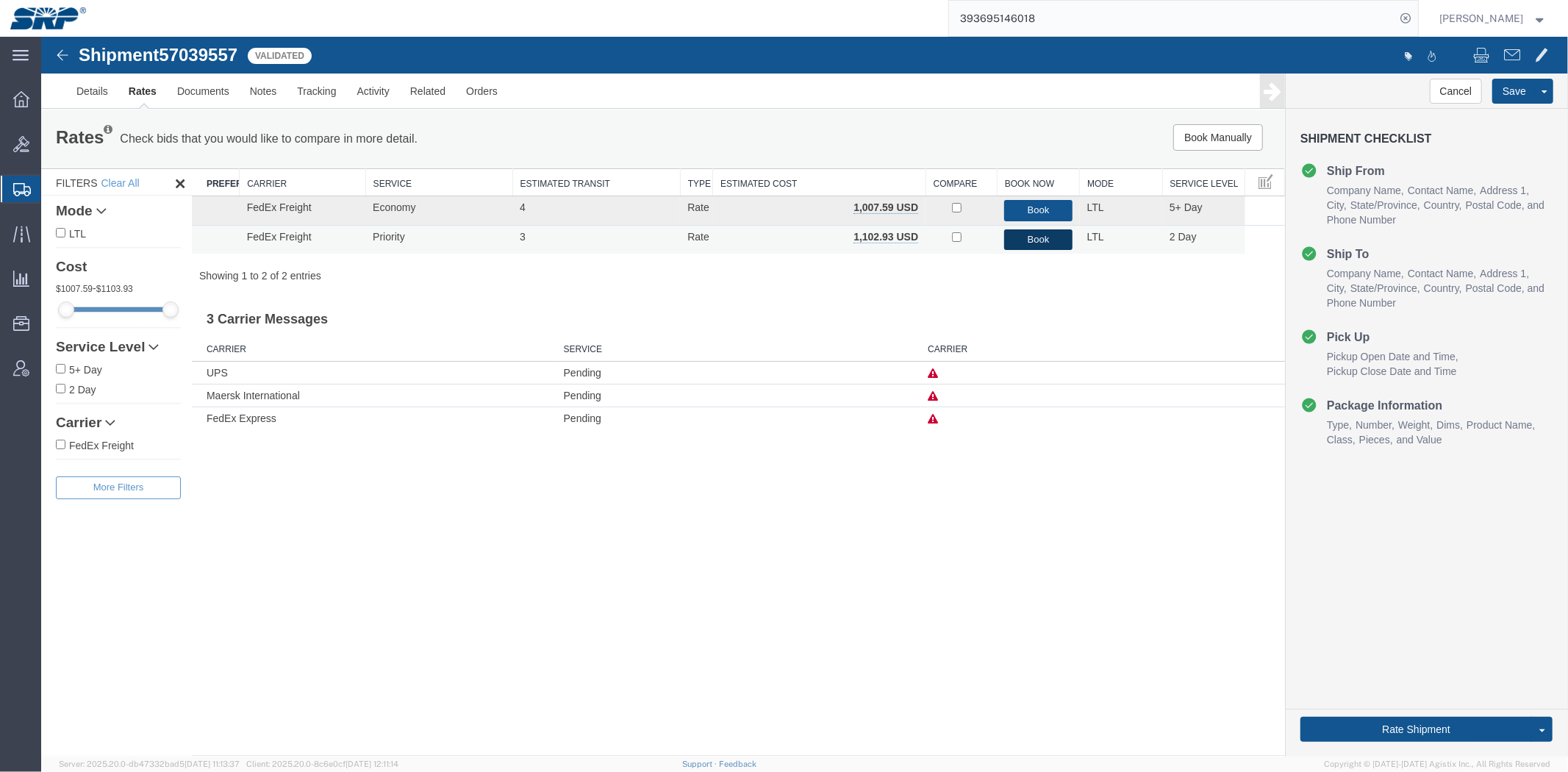
click at [1039, 233] on button "Book" at bounding box center [1037, 239] width 68 height 21
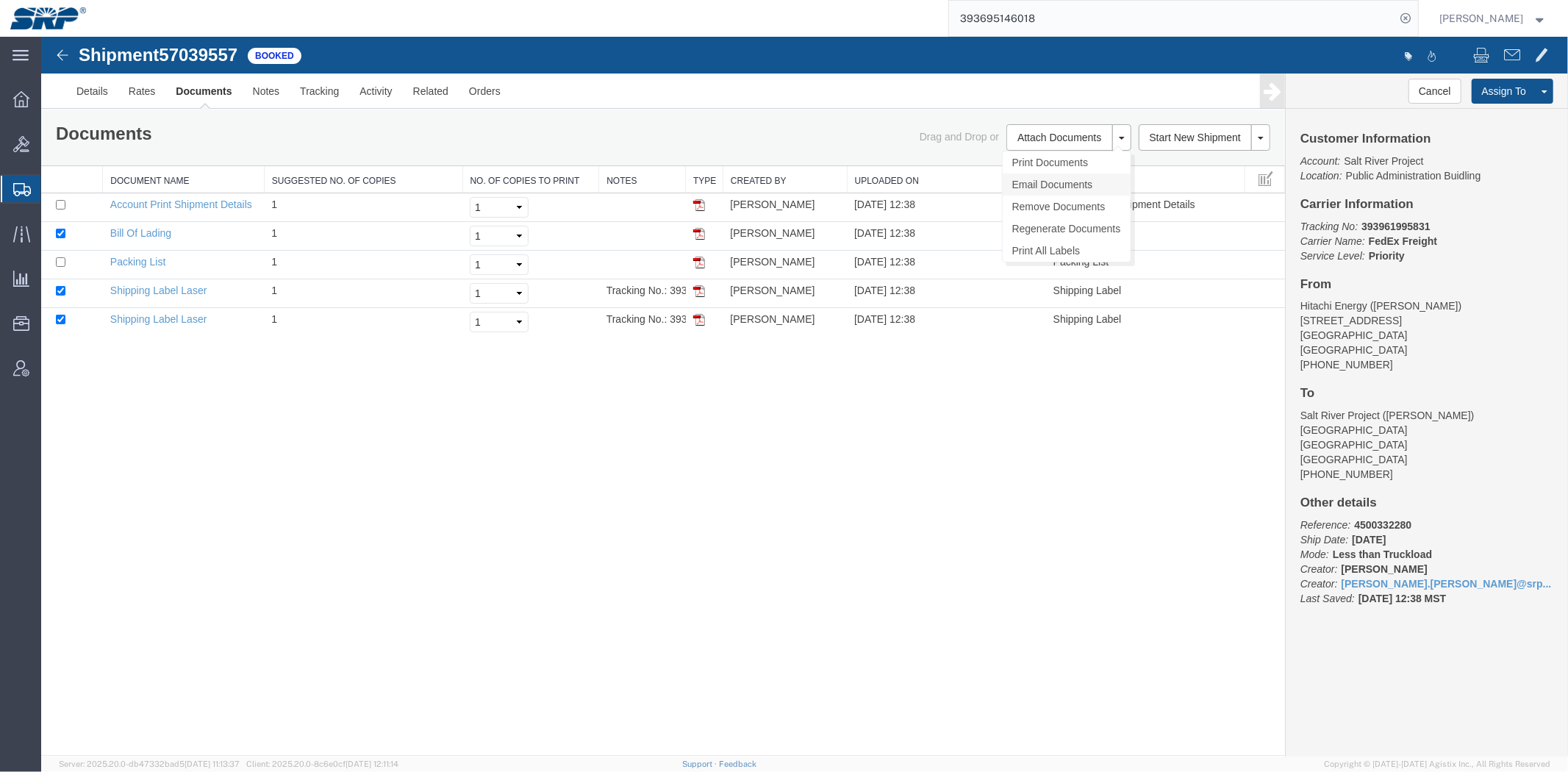
click at [1052, 186] on link "Email Documents" at bounding box center [1066, 184] width 128 height 22
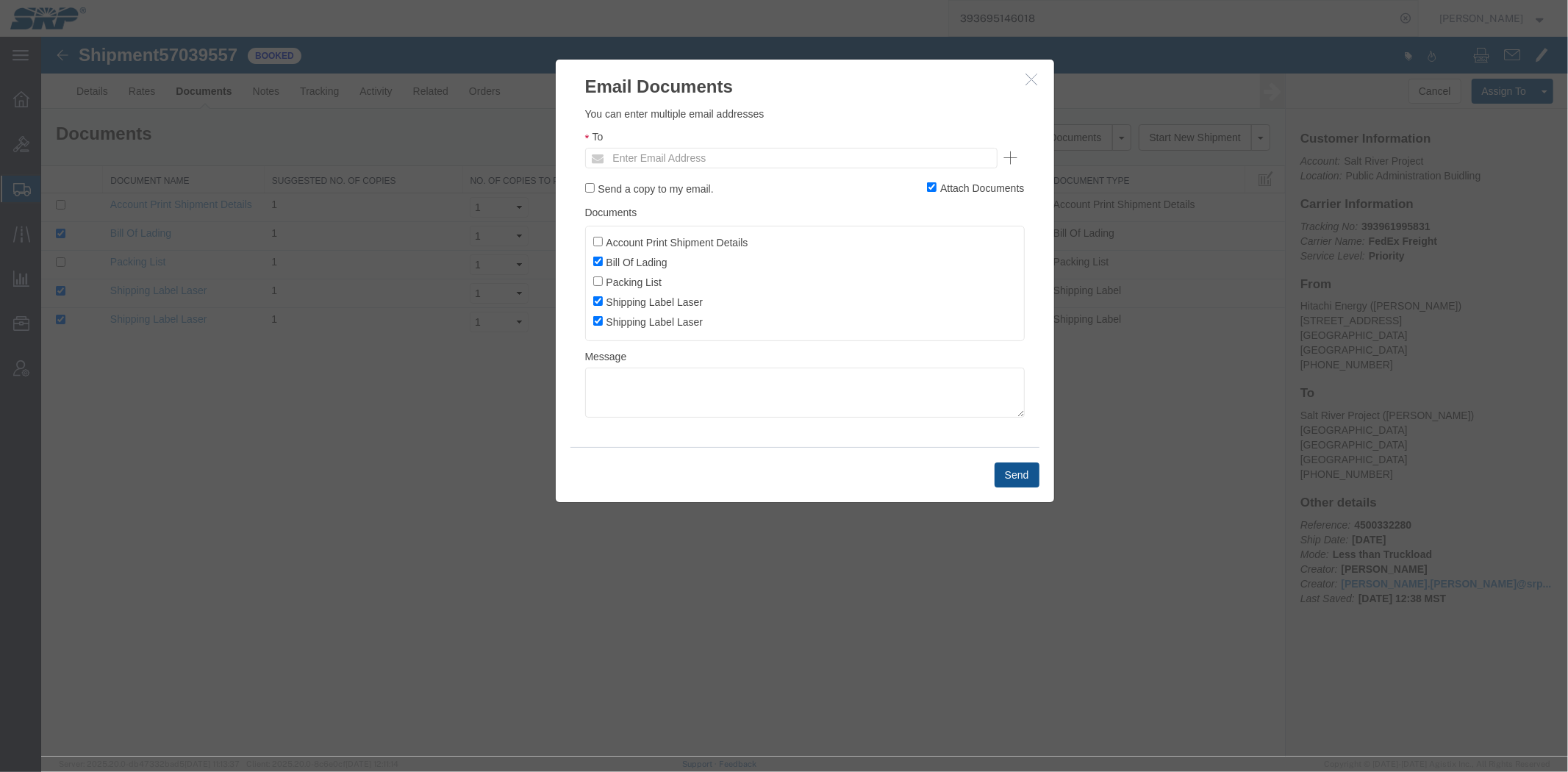
click at [779, 147] on ul "Enter Email Address" at bounding box center [790, 158] width 413 height 20
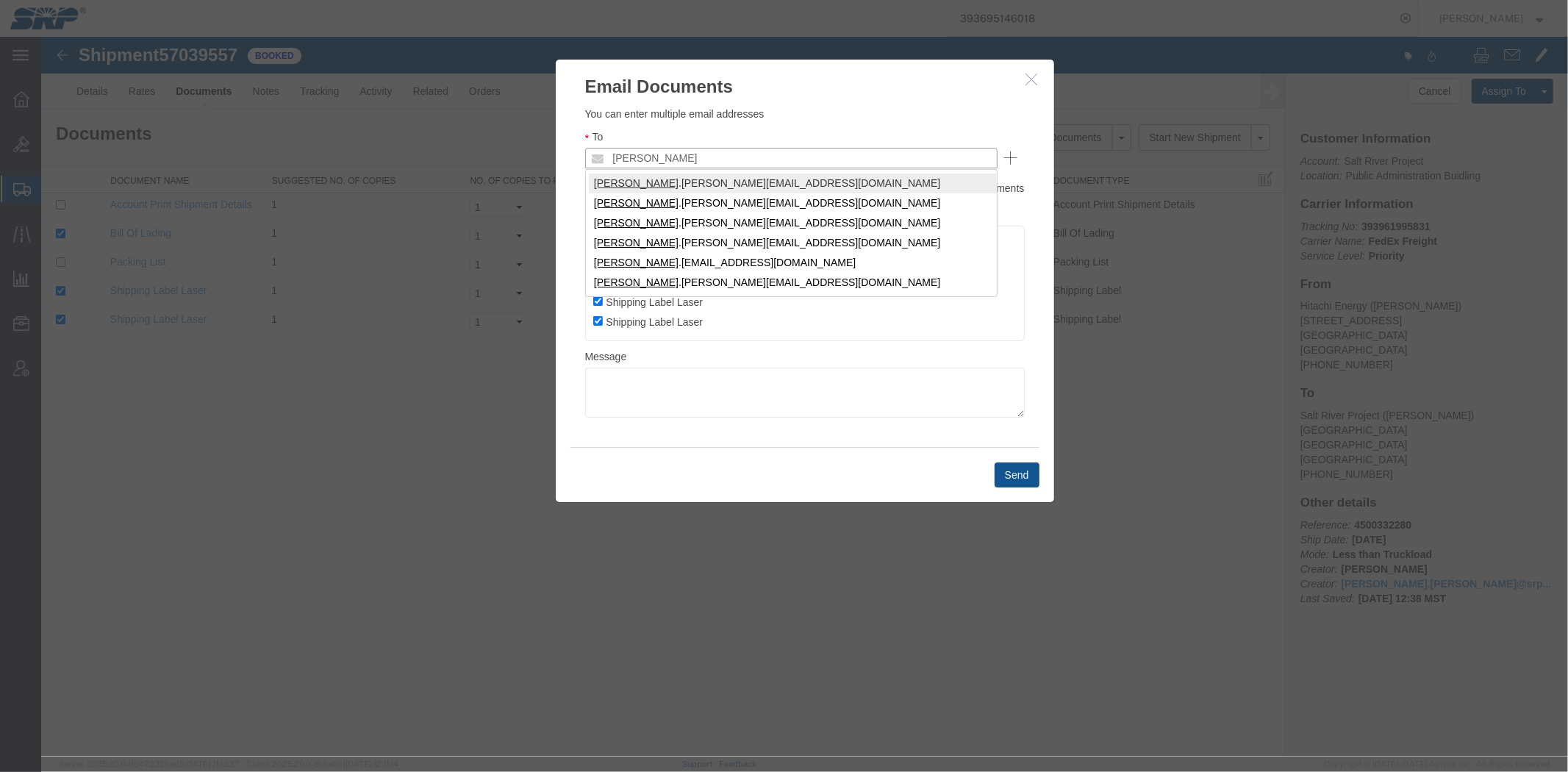
type input "[PERSON_NAME]"
type input "[PERSON_NAME][EMAIL_ADDRESS][PERSON_NAME][DOMAIN_NAME]"
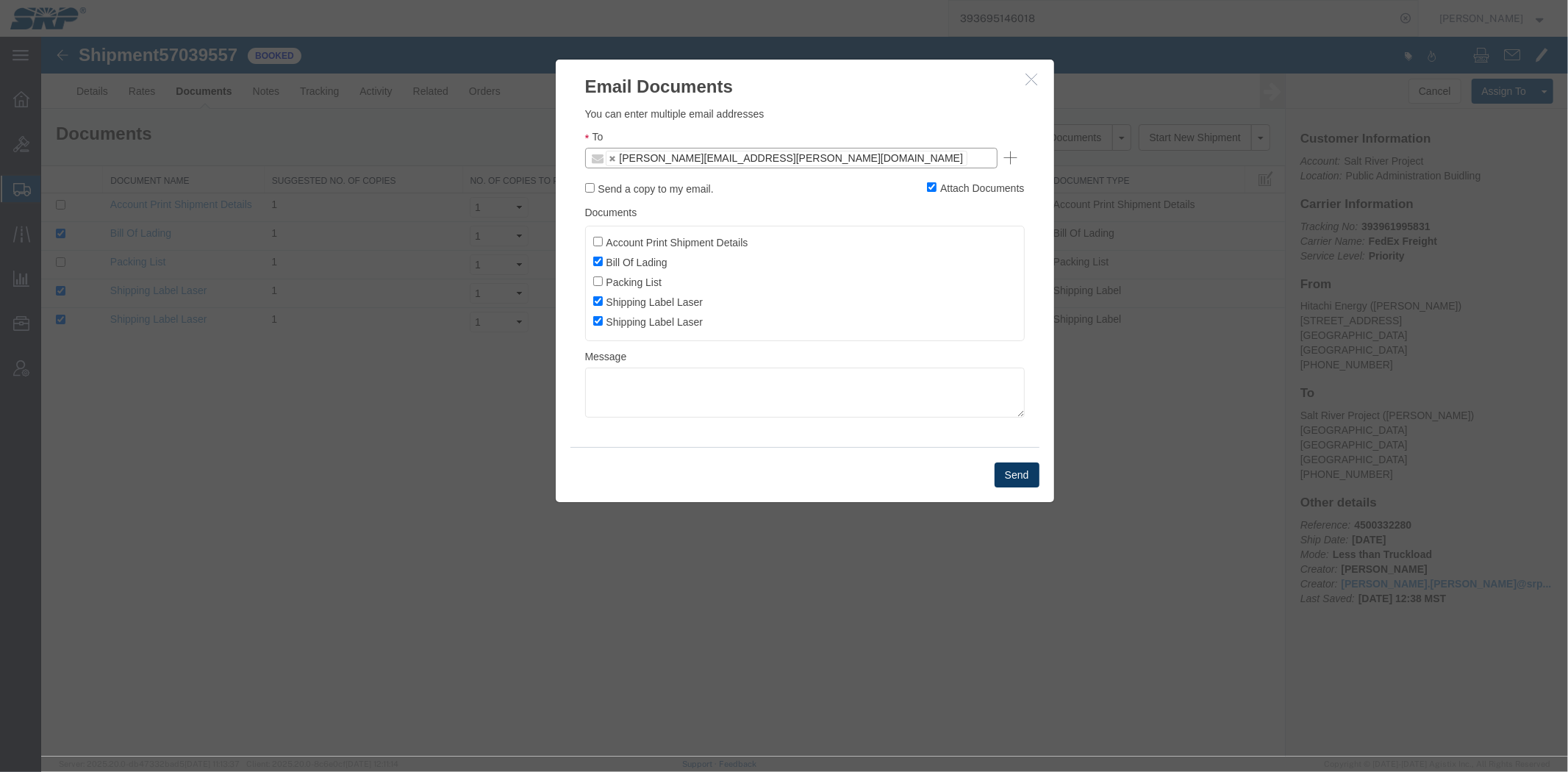
click at [1028, 486] on button "Send" at bounding box center [1016, 474] width 45 height 25
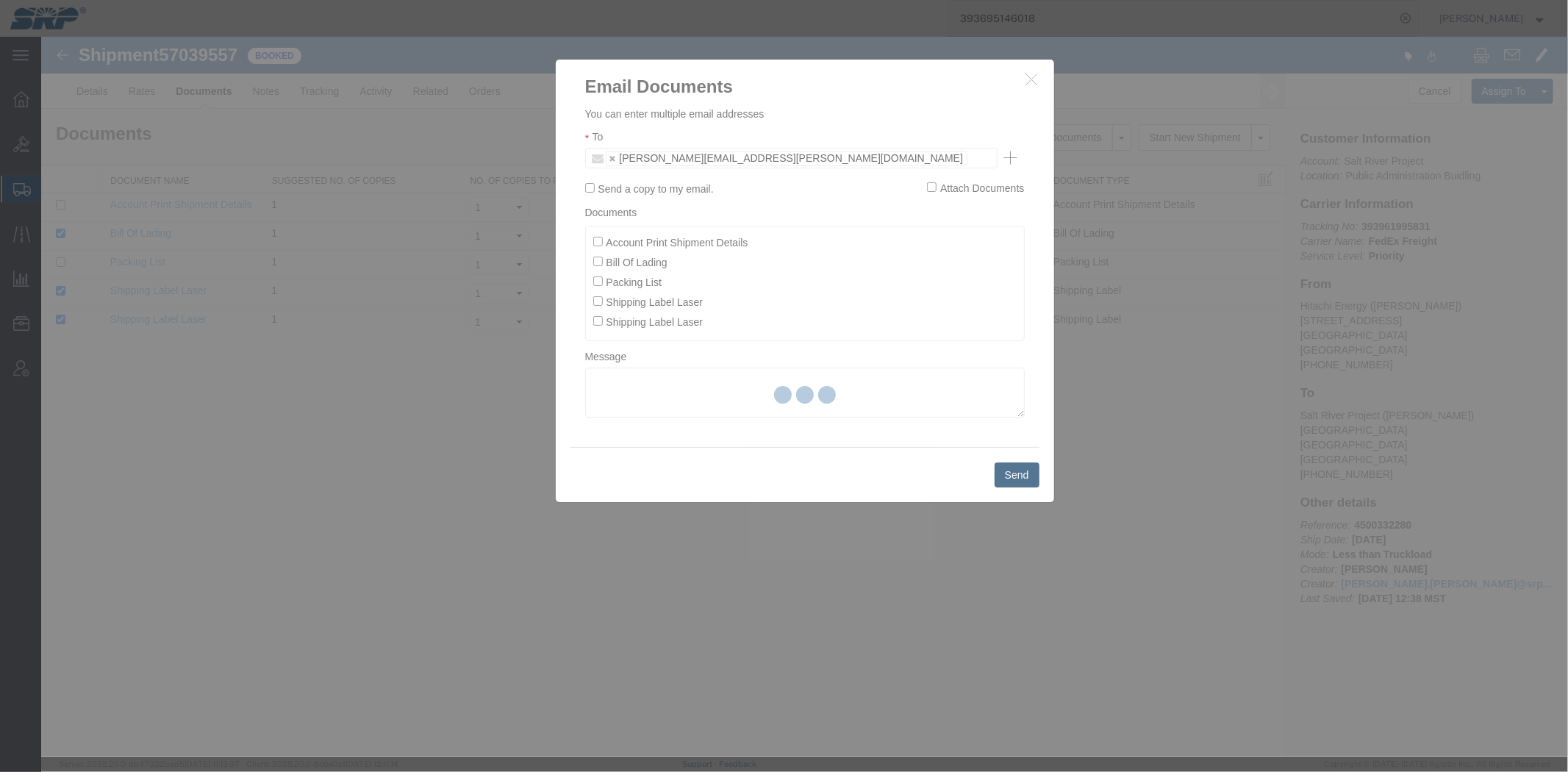
checkbox input "false"
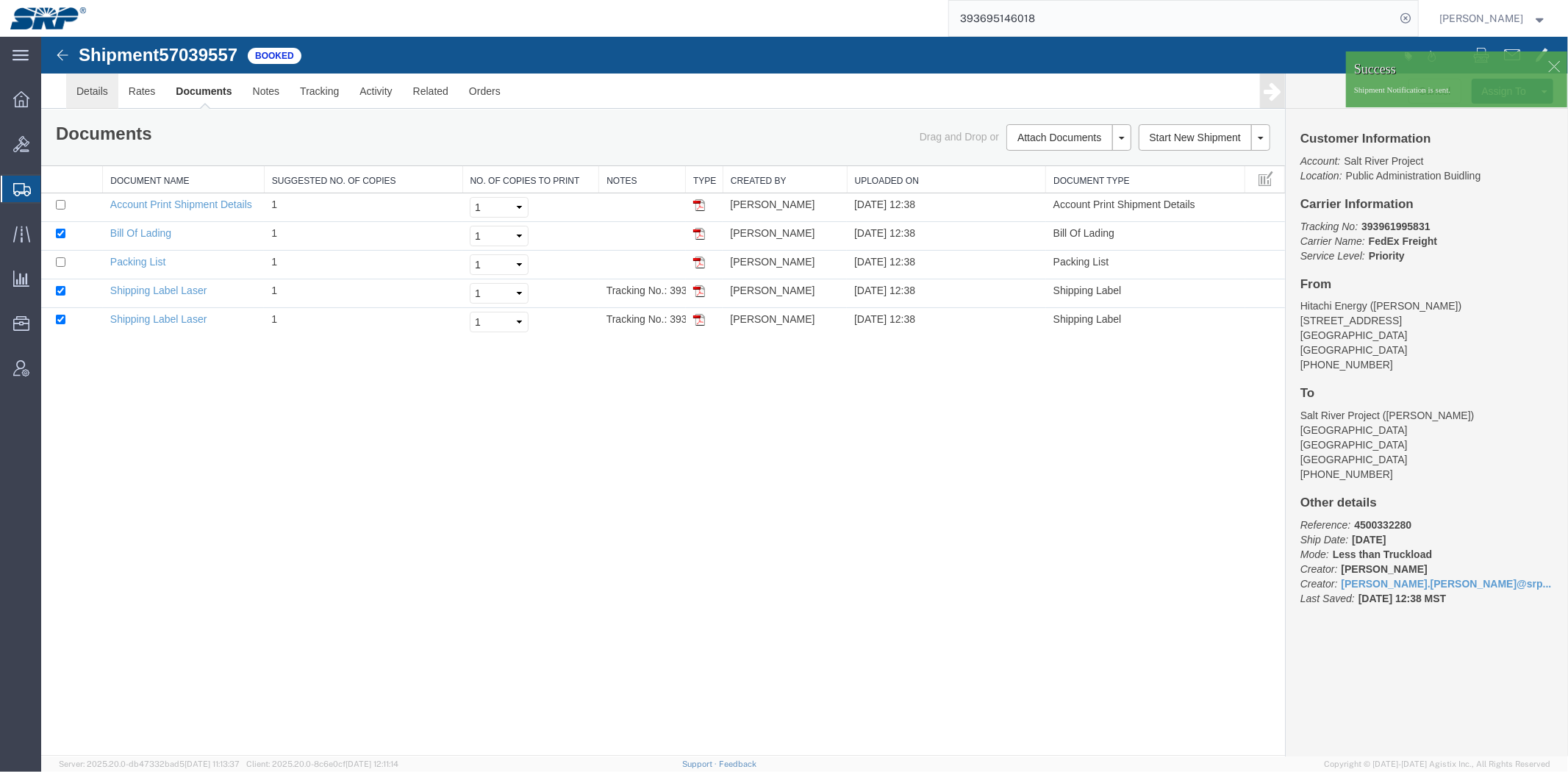
click at [97, 86] on link "Details" at bounding box center [92, 90] width 52 height 35
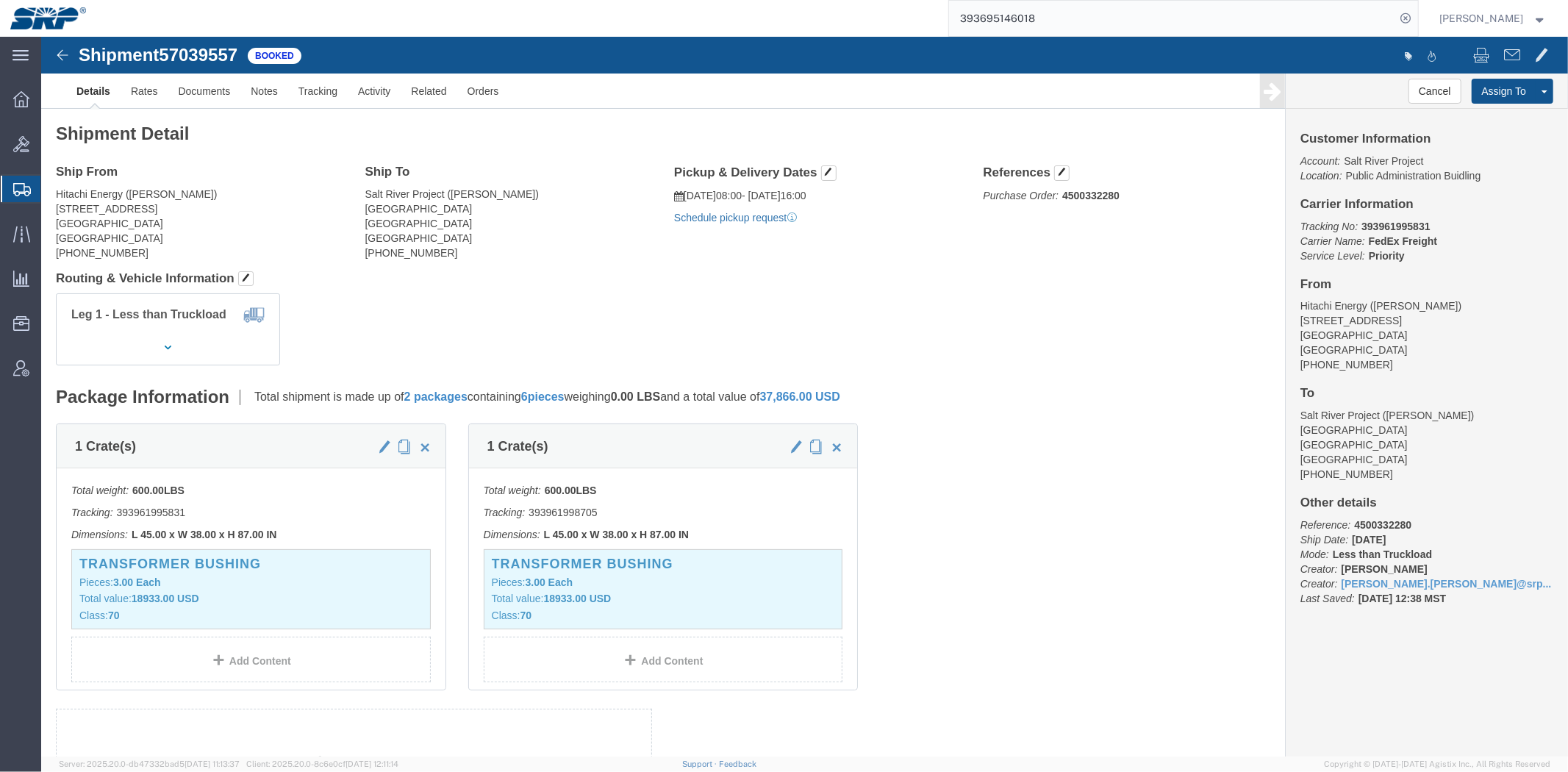
click link "Schedule pickup request"
click b "393961995831"
copy b "393961995831"
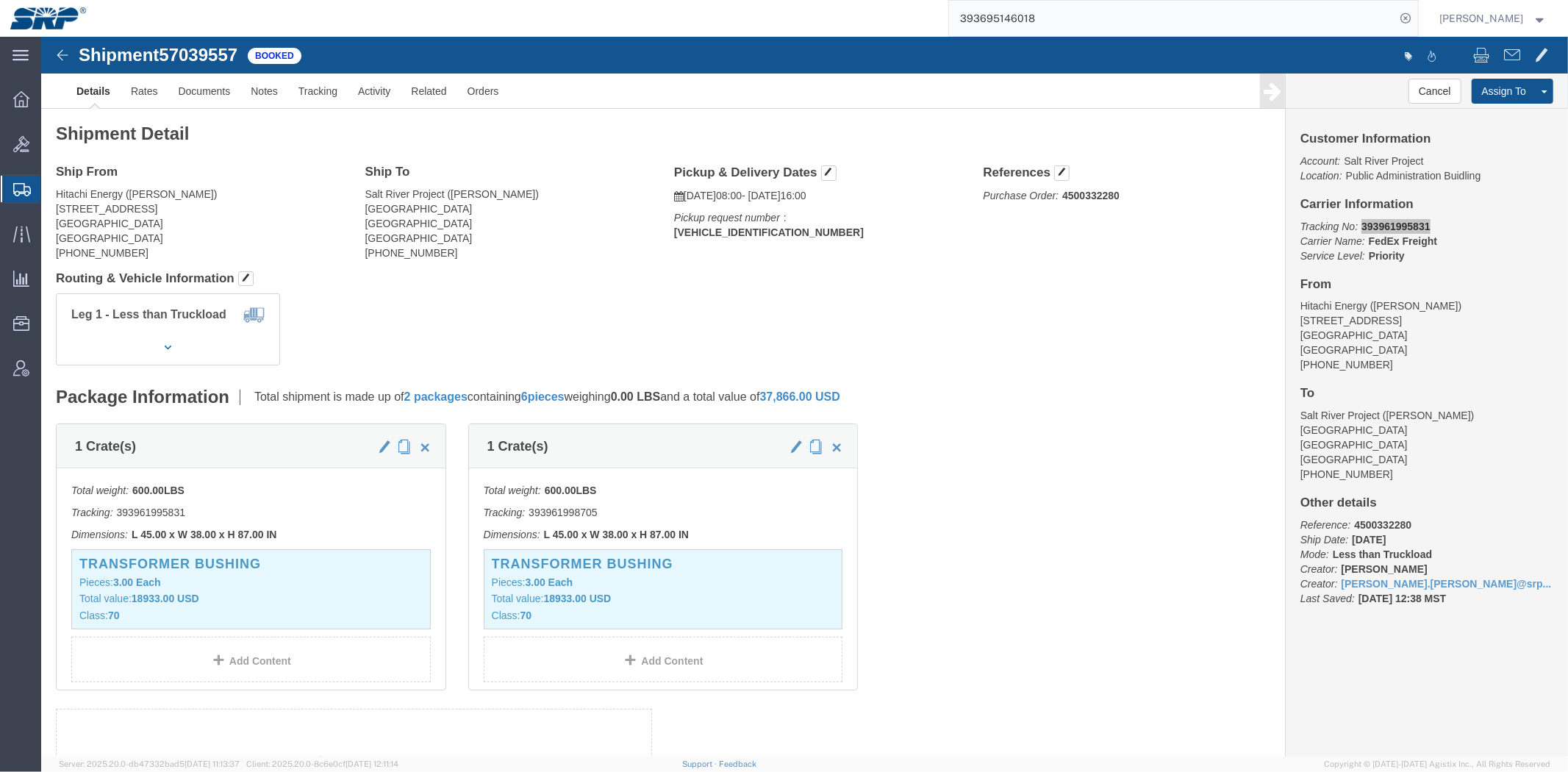
drag, startPoint x: 63, startPoint y: 211, endPoint x: 70, endPoint y: 191, distance: 21.2
click at [0, 0] on span "Shipment Manager" at bounding box center [0, 0] width 0 height 0
